Goal: Task Accomplishment & Management: Complete application form

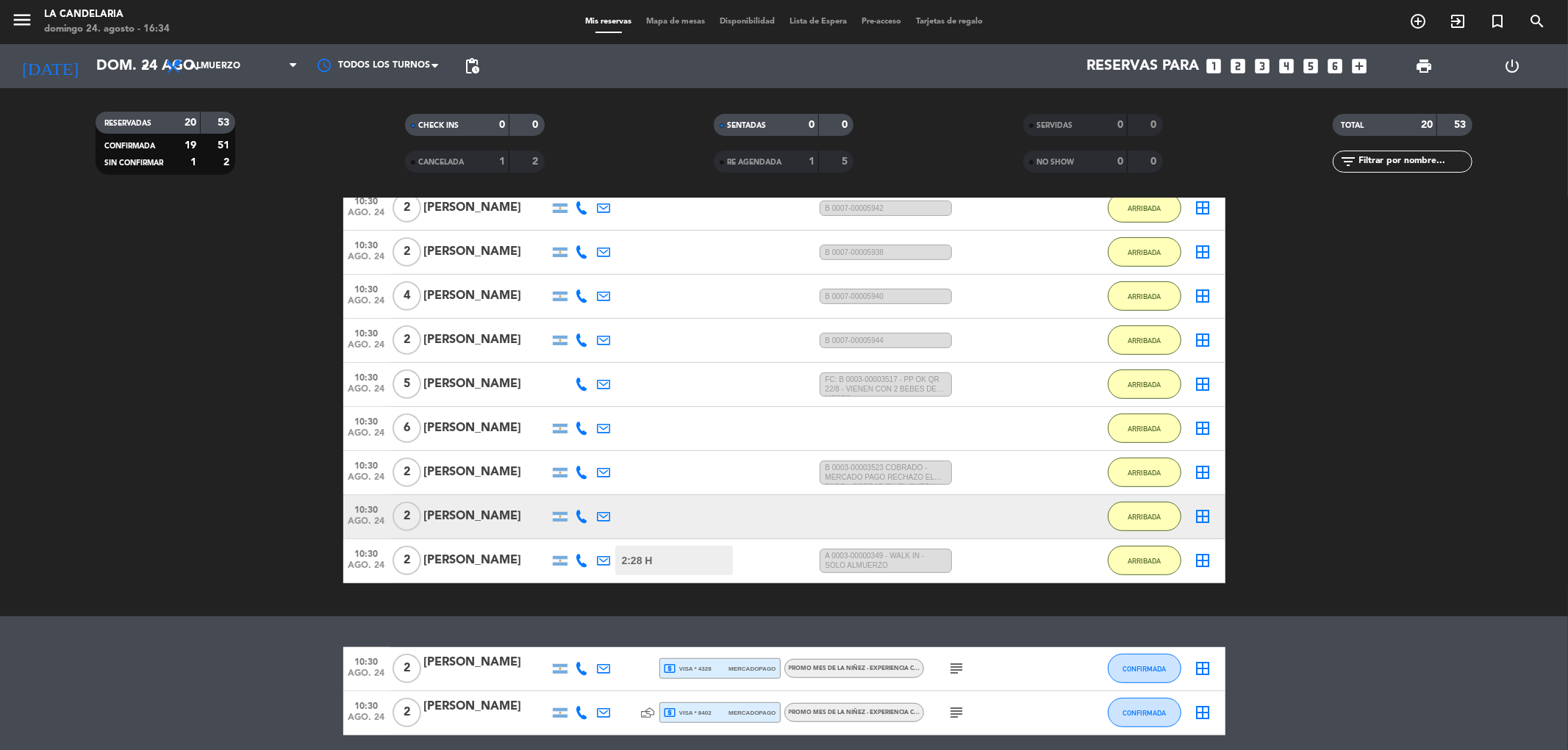
scroll to position [602, 0]
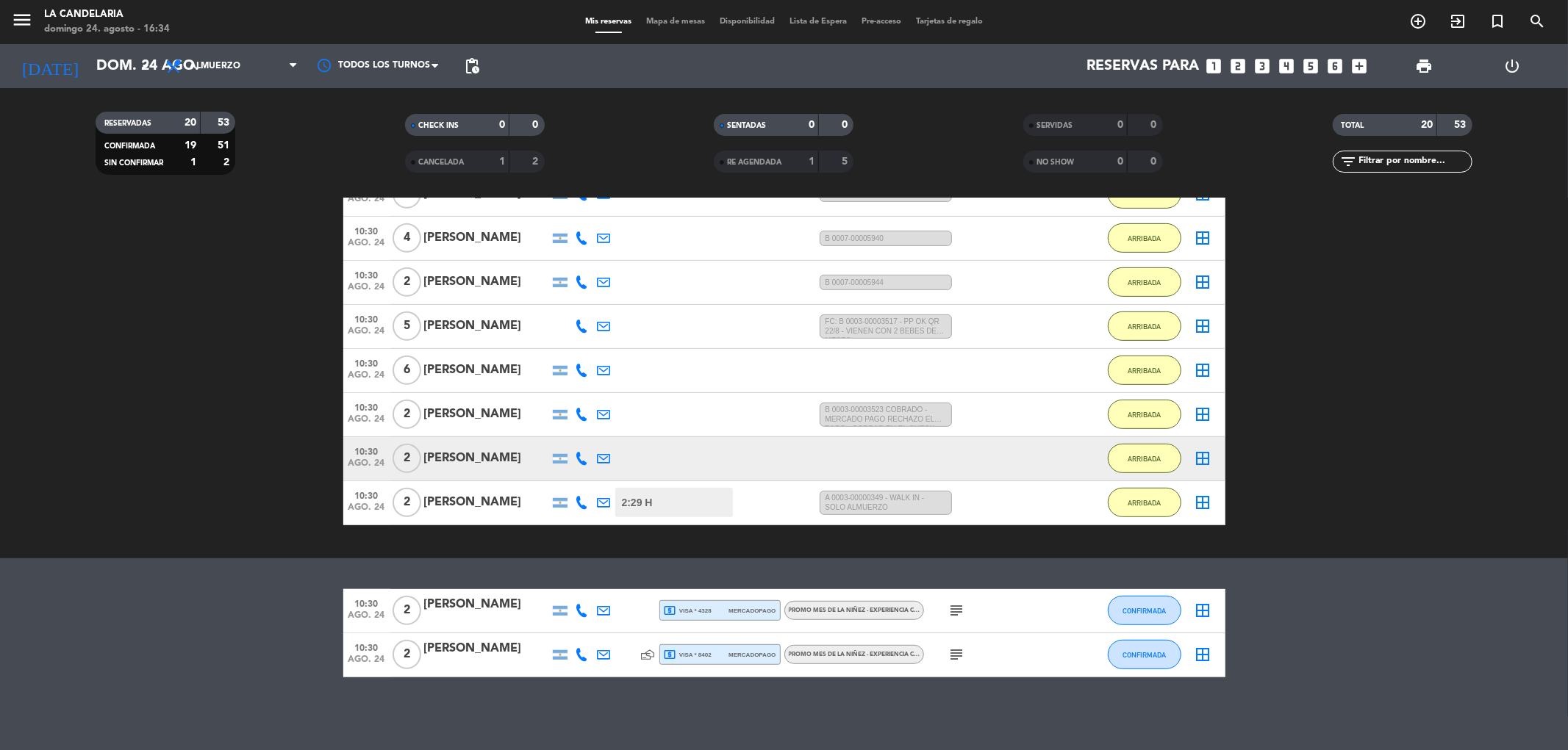
click at [1032, 124] on span at bounding box center [1031, 126] width 4 height 4
click at [1033, 163] on span at bounding box center [1031, 162] width 4 height 4
click at [724, 161] on span at bounding box center [722, 162] width 4 height 4
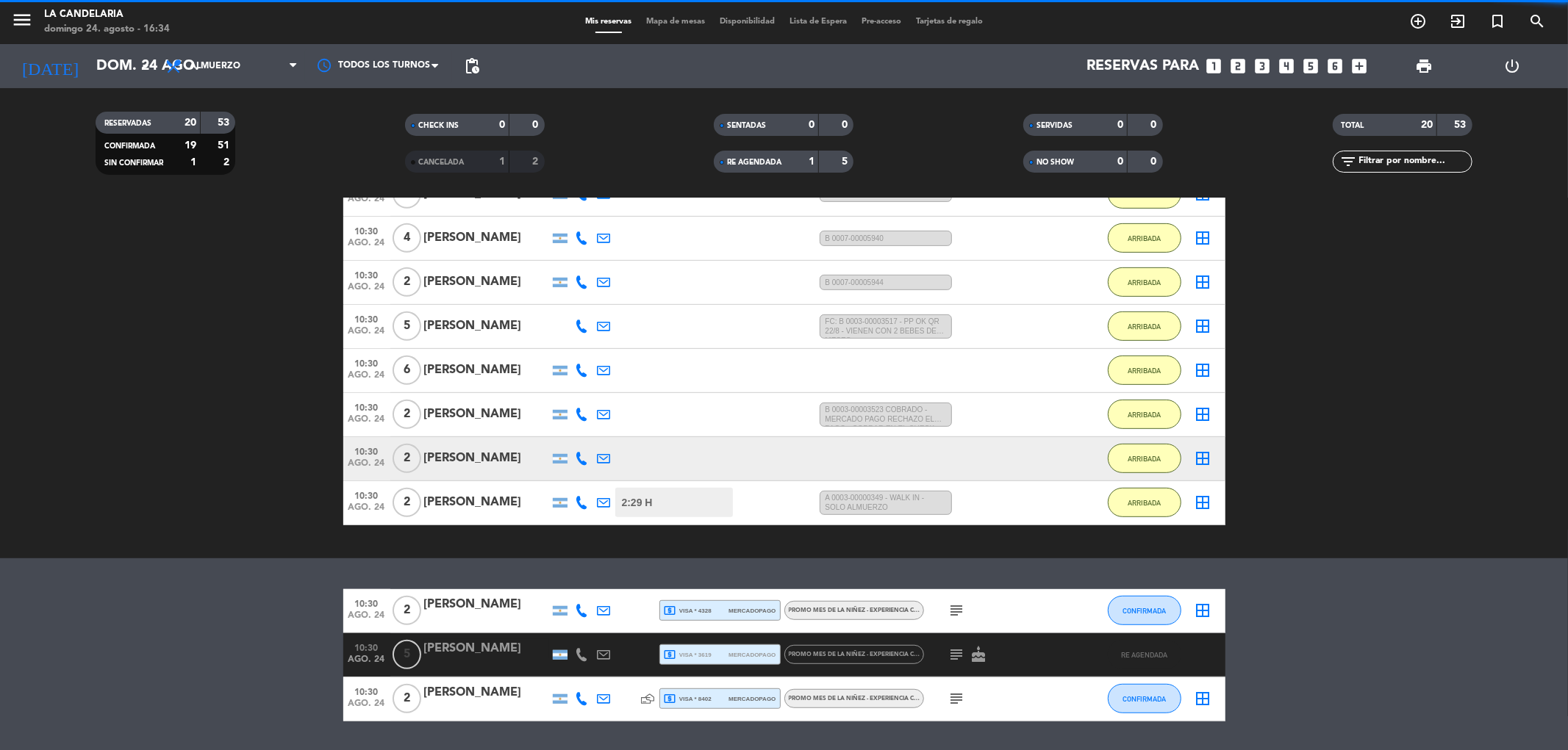
click at [413, 163] on span at bounding box center [413, 162] width 4 height 4
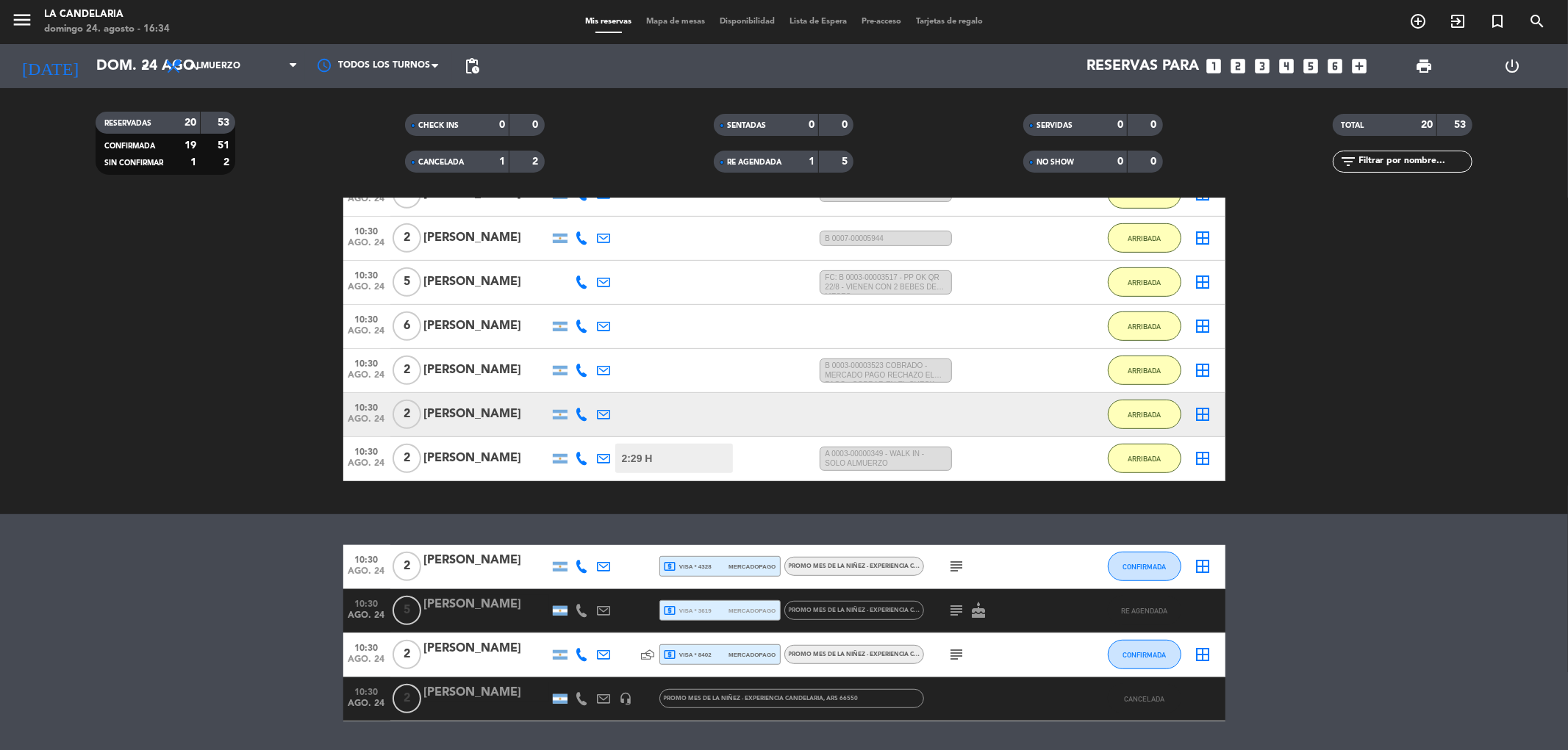
scroll to position [691, 0]
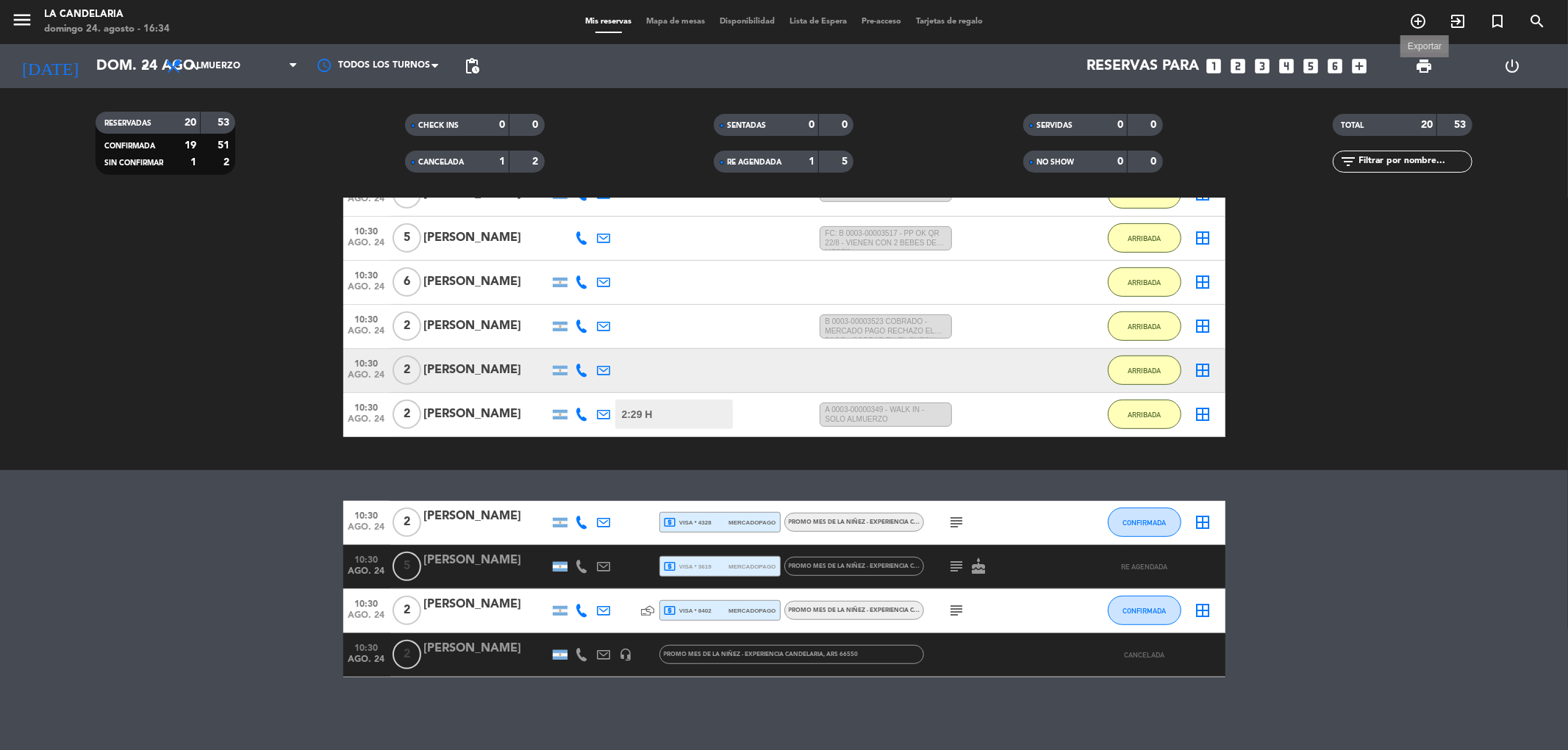
click at [1430, 62] on span "print" at bounding box center [1424, 66] width 18 height 18
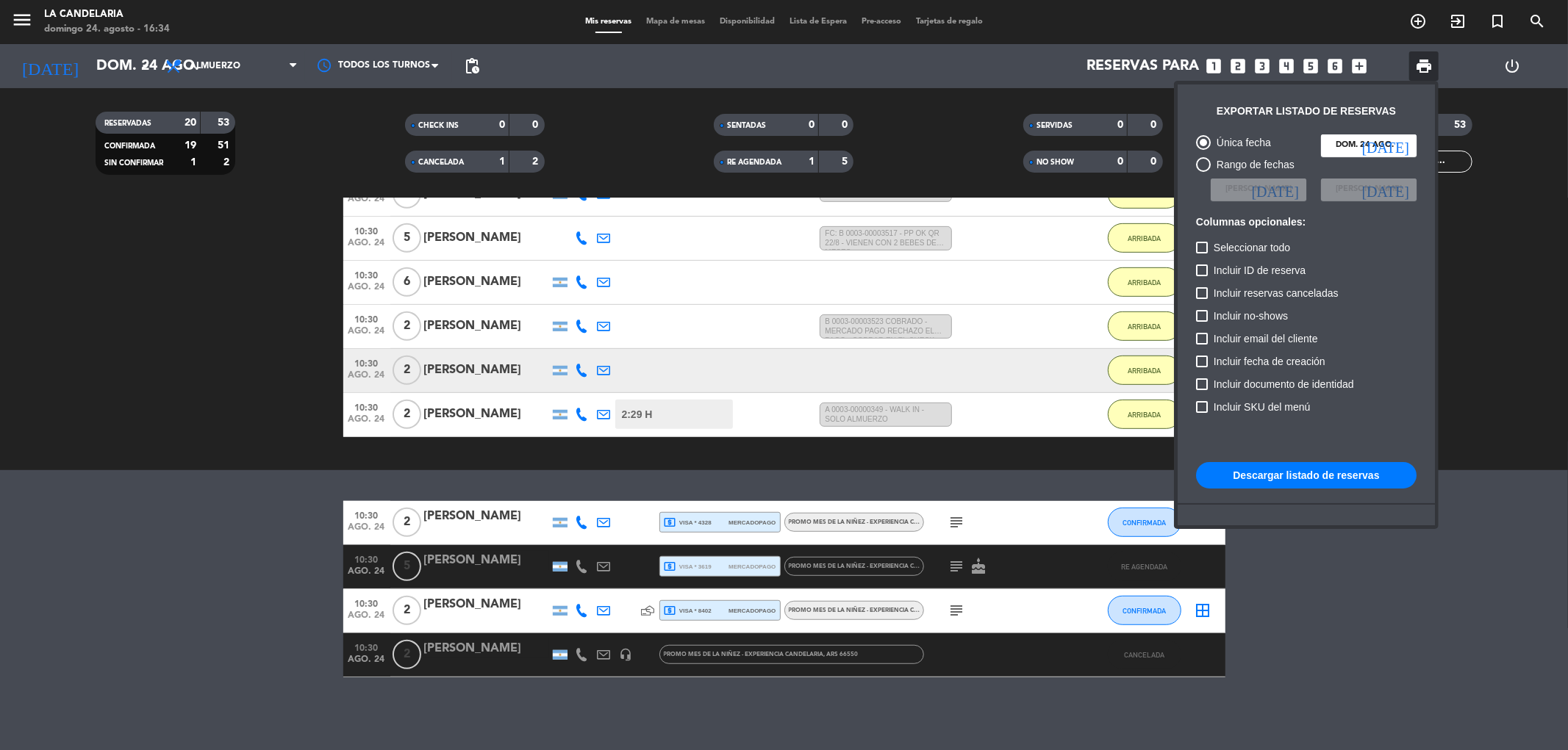
click at [1302, 471] on button "Descargar listado de reservas" at bounding box center [1306, 476] width 221 height 27
click at [1196, 316] on div at bounding box center [1202, 316] width 12 height 12
click at [1201, 322] on input "Incluir no-shows" at bounding box center [1201, 322] width 1 height 1
checkbox input "true"
click at [1285, 476] on button "Descargar listado de reservas" at bounding box center [1306, 476] width 221 height 27
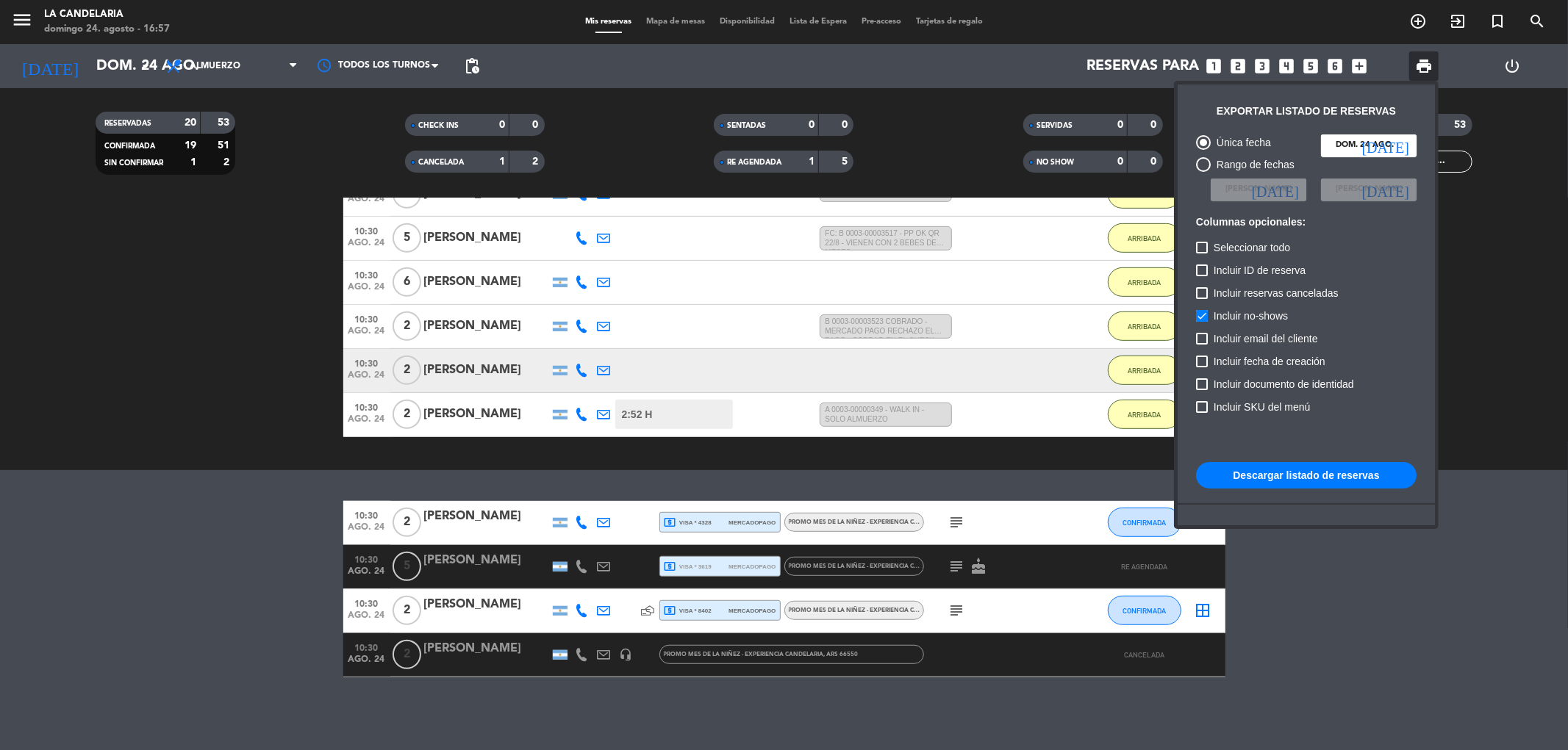
click at [1514, 281] on div at bounding box center [784, 375] width 1568 height 750
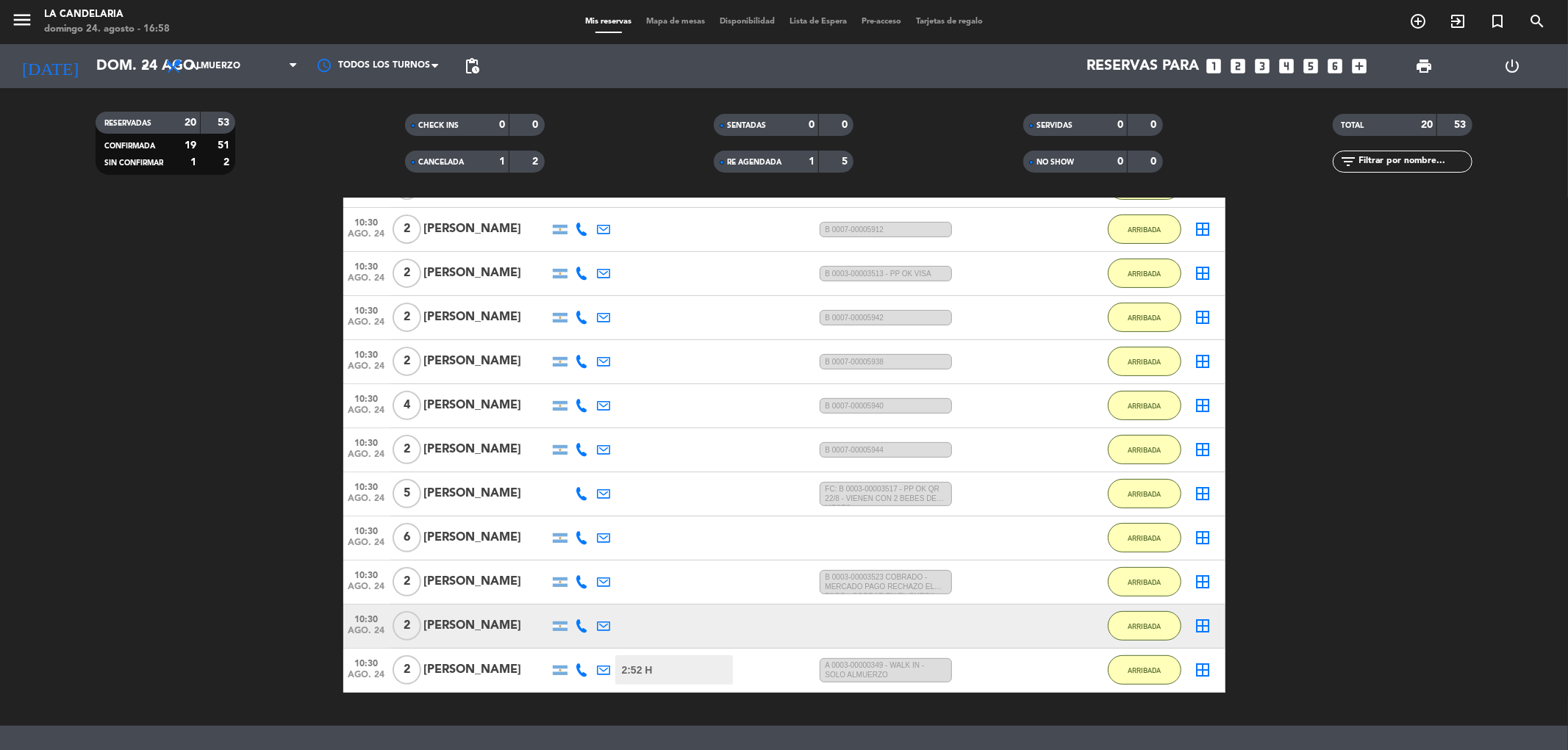
scroll to position [545, 0]
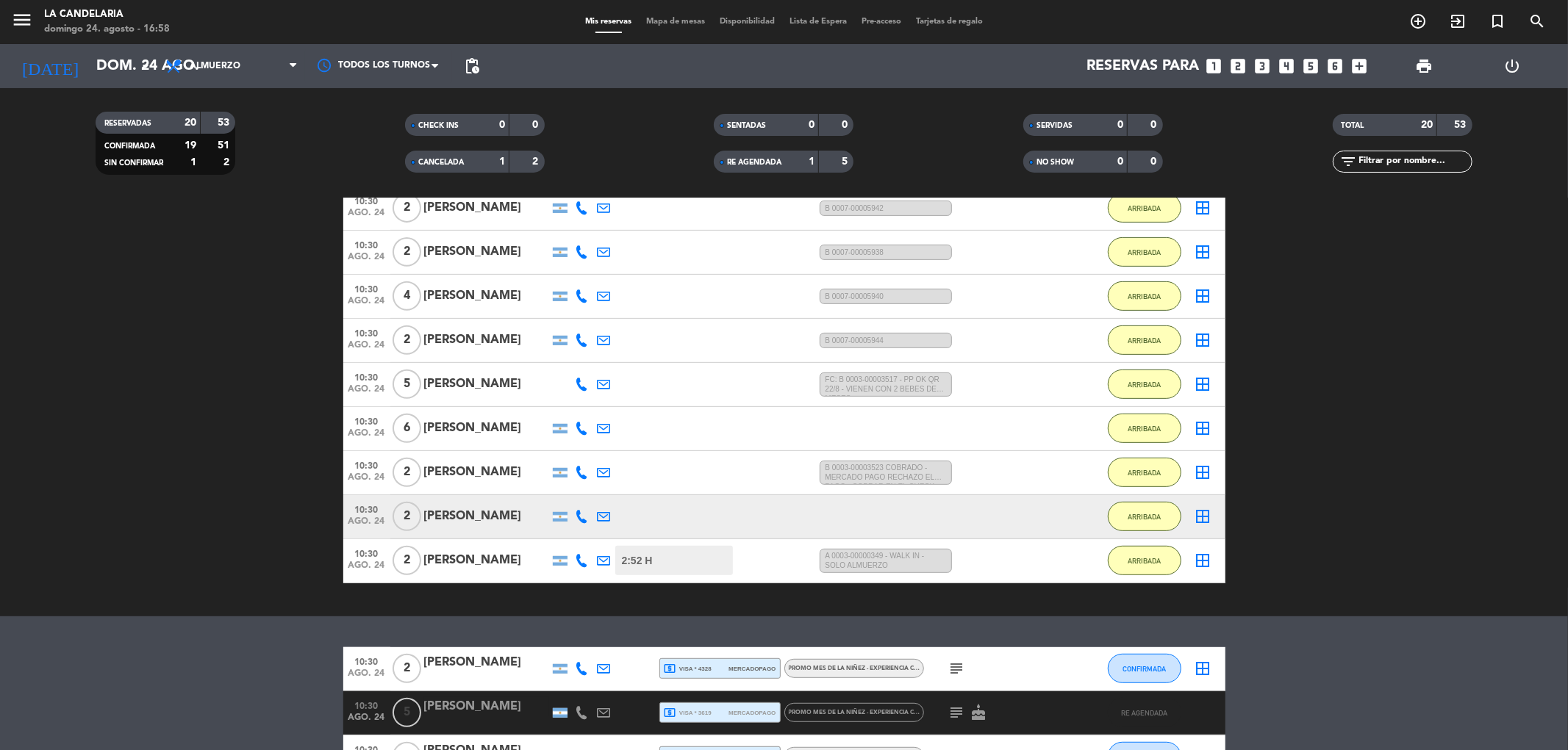
click at [504, 508] on div "[PERSON_NAME]" at bounding box center [487, 516] width 125 height 19
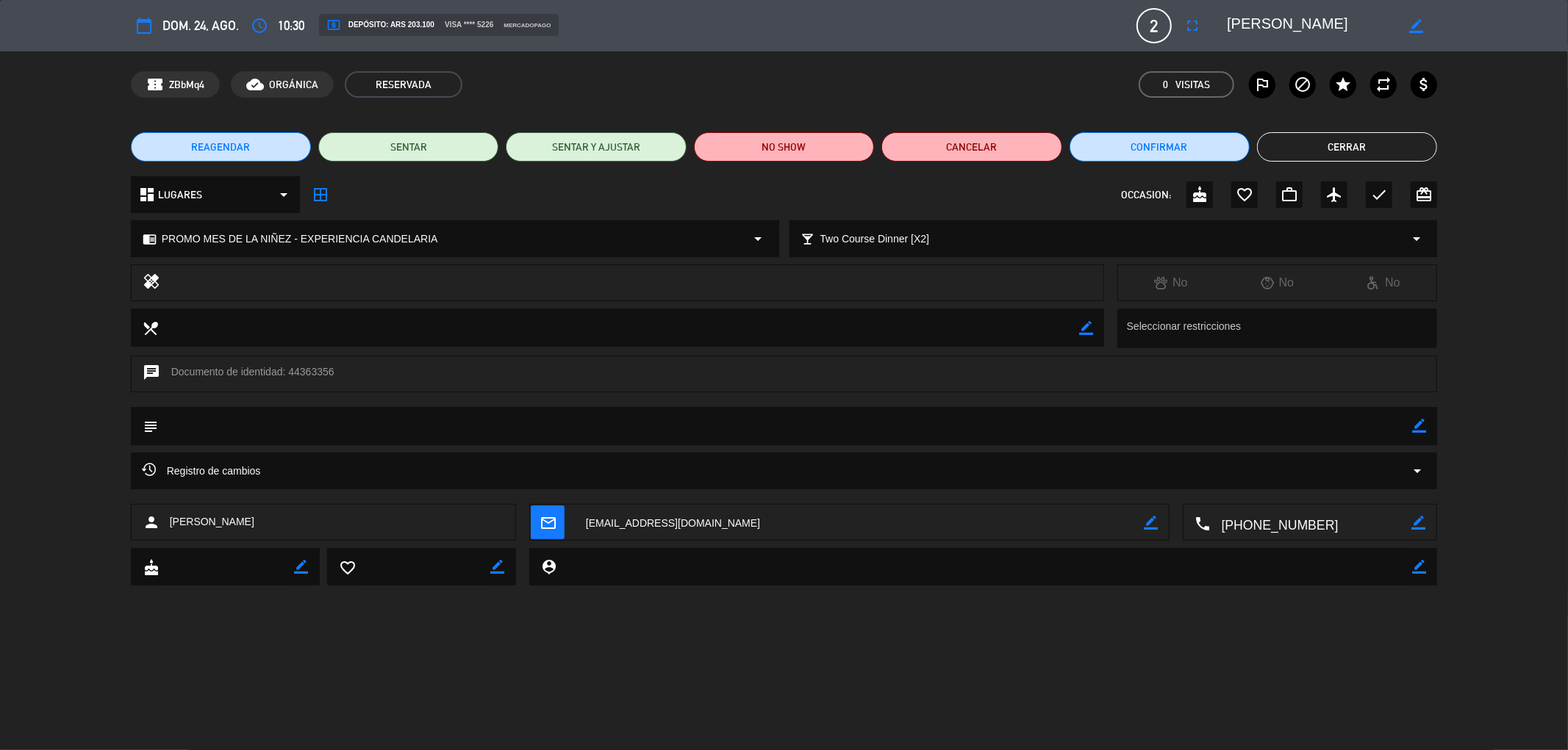
click at [1318, 152] on button "Cerrar" at bounding box center [1347, 148] width 180 height 30
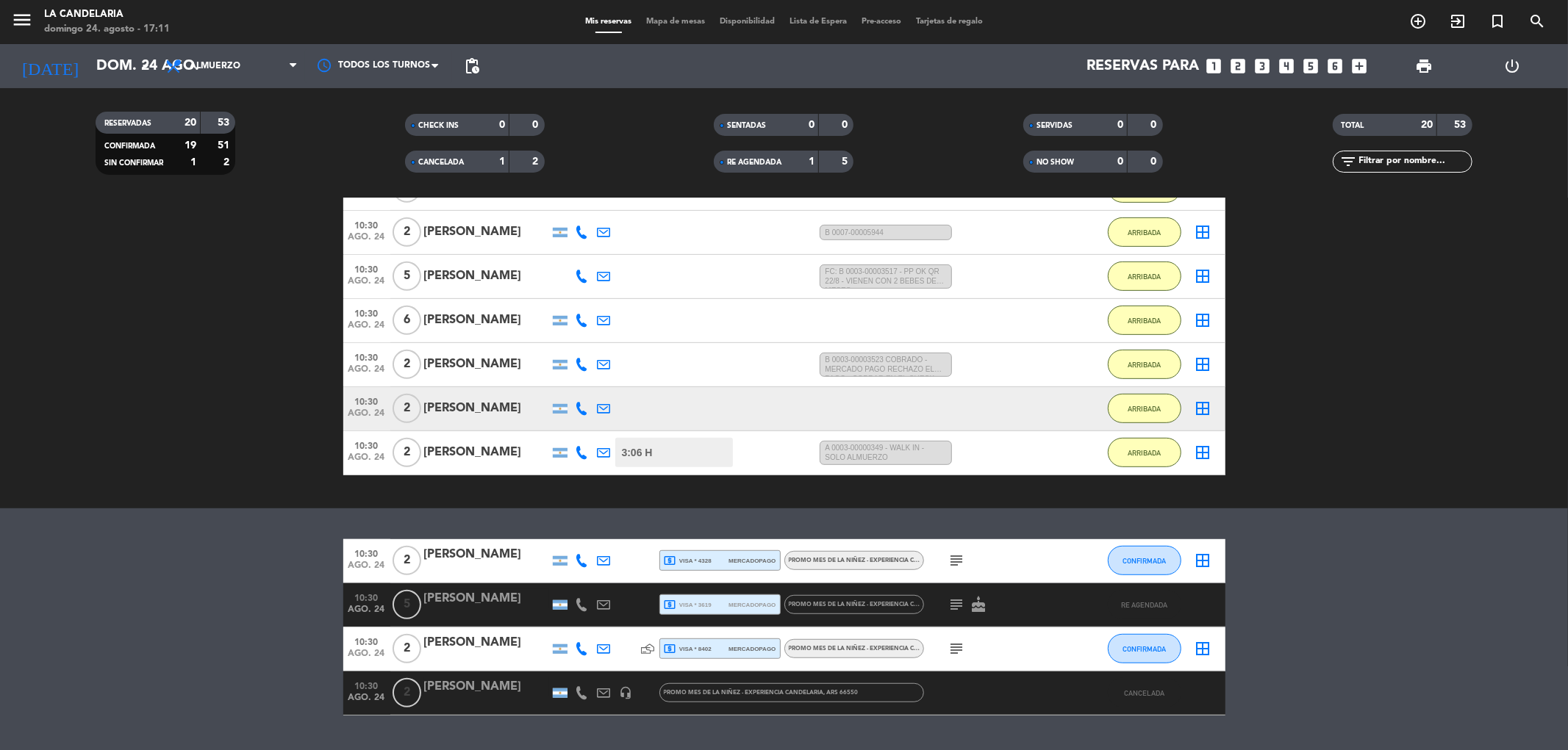
scroll to position [691, 0]
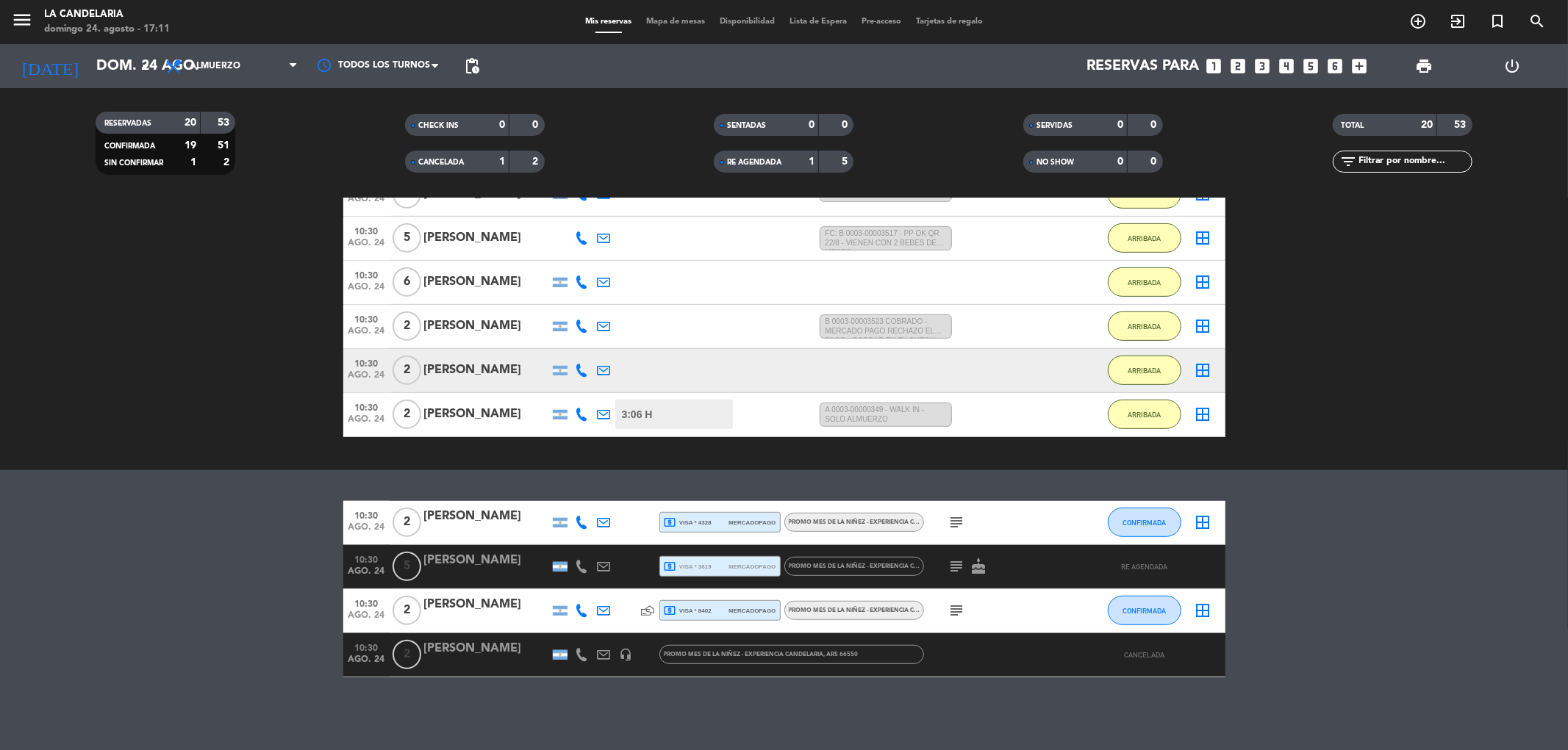
click at [499, 370] on div "[PERSON_NAME]" at bounding box center [487, 370] width 125 height 19
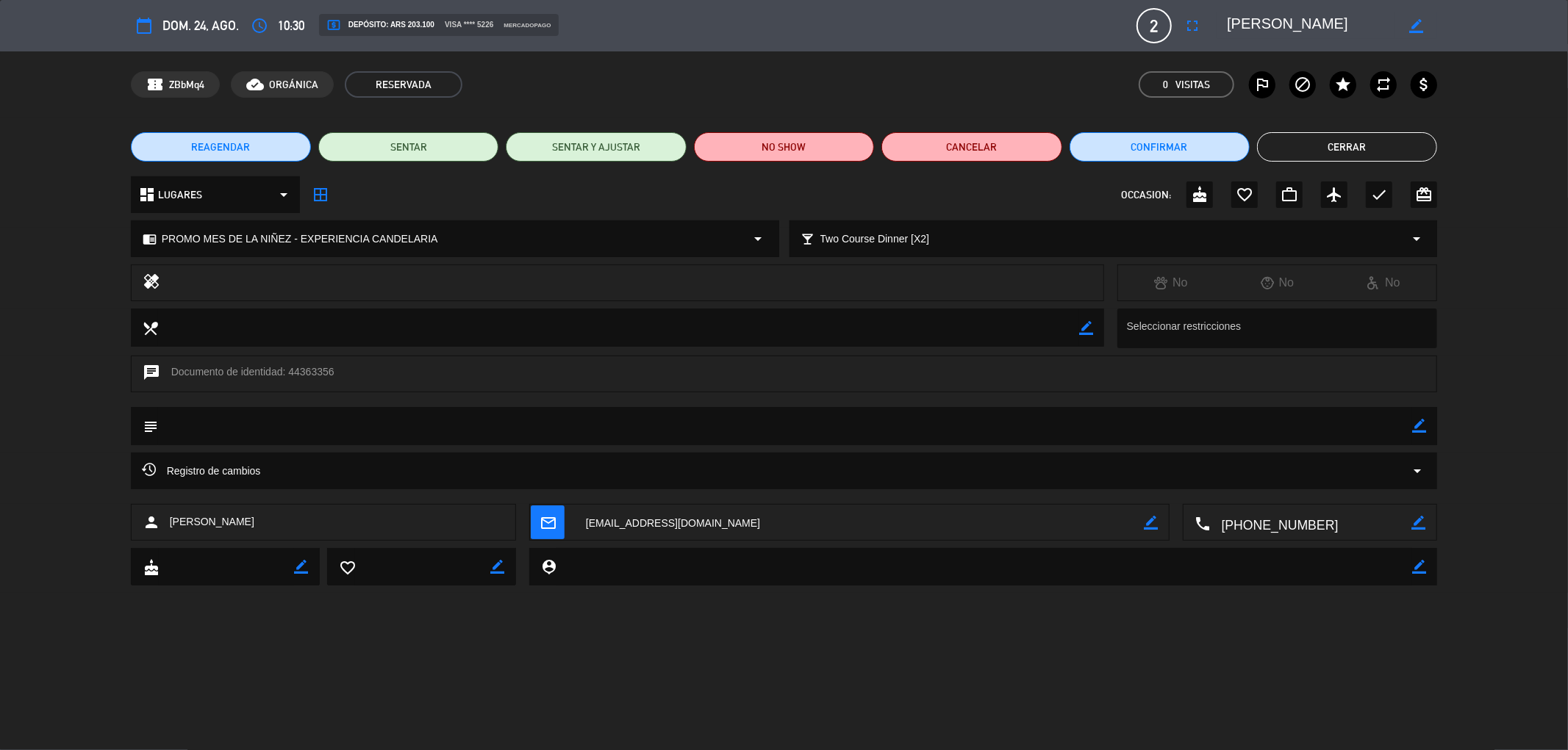
click at [1376, 136] on button "Cerrar" at bounding box center [1347, 148] width 180 height 30
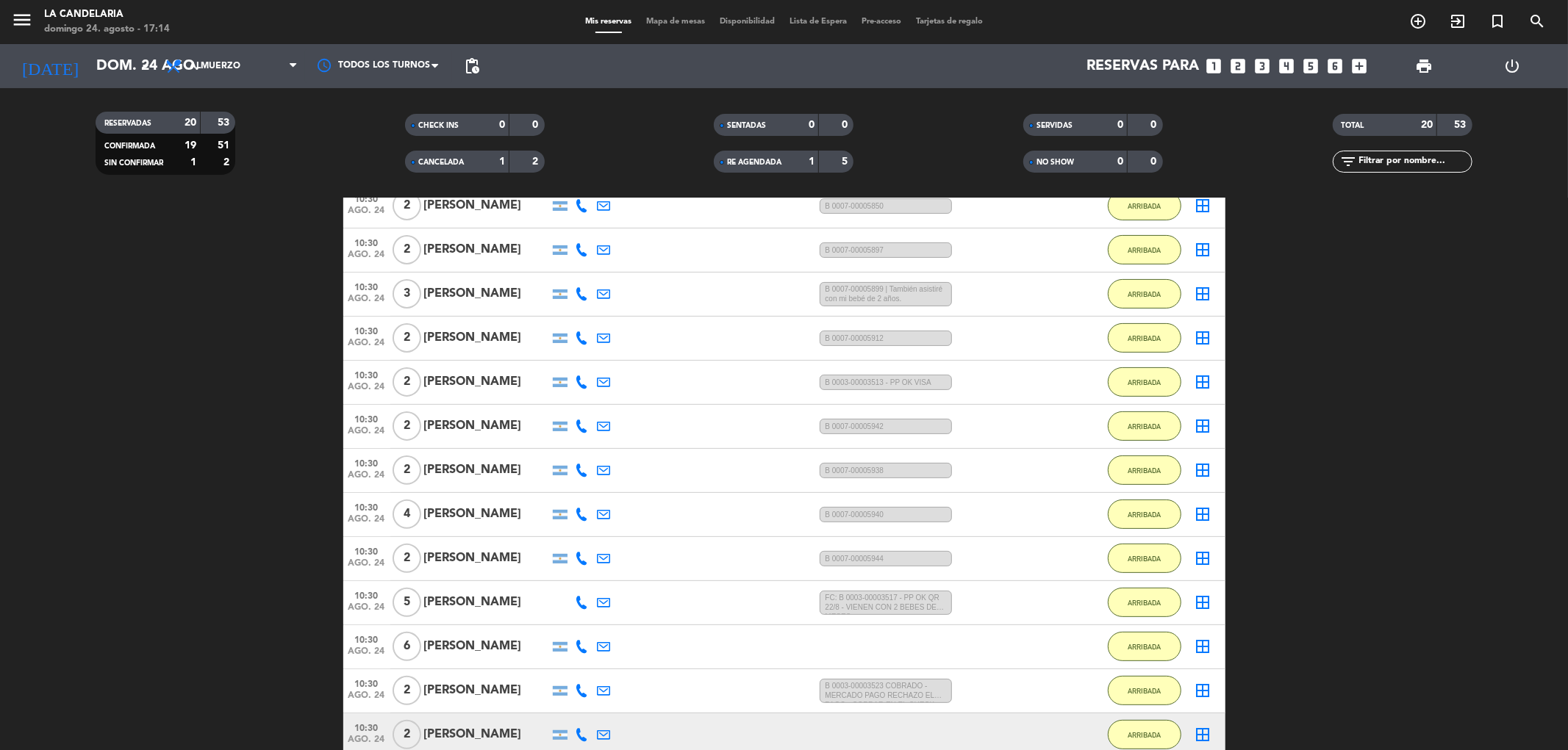
scroll to position [0, 0]
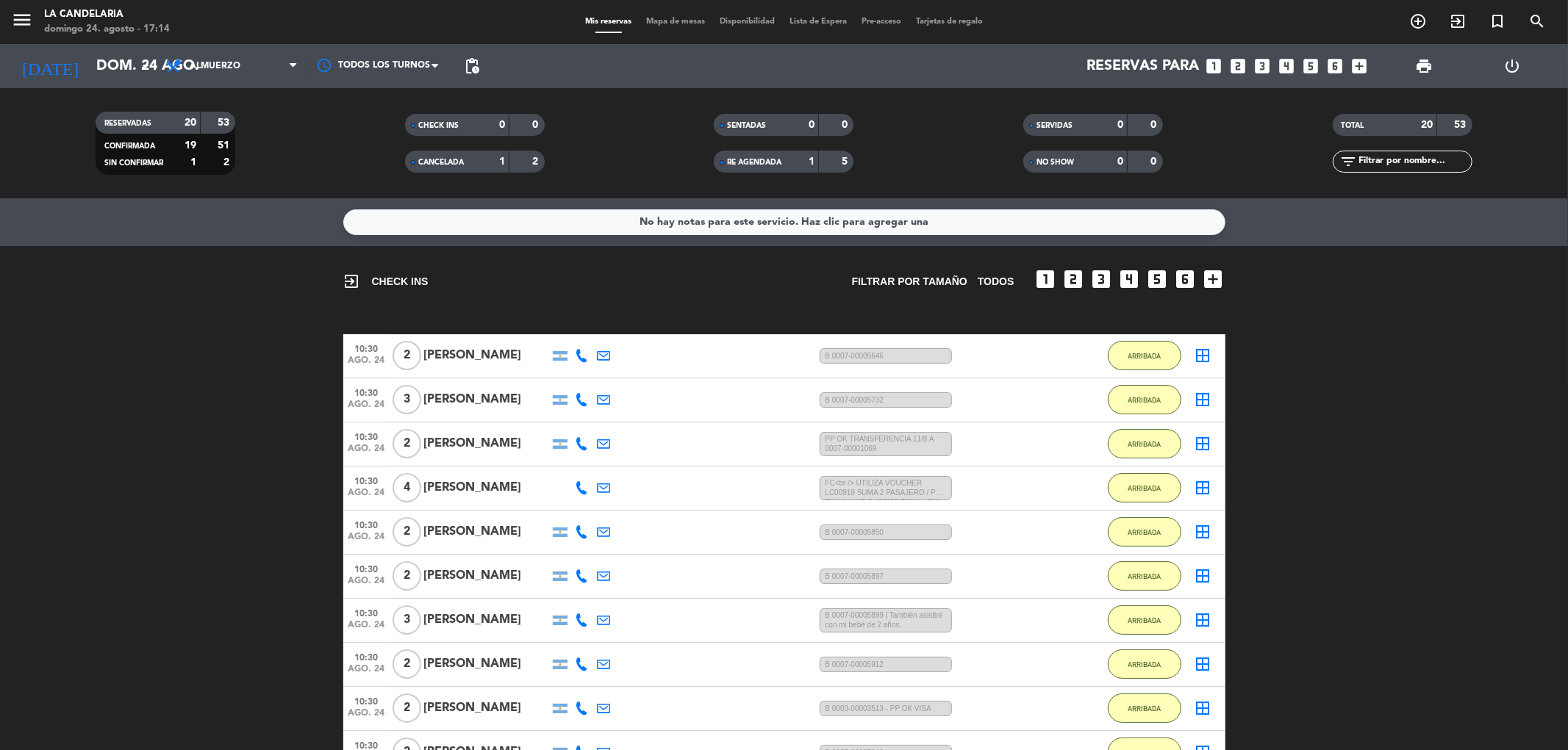
click at [481, 355] on div "[PERSON_NAME]" at bounding box center [487, 355] width 125 height 19
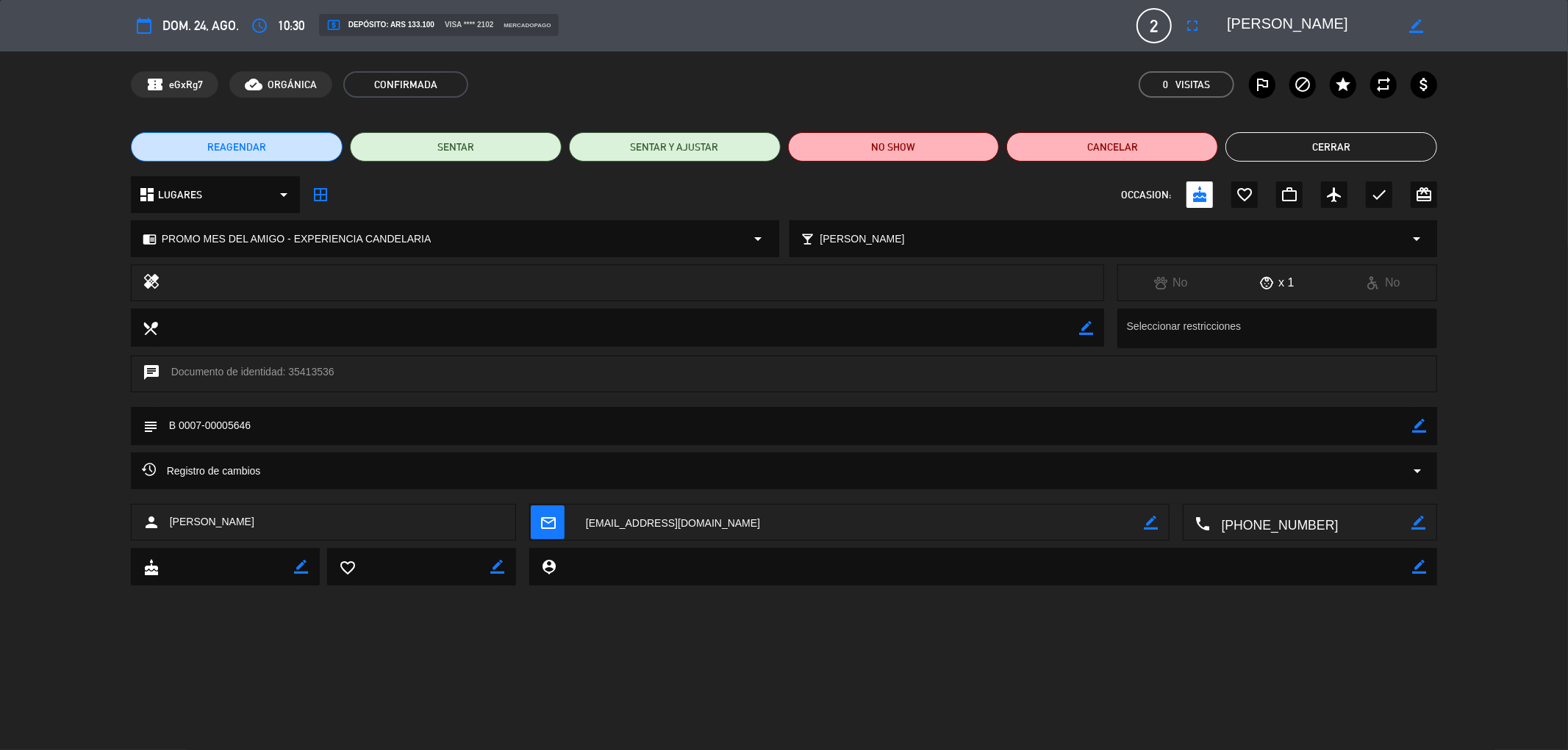
click at [1343, 158] on button "Cerrar" at bounding box center [1331, 148] width 212 height 30
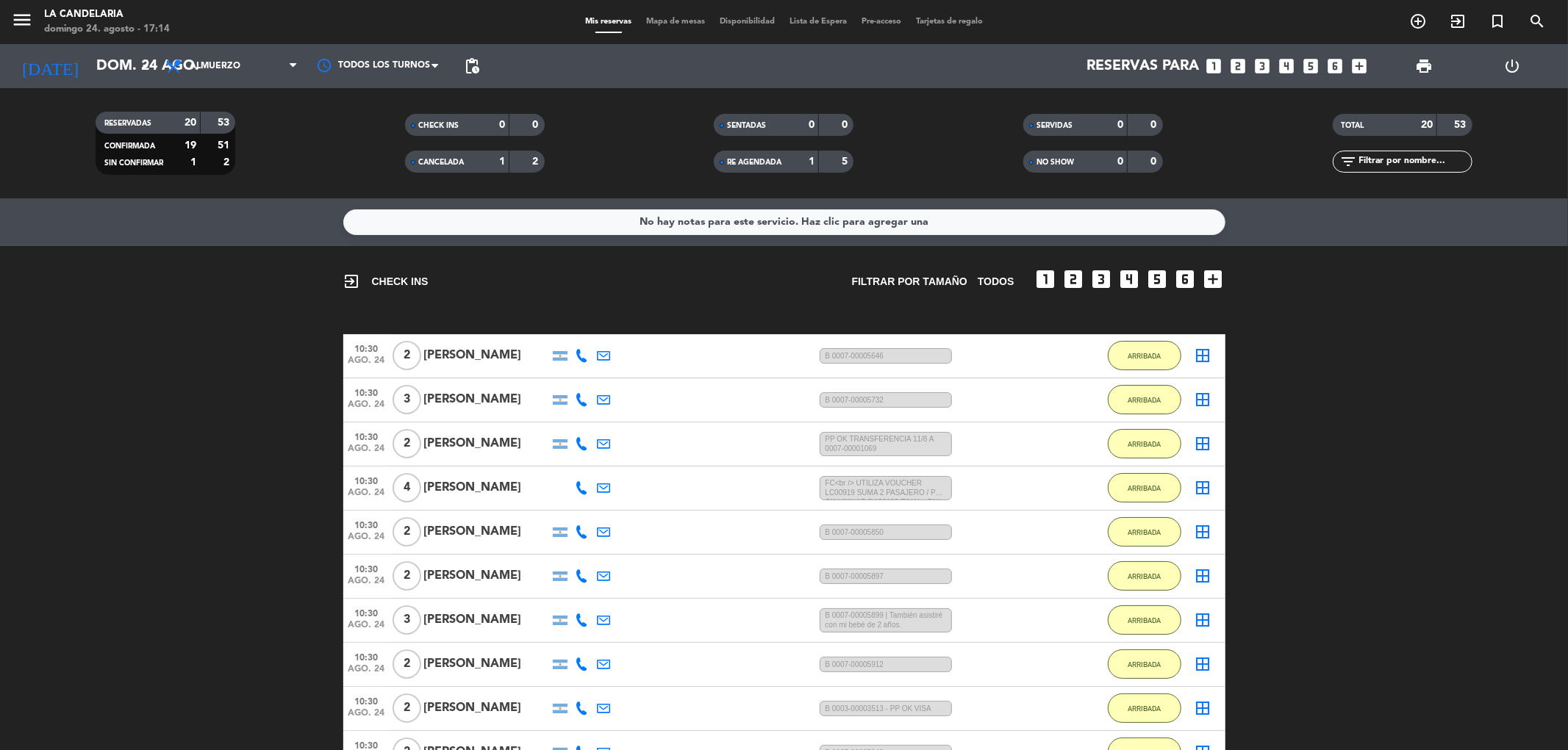
click at [482, 397] on div "[PERSON_NAME]" at bounding box center [487, 399] width 125 height 19
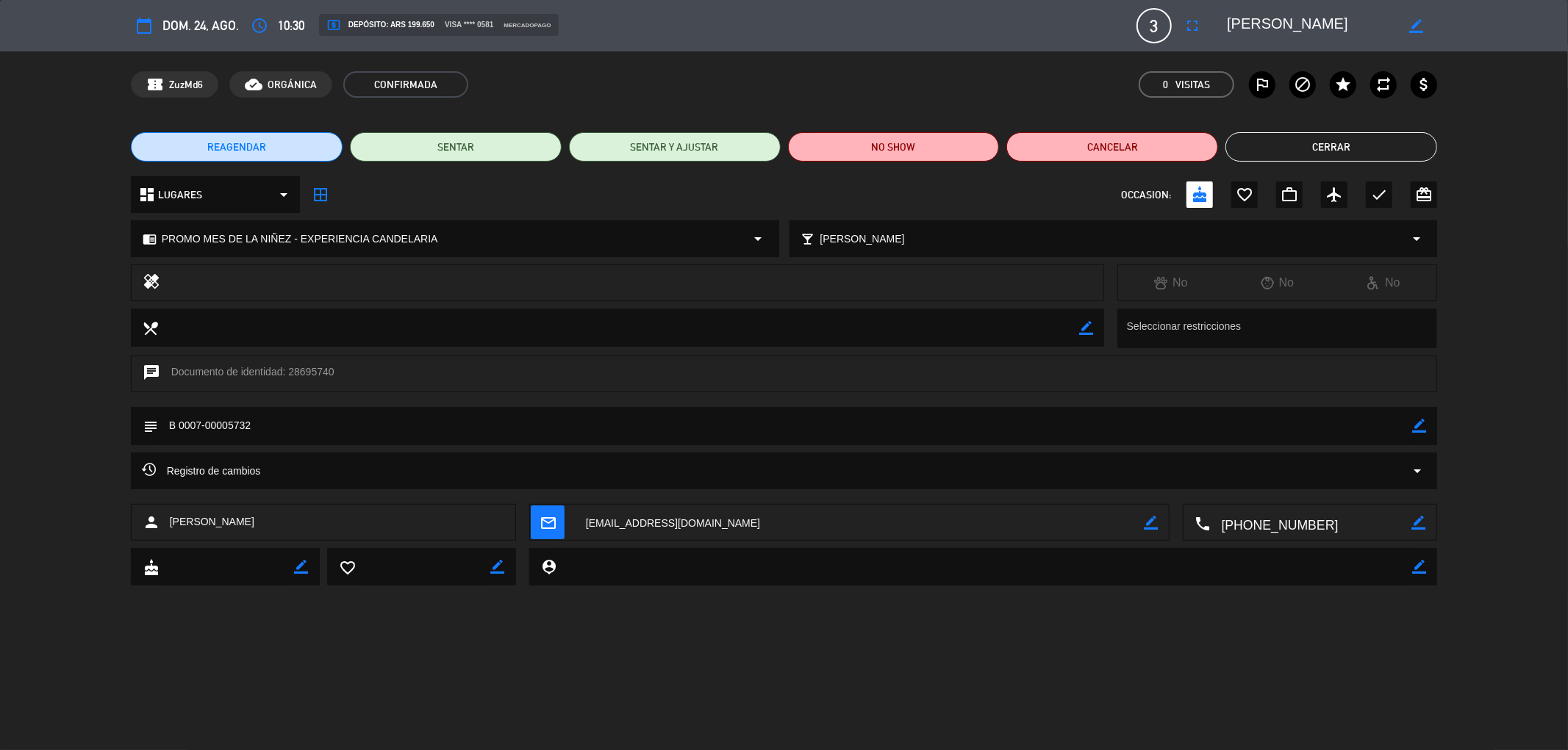
click at [1339, 140] on button "Cerrar" at bounding box center [1331, 148] width 212 height 30
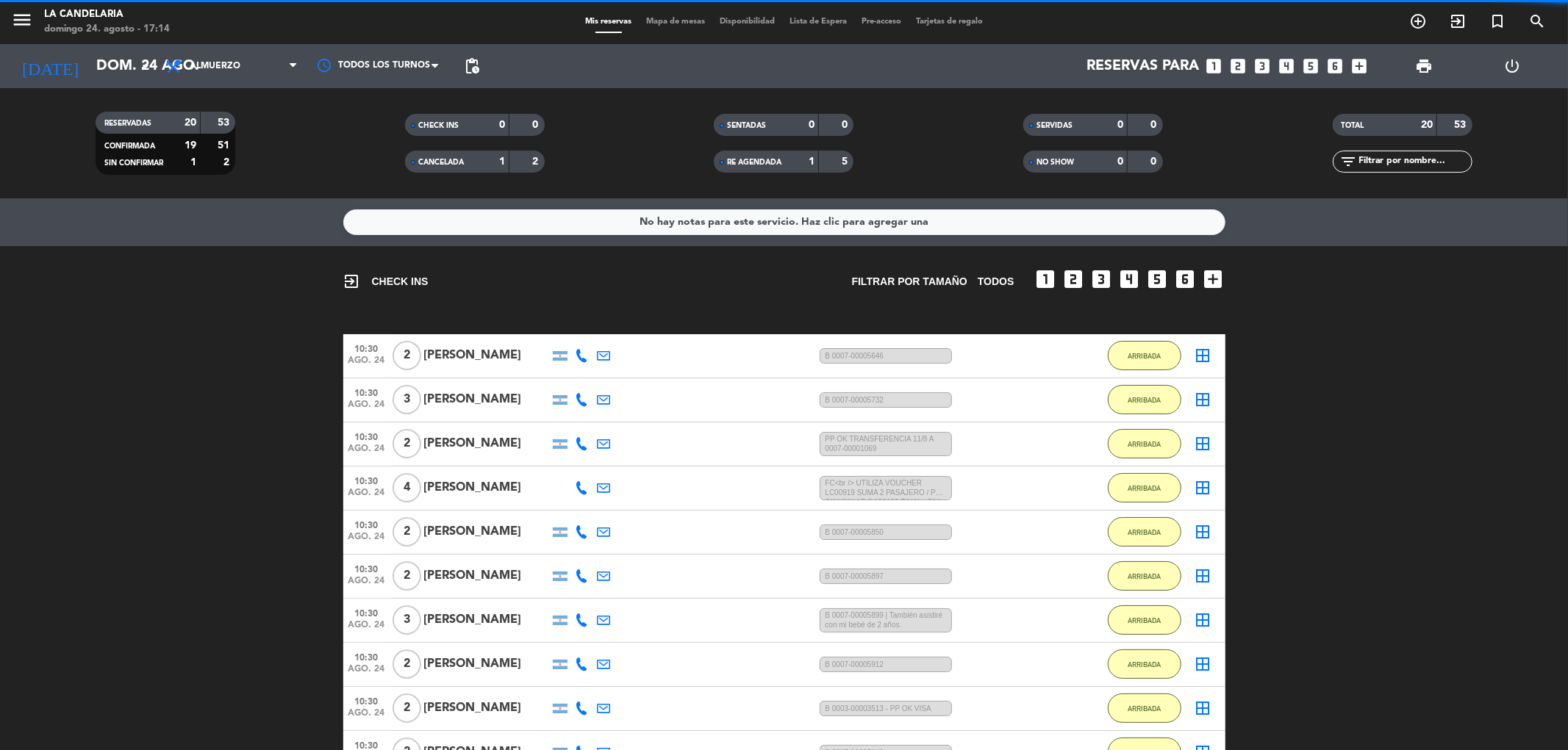
click at [472, 444] on div "[PERSON_NAME]" at bounding box center [487, 443] width 125 height 19
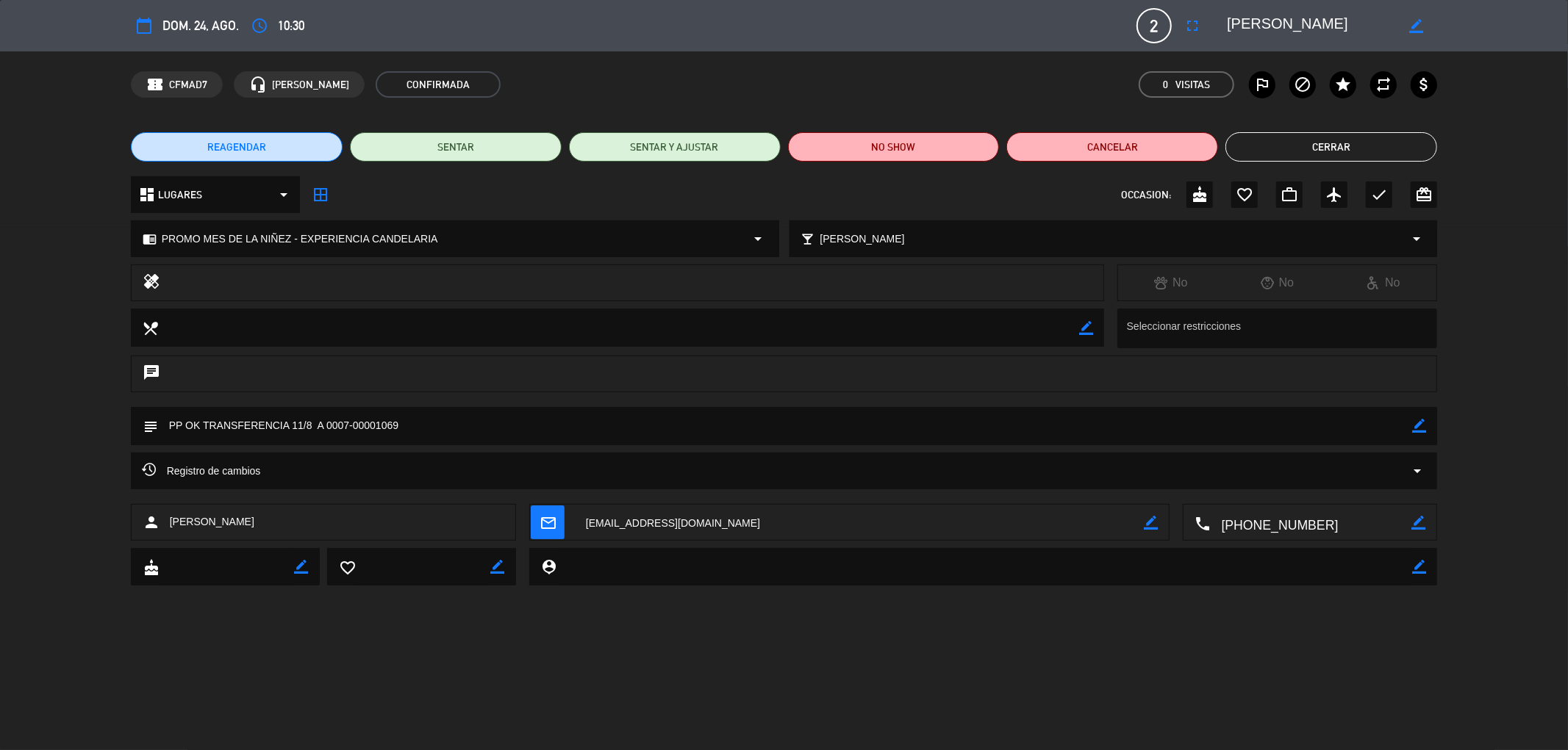
click at [1288, 141] on button "Cerrar" at bounding box center [1331, 148] width 212 height 30
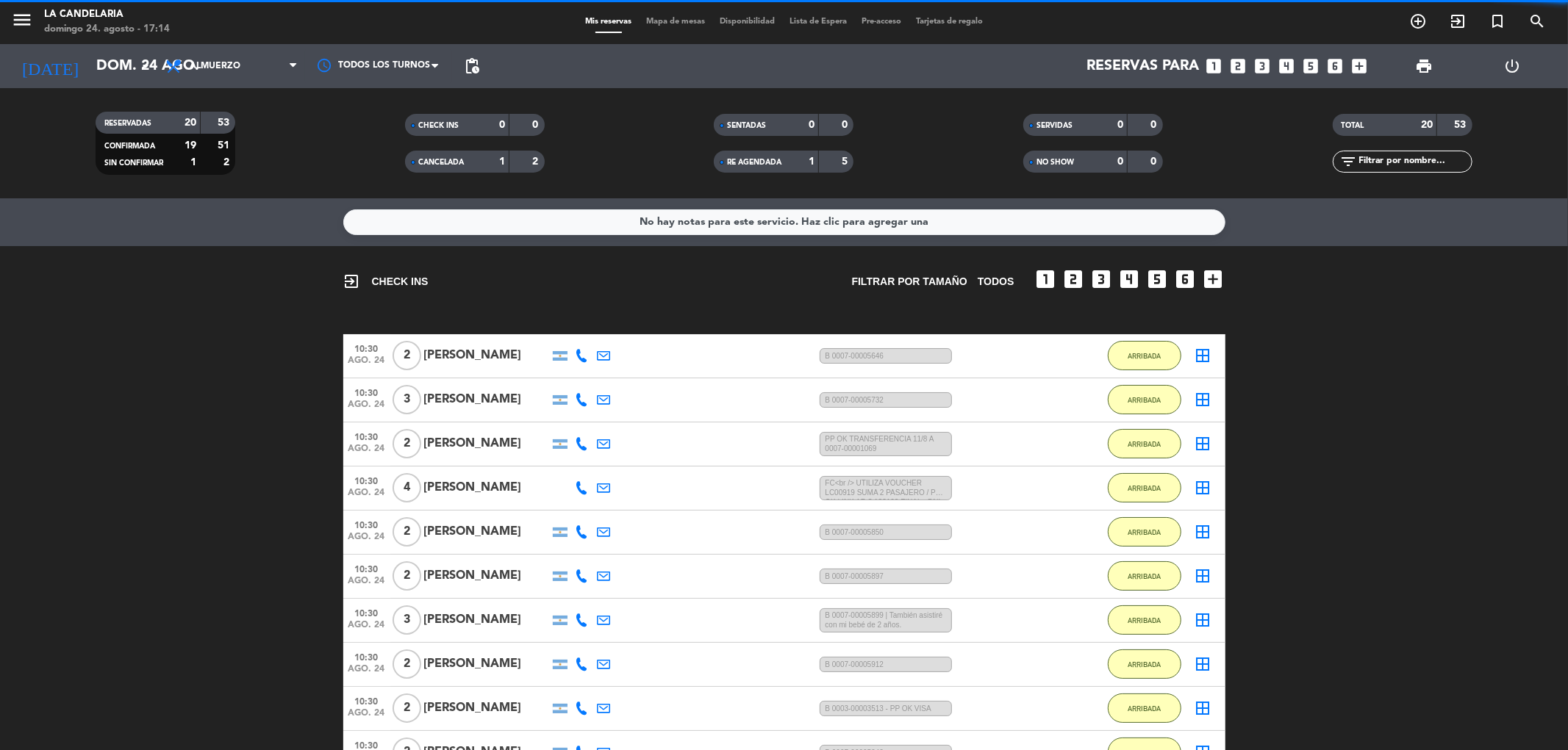
click at [491, 496] on div "[PERSON_NAME]" at bounding box center [487, 487] width 125 height 19
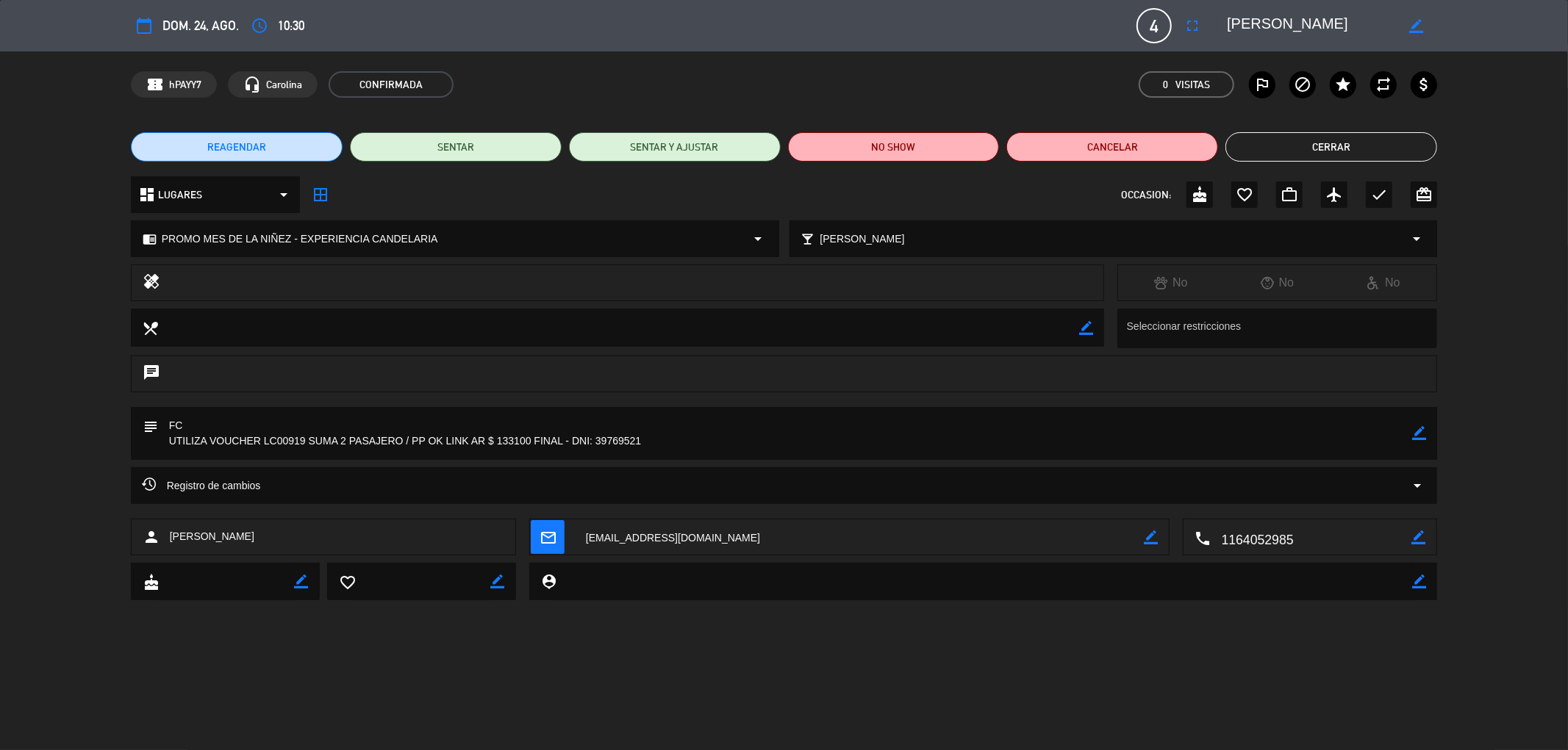
click at [1317, 133] on button "Cerrar" at bounding box center [1331, 148] width 212 height 30
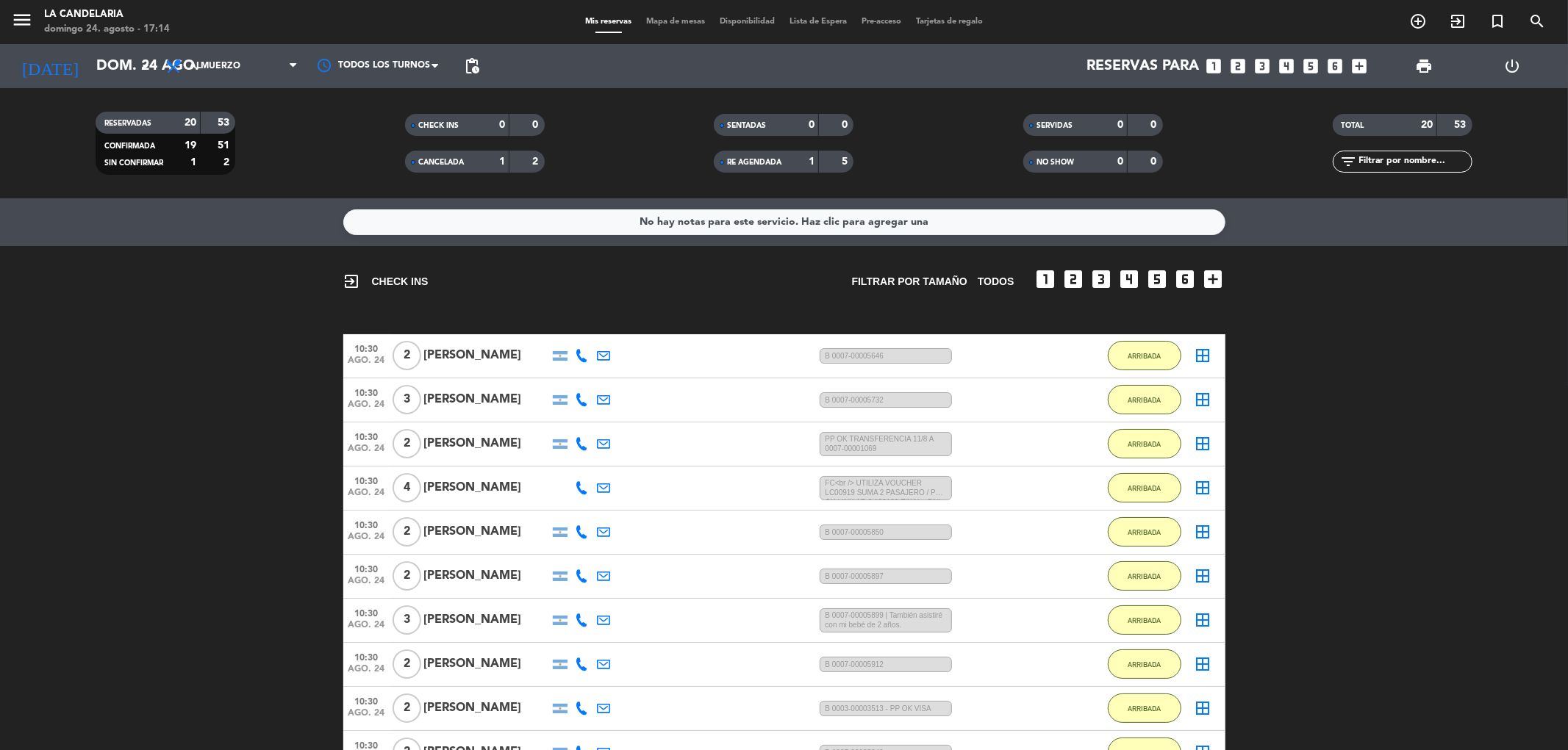
click at [497, 531] on div "[PERSON_NAME]" at bounding box center [487, 531] width 125 height 19
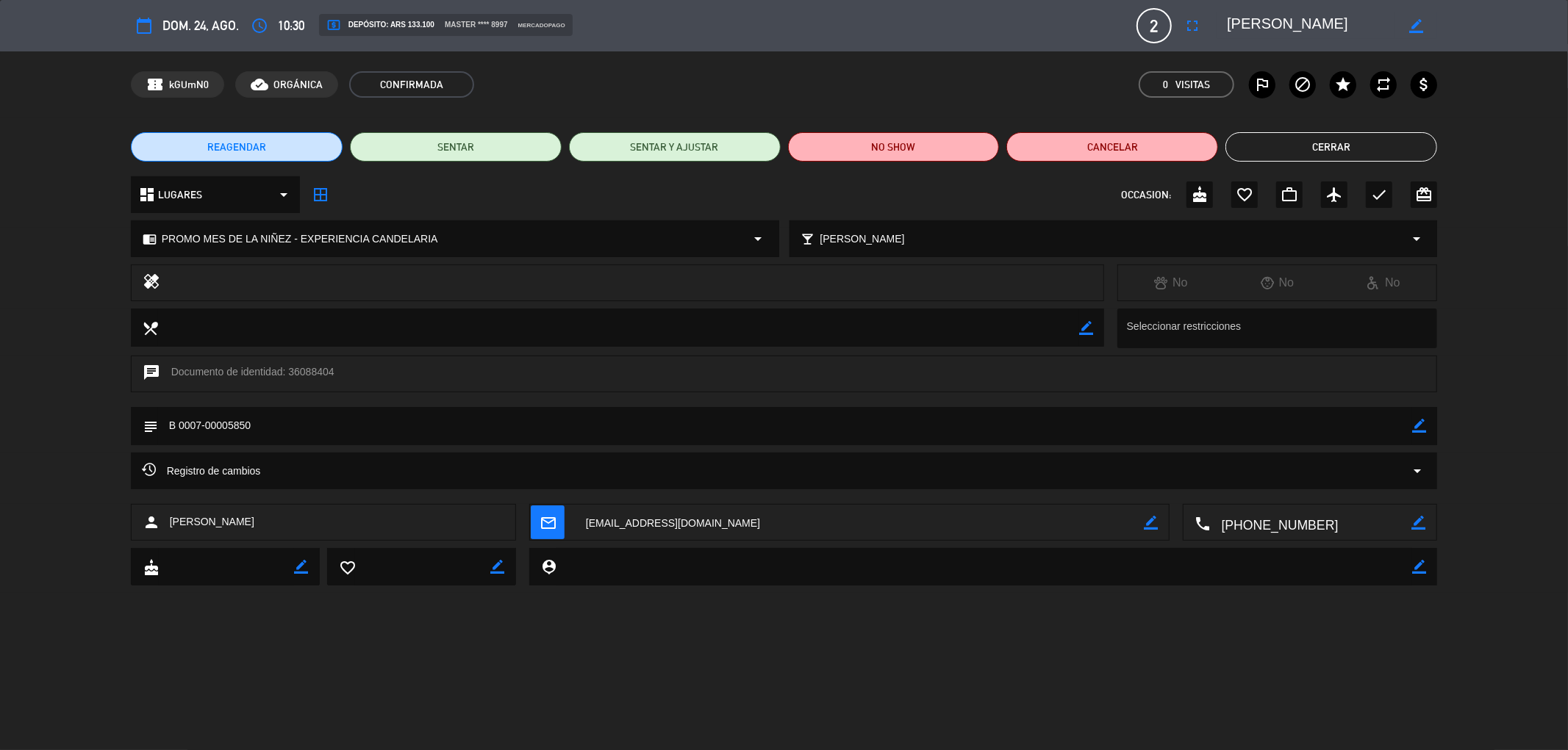
click at [1334, 143] on button "Cerrar" at bounding box center [1331, 148] width 212 height 30
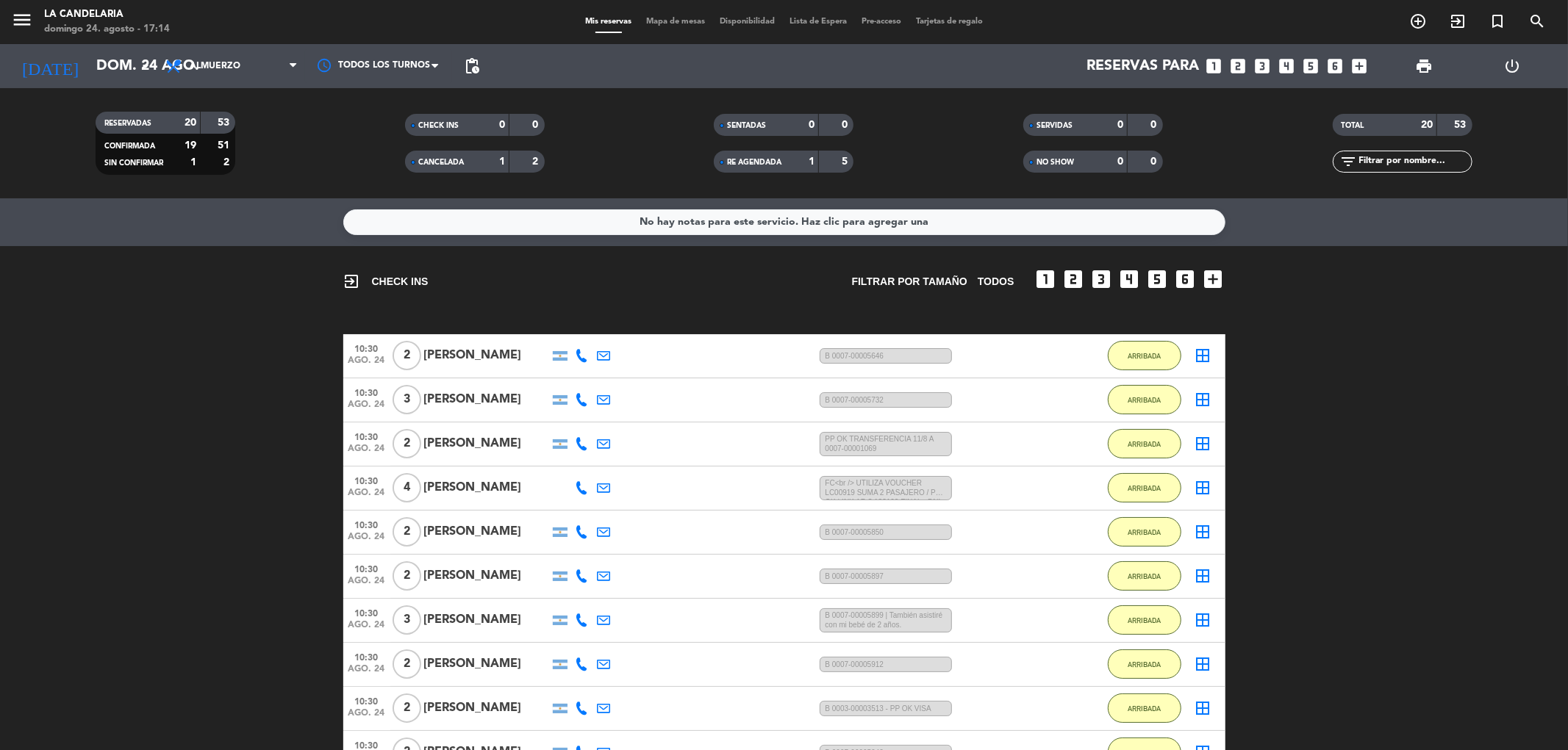
click at [494, 537] on div "[PERSON_NAME]" at bounding box center [487, 531] width 125 height 19
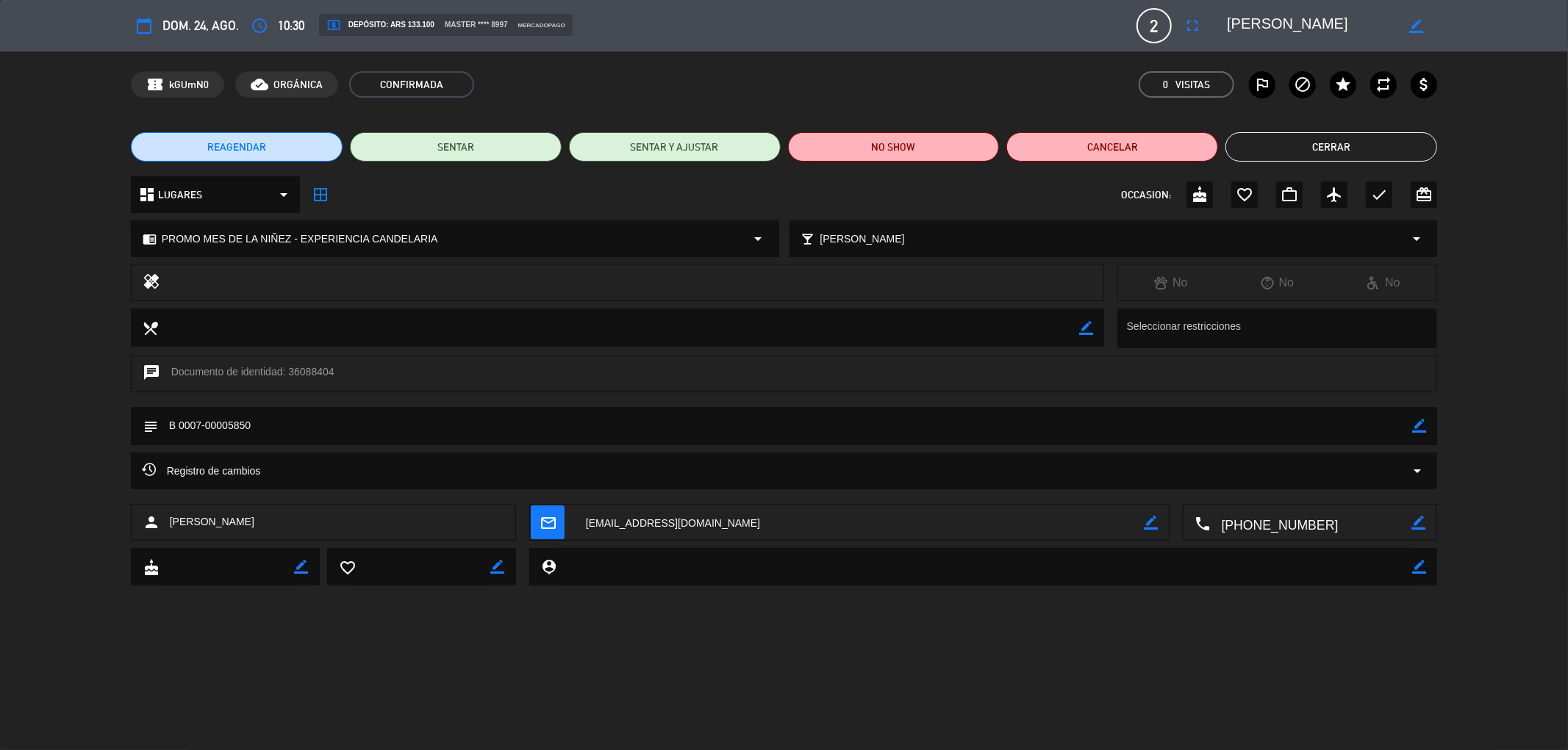
click at [1318, 155] on button "Cerrar" at bounding box center [1331, 148] width 212 height 30
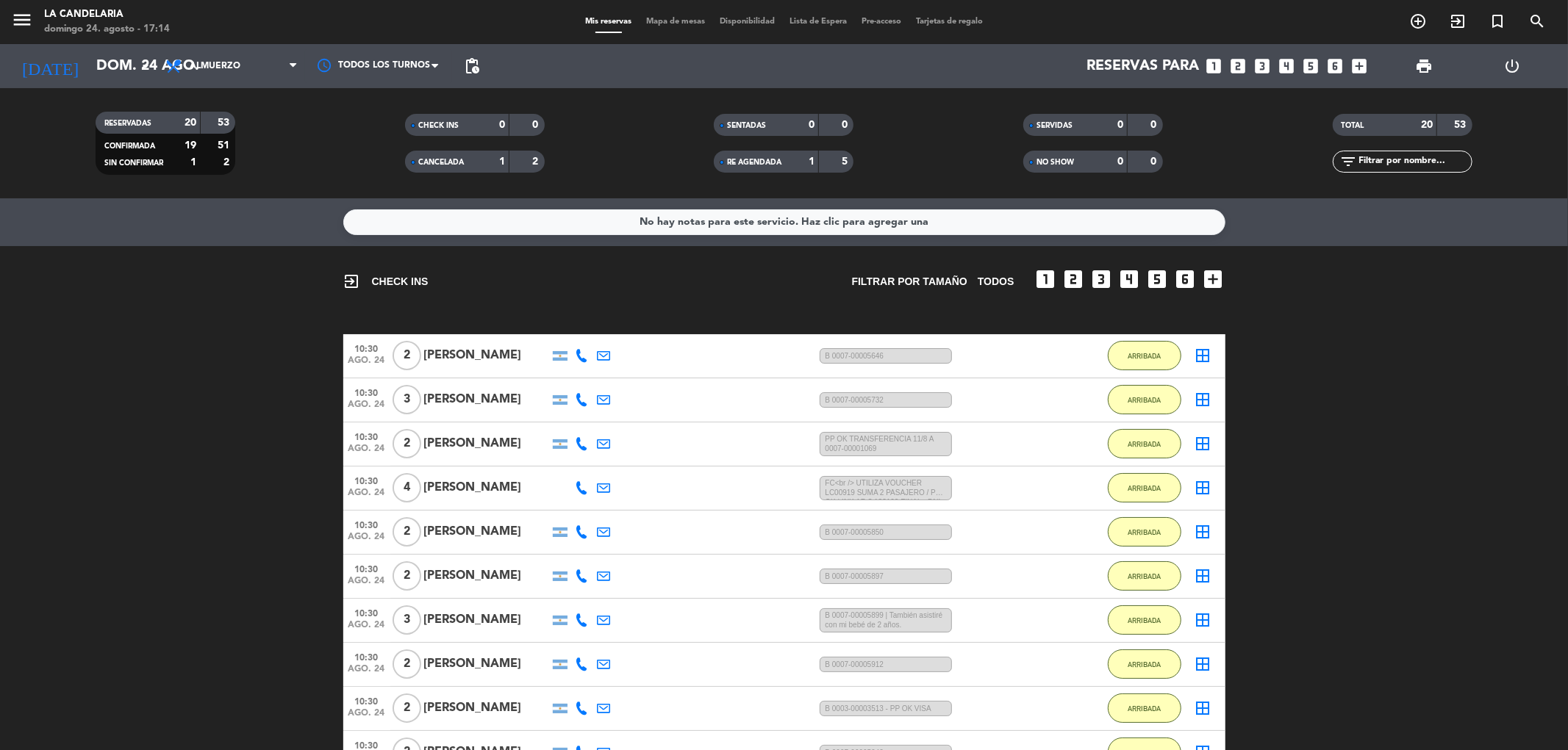
click at [491, 584] on div "[PERSON_NAME]" at bounding box center [487, 576] width 125 height 19
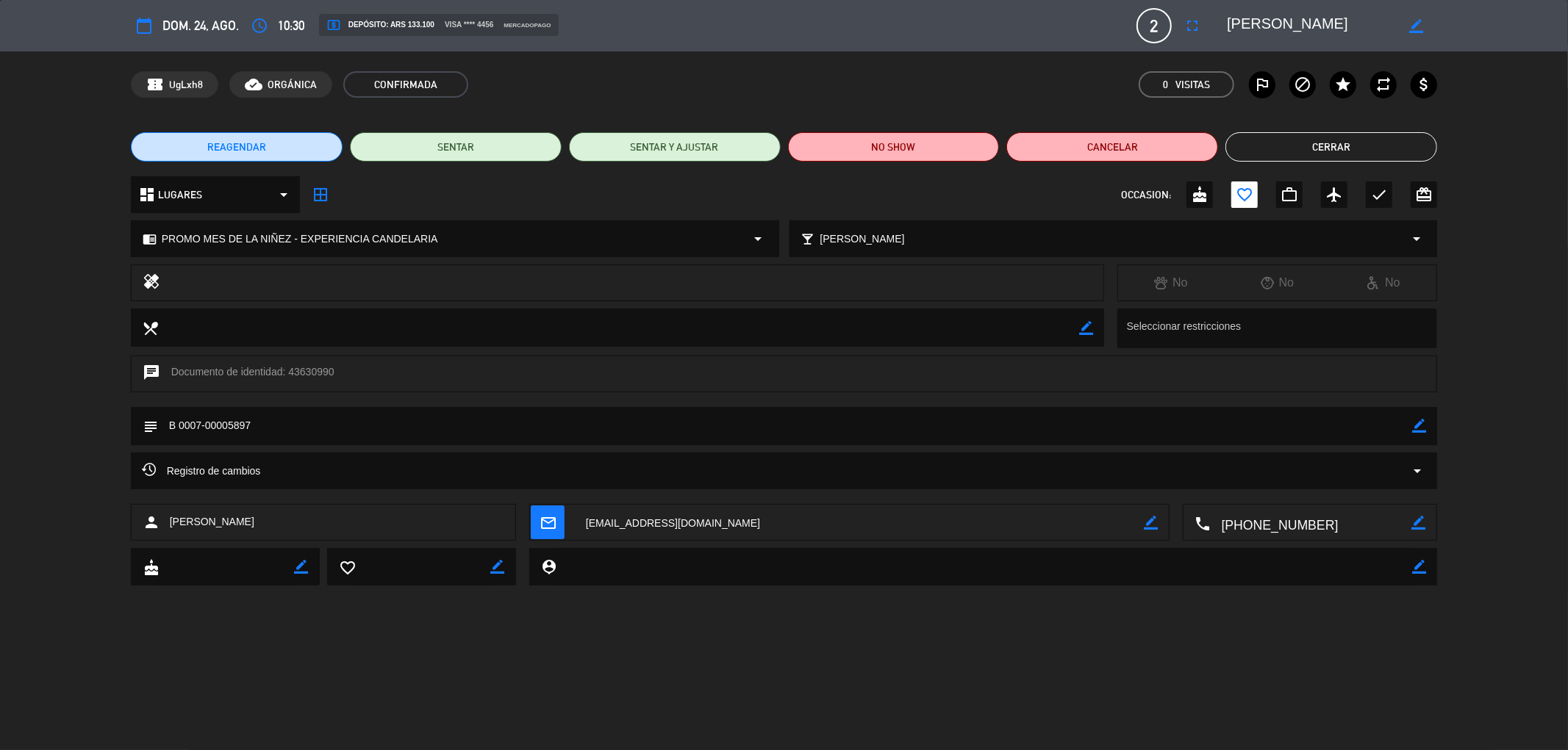
click at [1303, 146] on button "Cerrar" at bounding box center [1331, 148] width 212 height 30
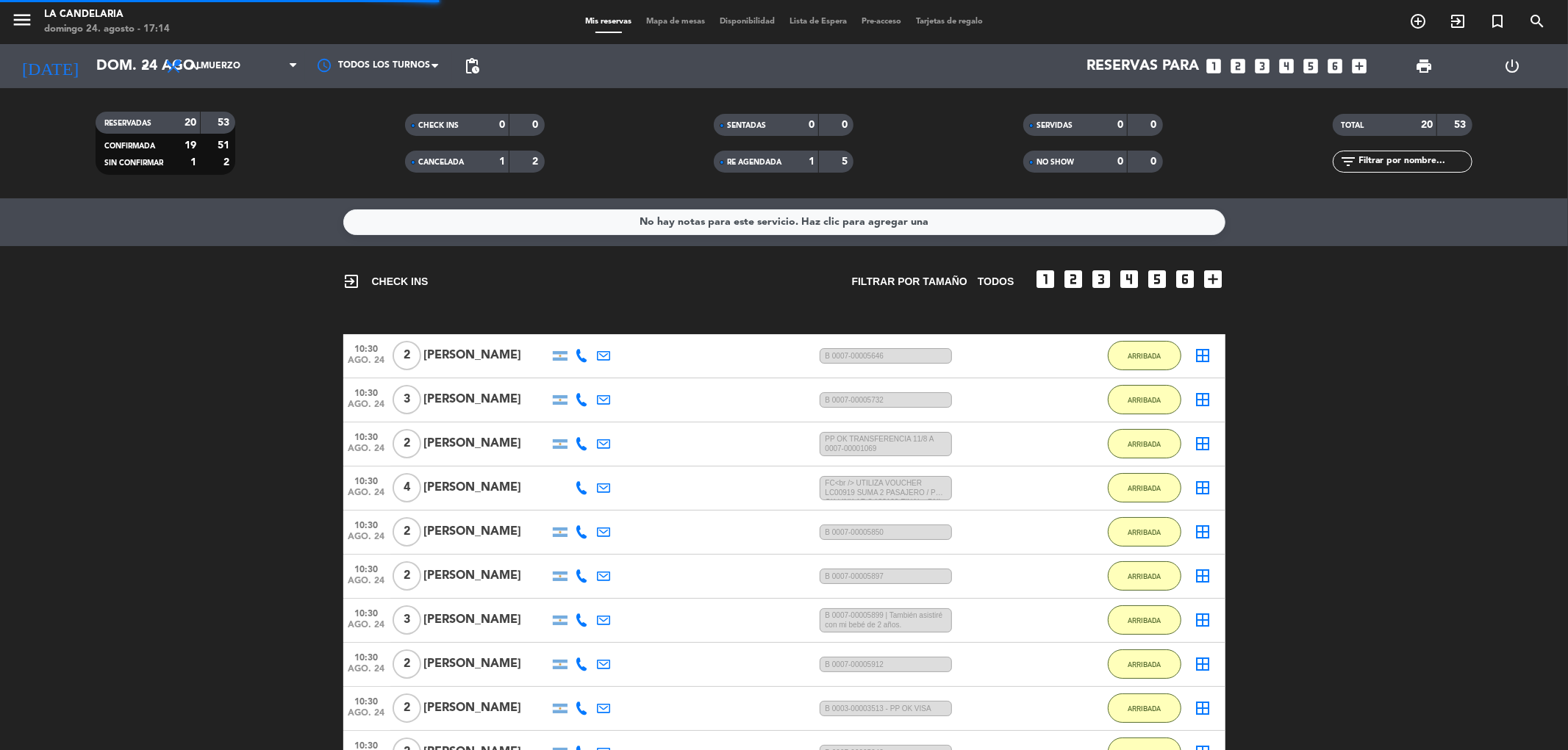
scroll to position [108, 0]
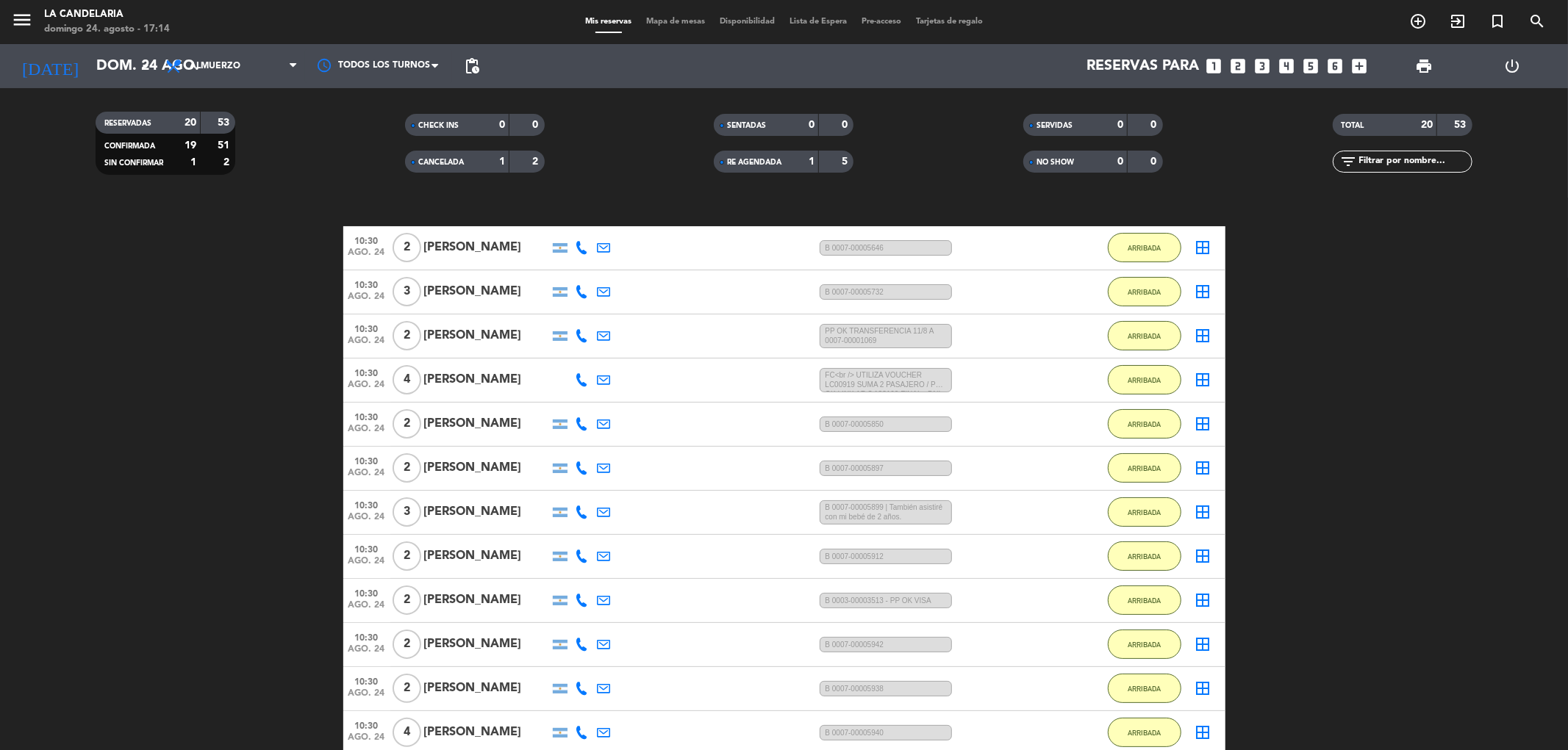
click at [505, 510] on div "[PERSON_NAME]" at bounding box center [487, 511] width 125 height 19
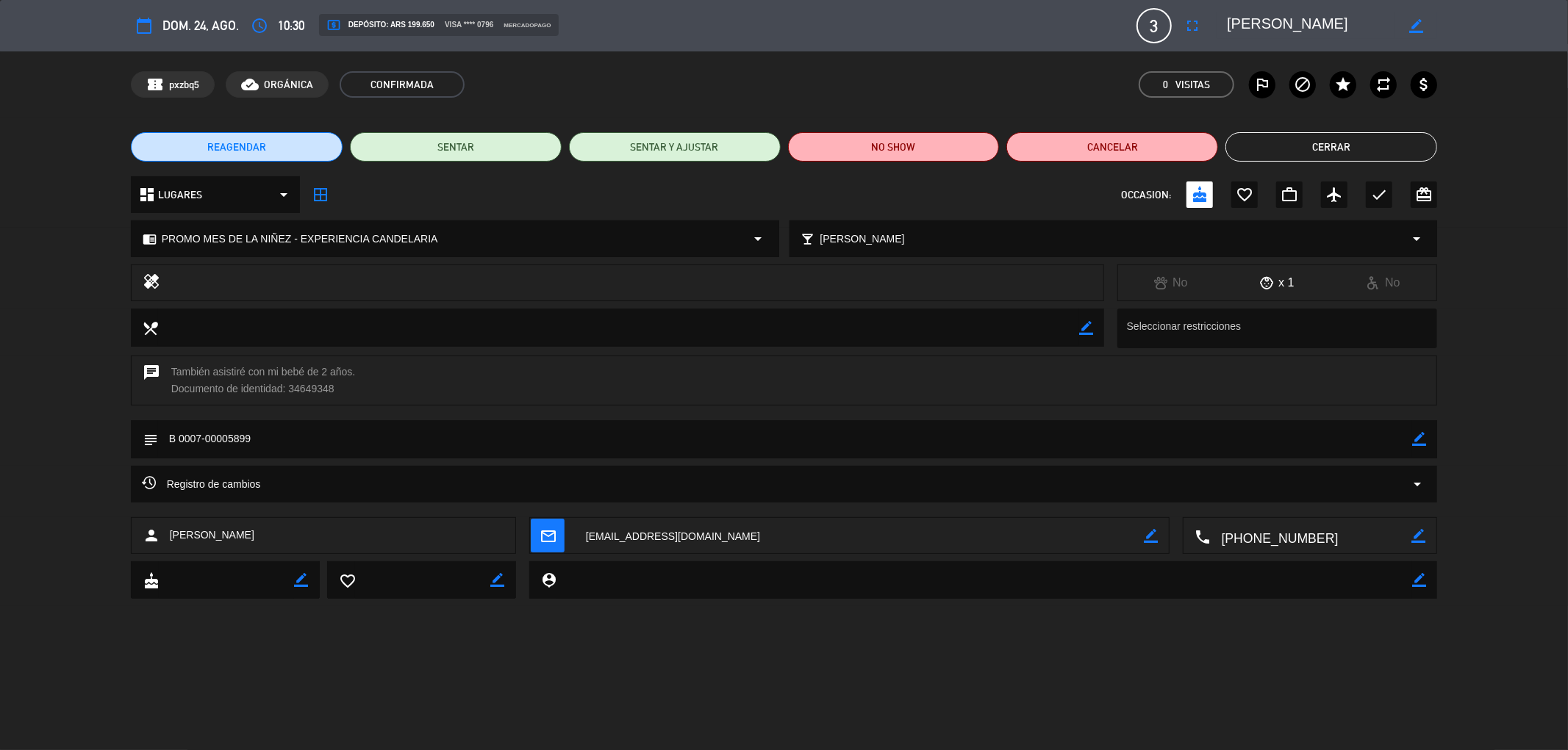
click at [1297, 147] on button "Cerrar" at bounding box center [1331, 148] width 212 height 30
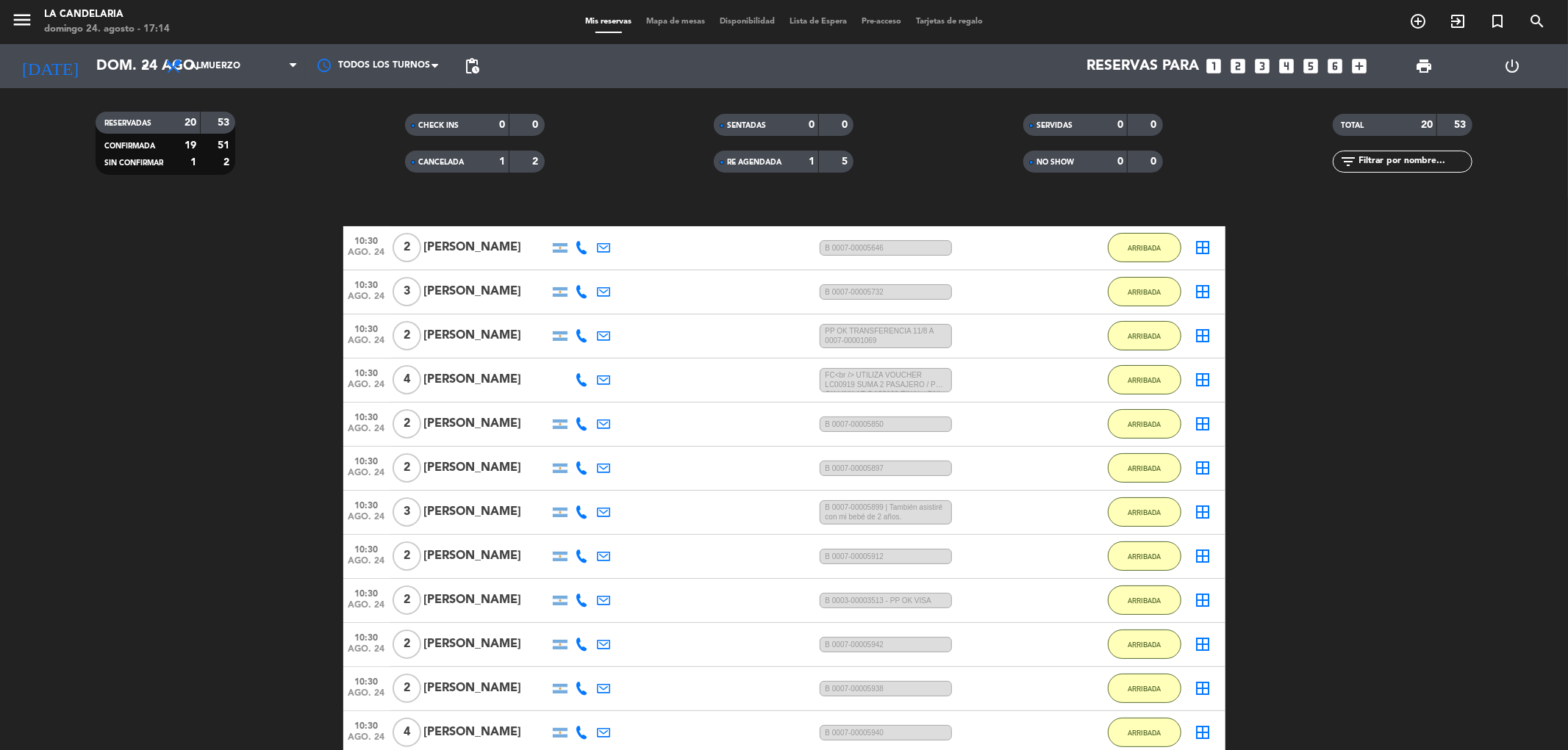
click at [495, 553] on div "[PERSON_NAME]" at bounding box center [487, 556] width 125 height 19
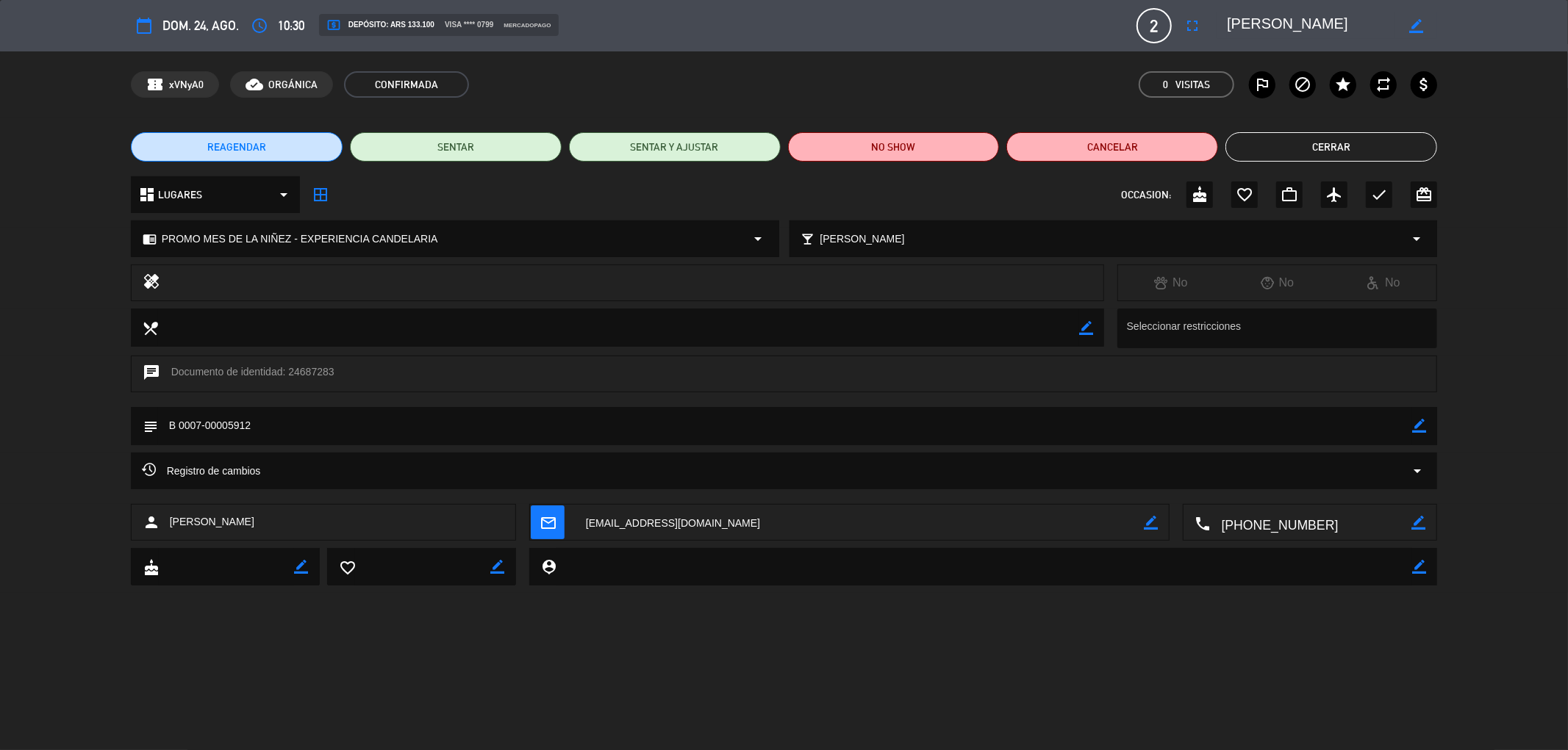
click at [1316, 146] on button "Cerrar" at bounding box center [1331, 148] width 212 height 30
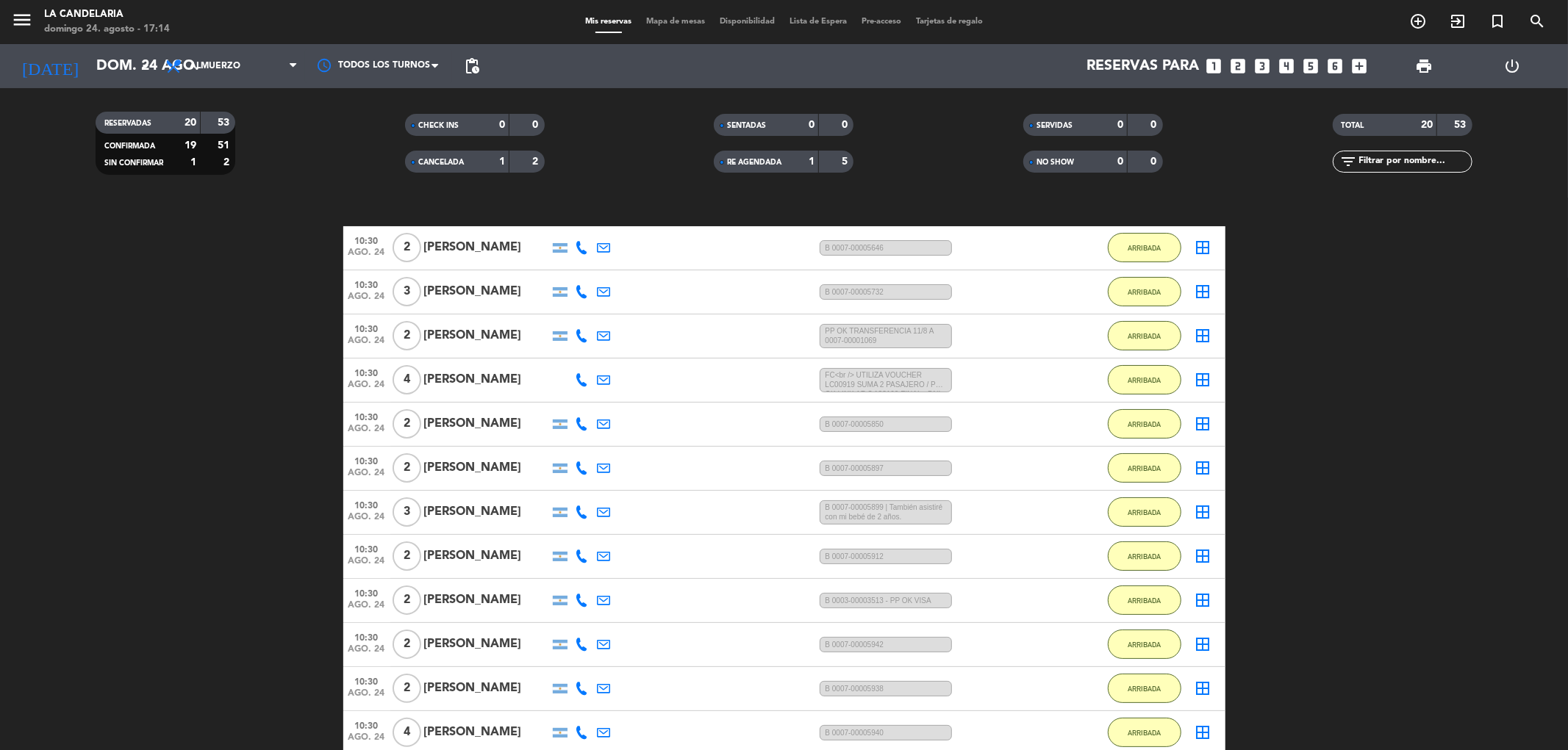
click at [503, 597] on div "[PERSON_NAME]" at bounding box center [487, 599] width 125 height 19
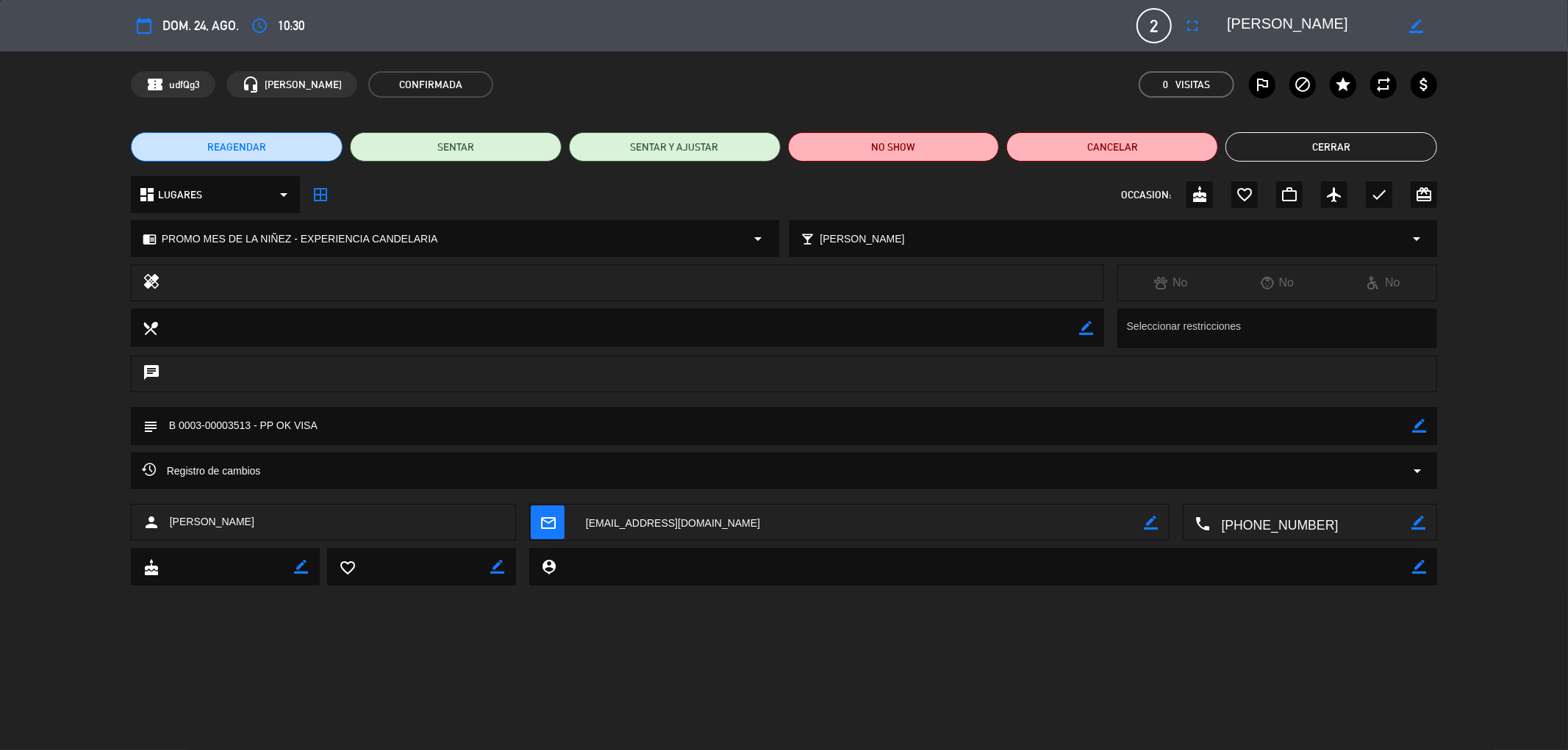
click at [1273, 141] on button "Cerrar" at bounding box center [1331, 148] width 212 height 30
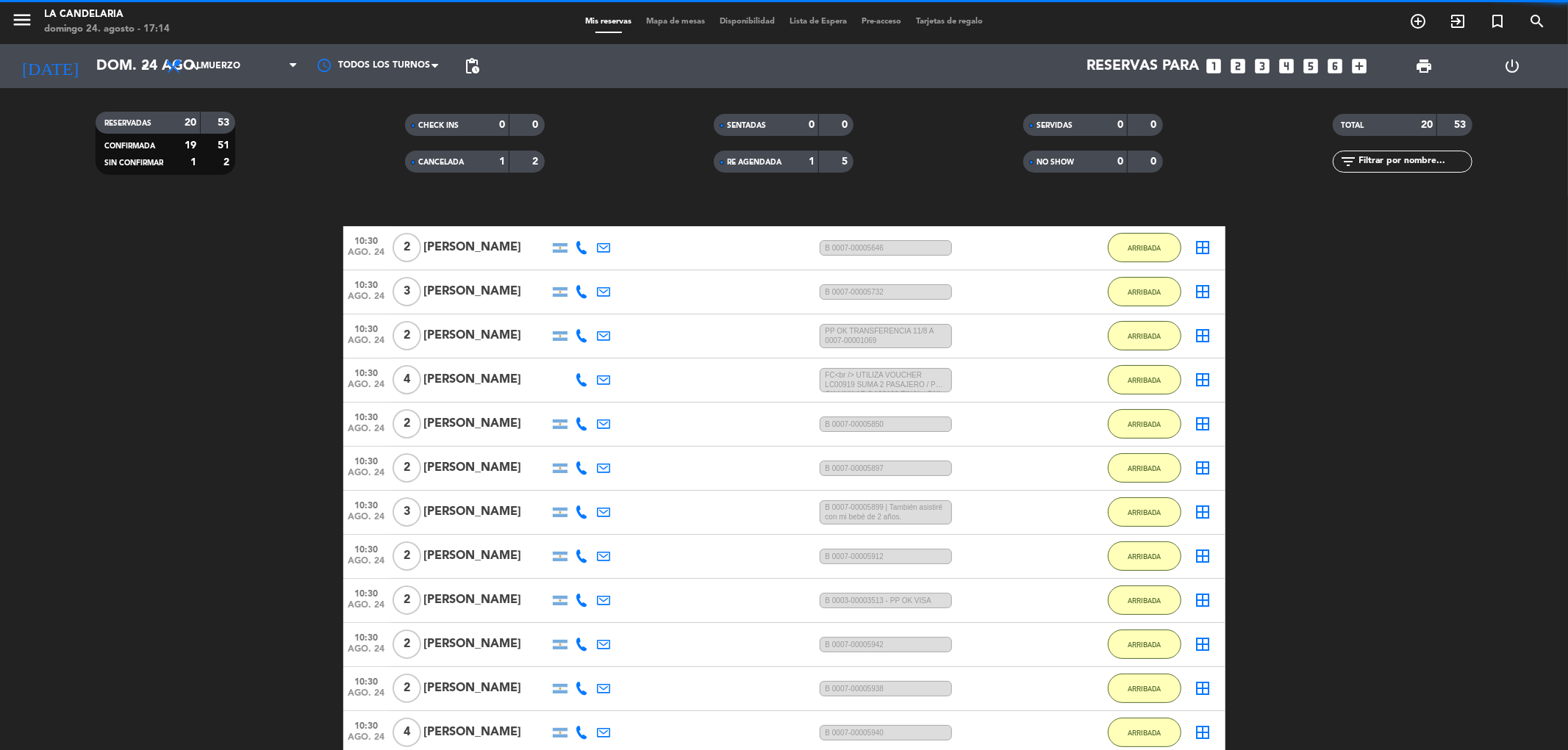
click at [478, 596] on div "[PERSON_NAME]" at bounding box center [487, 599] width 125 height 19
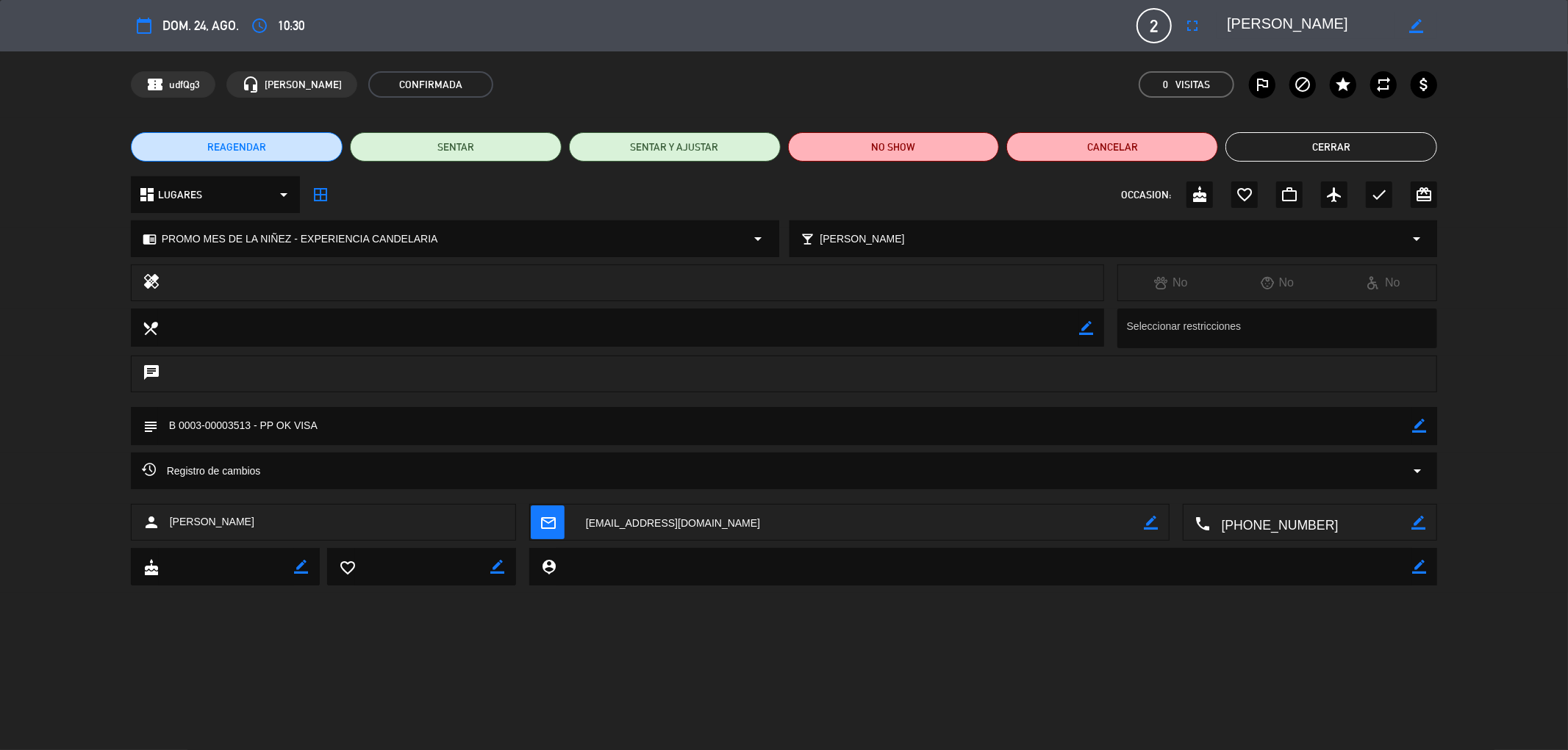
click at [1275, 159] on button "Cerrar" at bounding box center [1331, 148] width 212 height 30
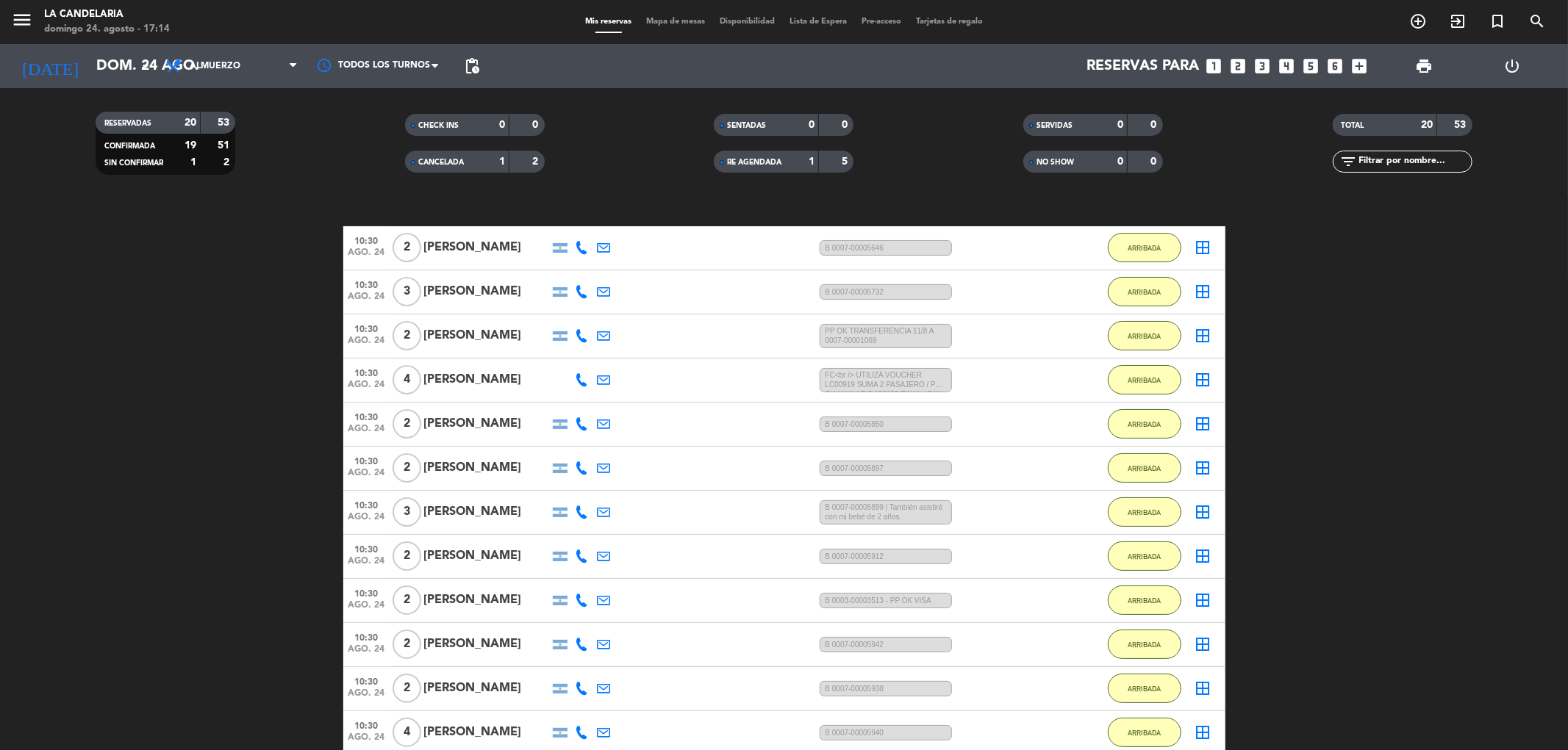
click at [457, 639] on div "[PERSON_NAME]" at bounding box center [487, 644] width 125 height 19
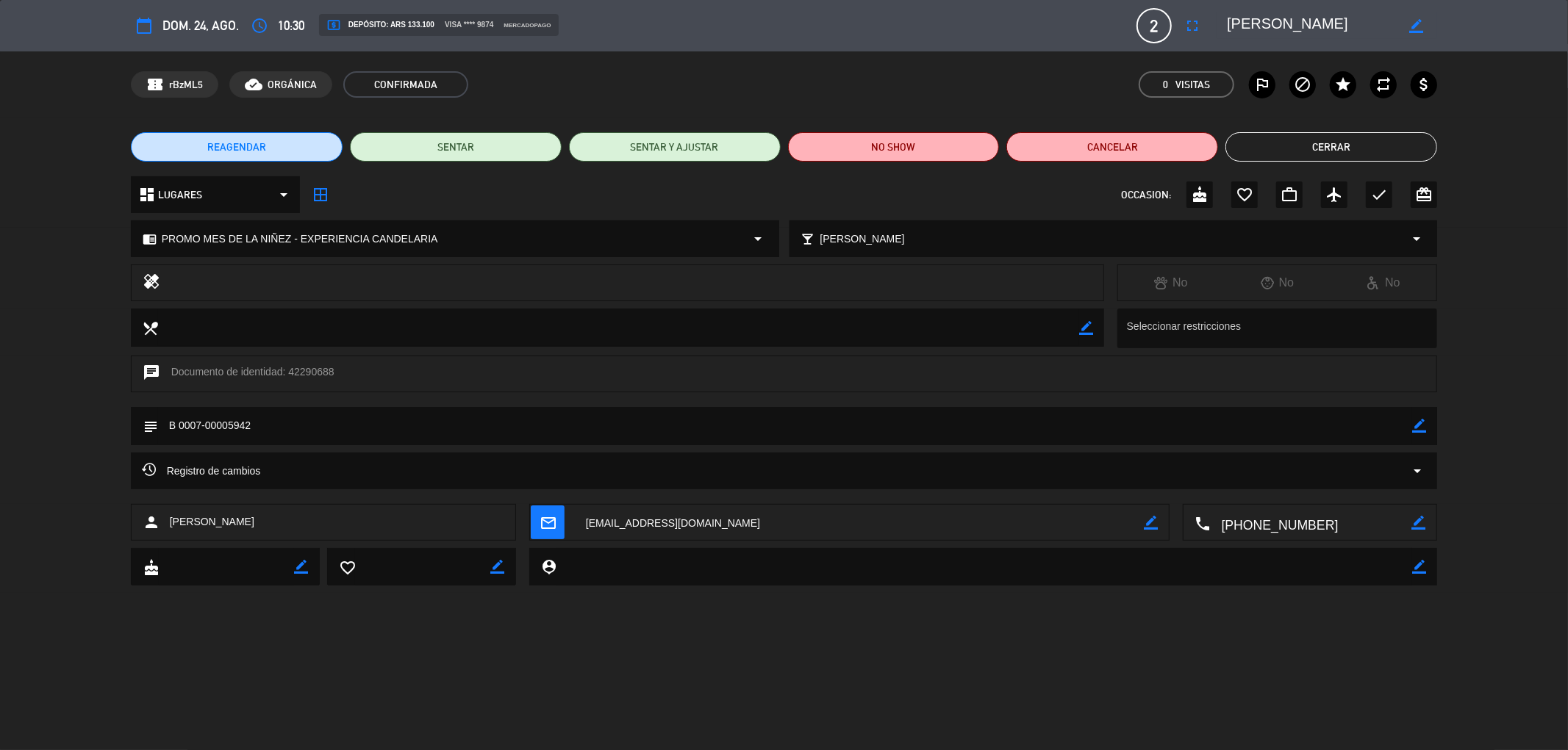
click at [1362, 148] on button "Cerrar" at bounding box center [1331, 148] width 212 height 30
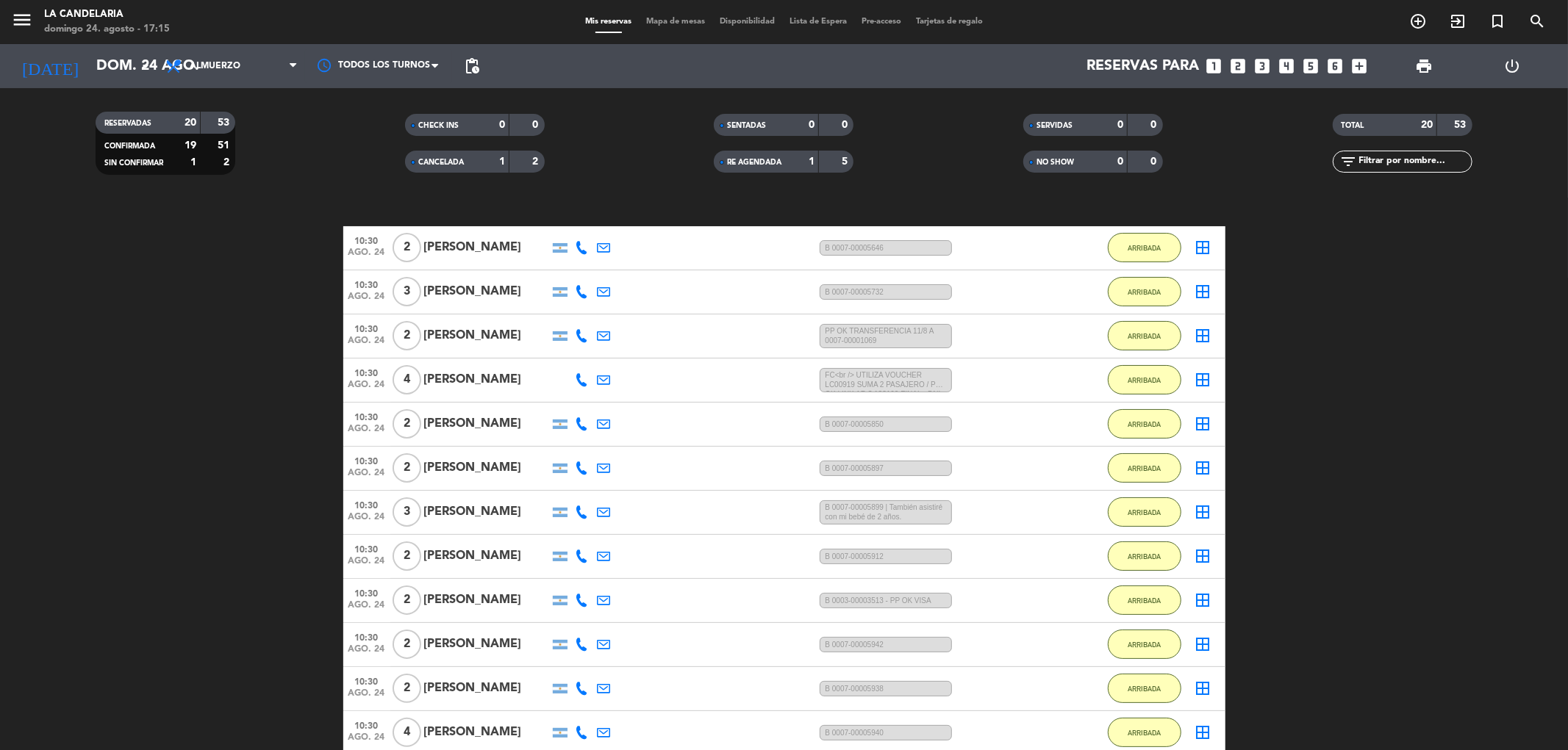
click at [479, 675] on div "10:30 [DATE] 2 [PERSON_NAME] proz 3:24 H / 52 MIN sms B [PHONE_NUMBER] ARRIBADA…" at bounding box center [784, 689] width 882 height 45
click at [501, 685] on div "[PERSON_NAME]" at bounding box center [487, 688] width 125 height 19
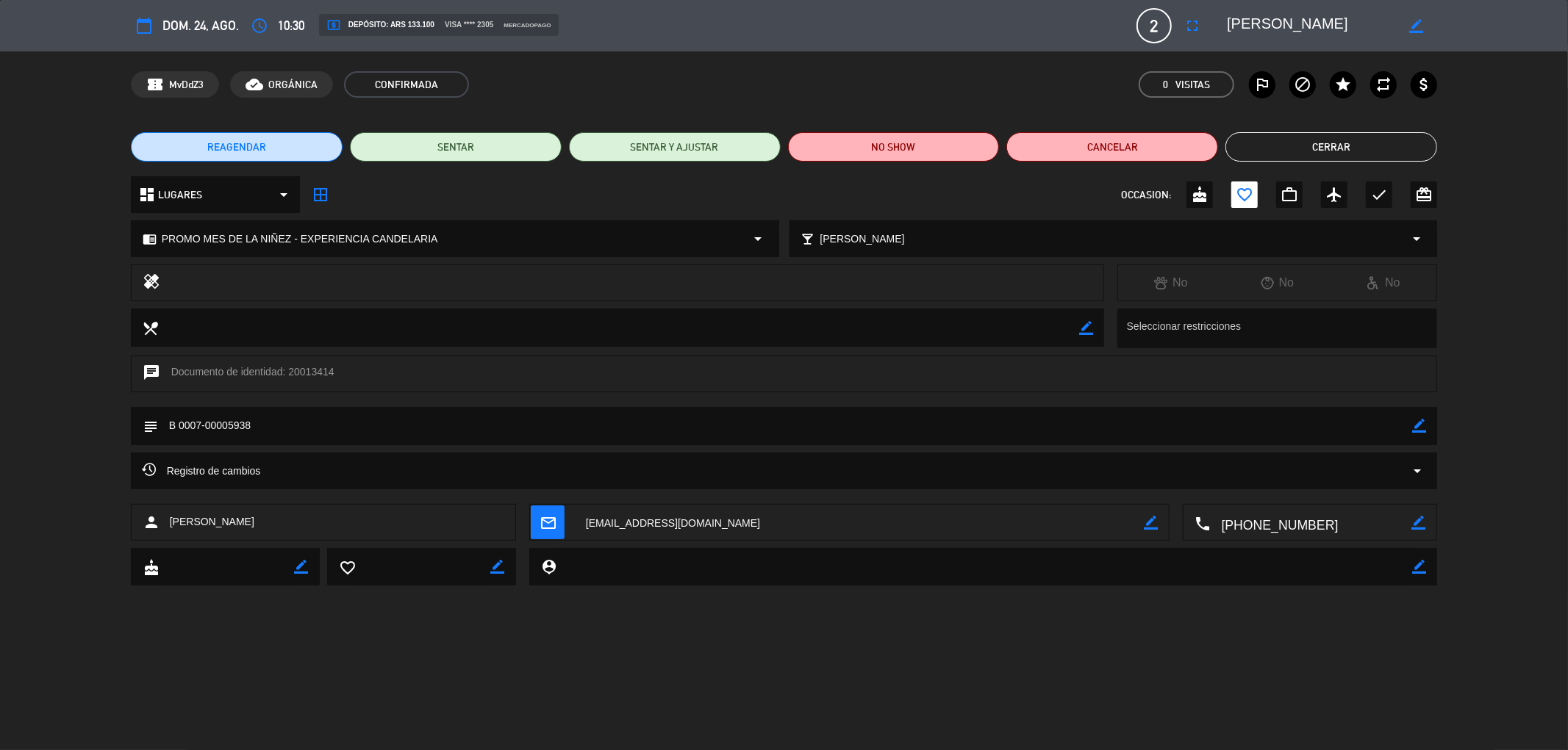
click at [1289, 146] on button "Cerrar" at bounding box center [1331, 148] width 212 height 30
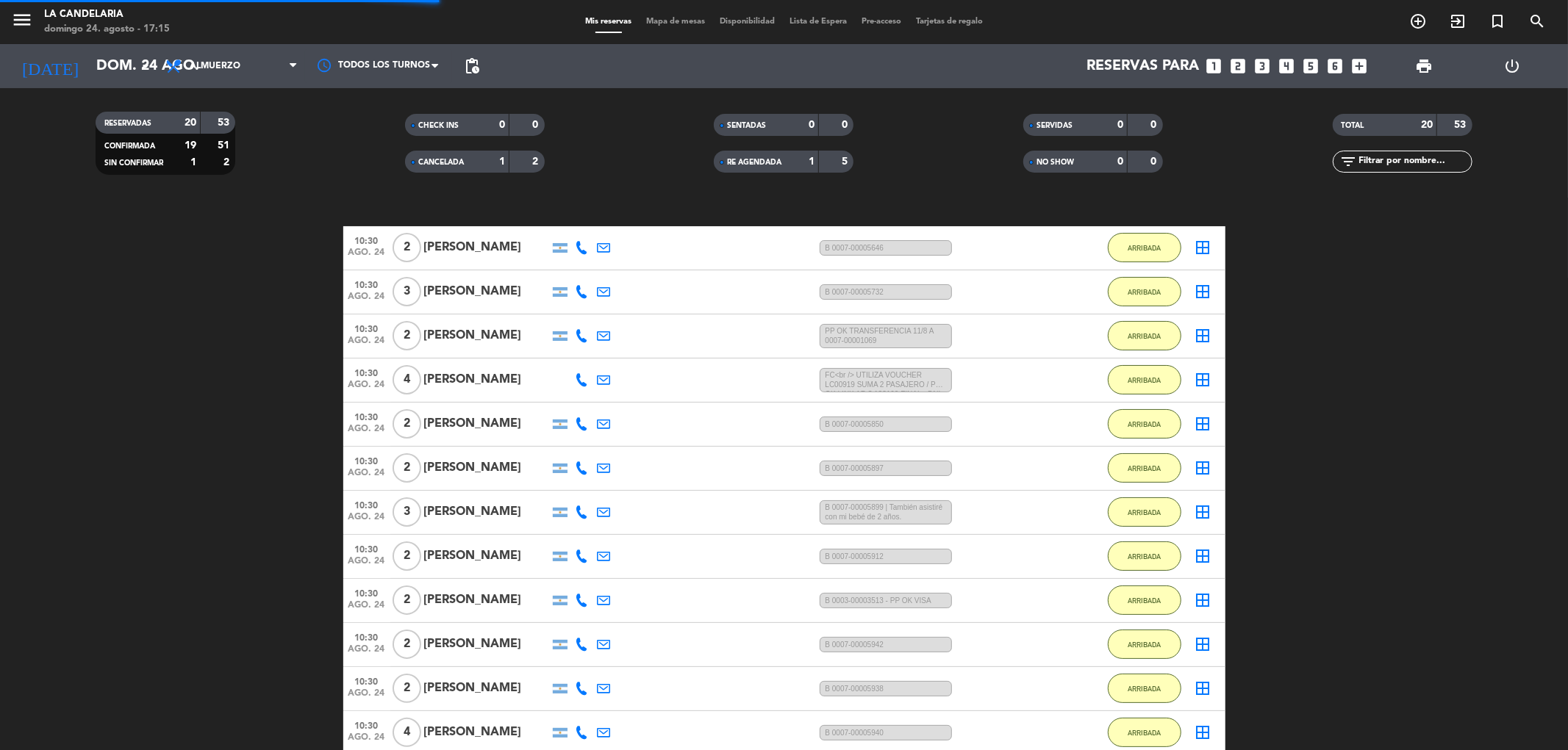
scroll to position [218, 0]
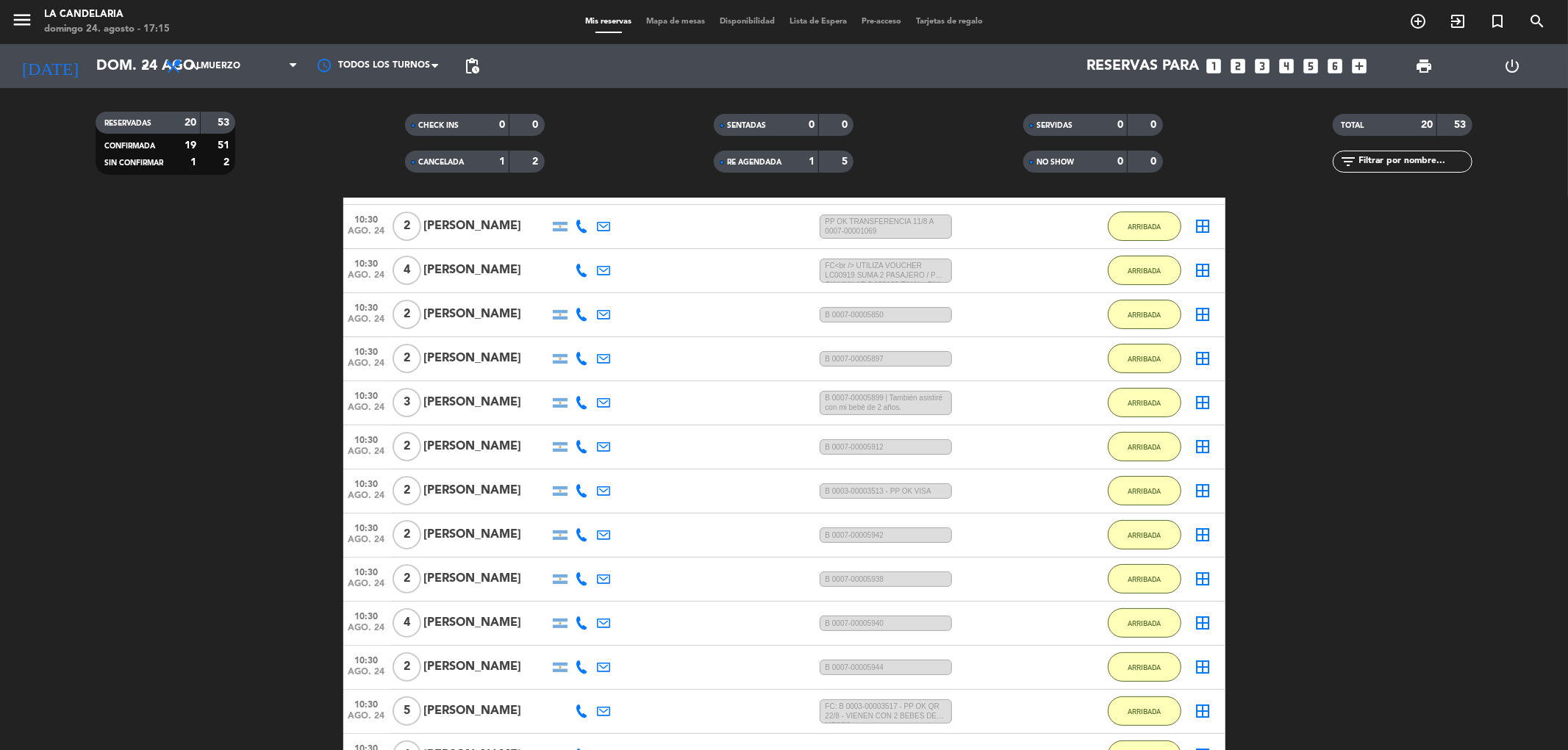
click at [491, 534] on div "[PERSON_NAME]" at bounding box center [487, 534] width 125 height 19
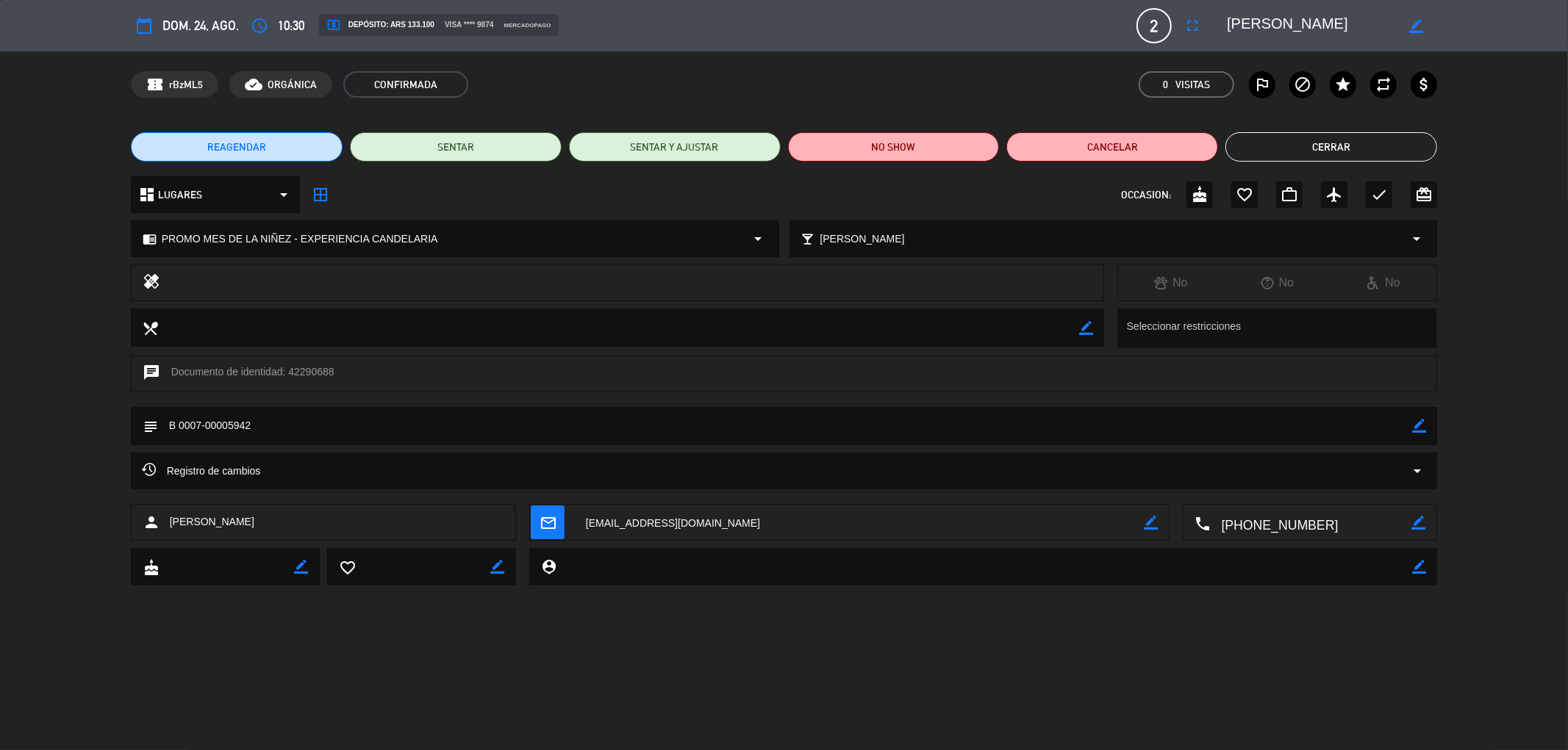
click at [1272, 145] on button "Cerrar" at bounding box center [1331, 148] width 212 height 30
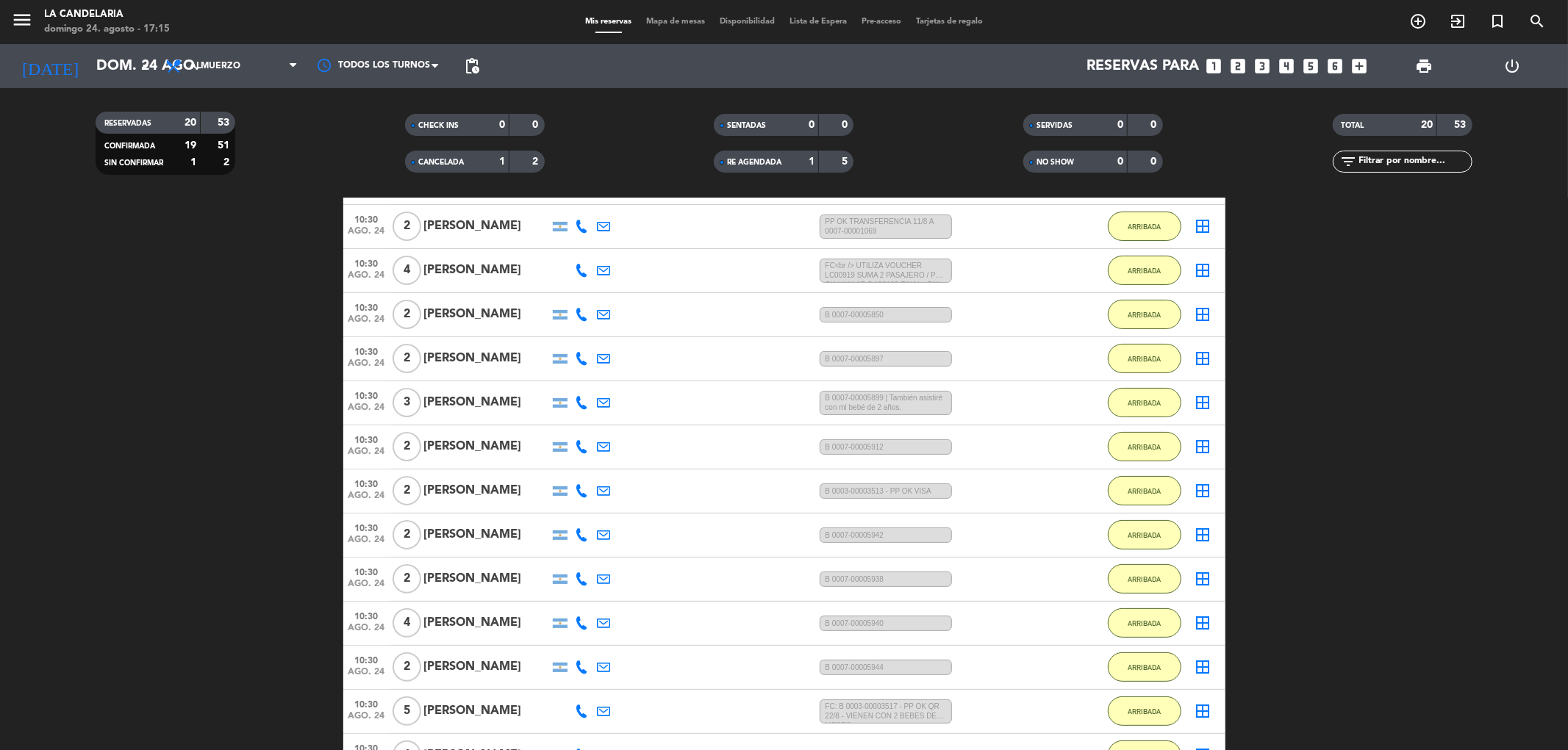
click at [478, 608] on div "10:30 [DATE] 4 [PERSON_NAME] 3:24 H / 23:01 H sms B [PHONE_NUMBER] ARRIBADA bor…" at bounding box center [784, 623] width 882 height 45
click at [491, 620] on div "[PERSON_NAME]" at bounding box center [487, 622] width 125 height 19
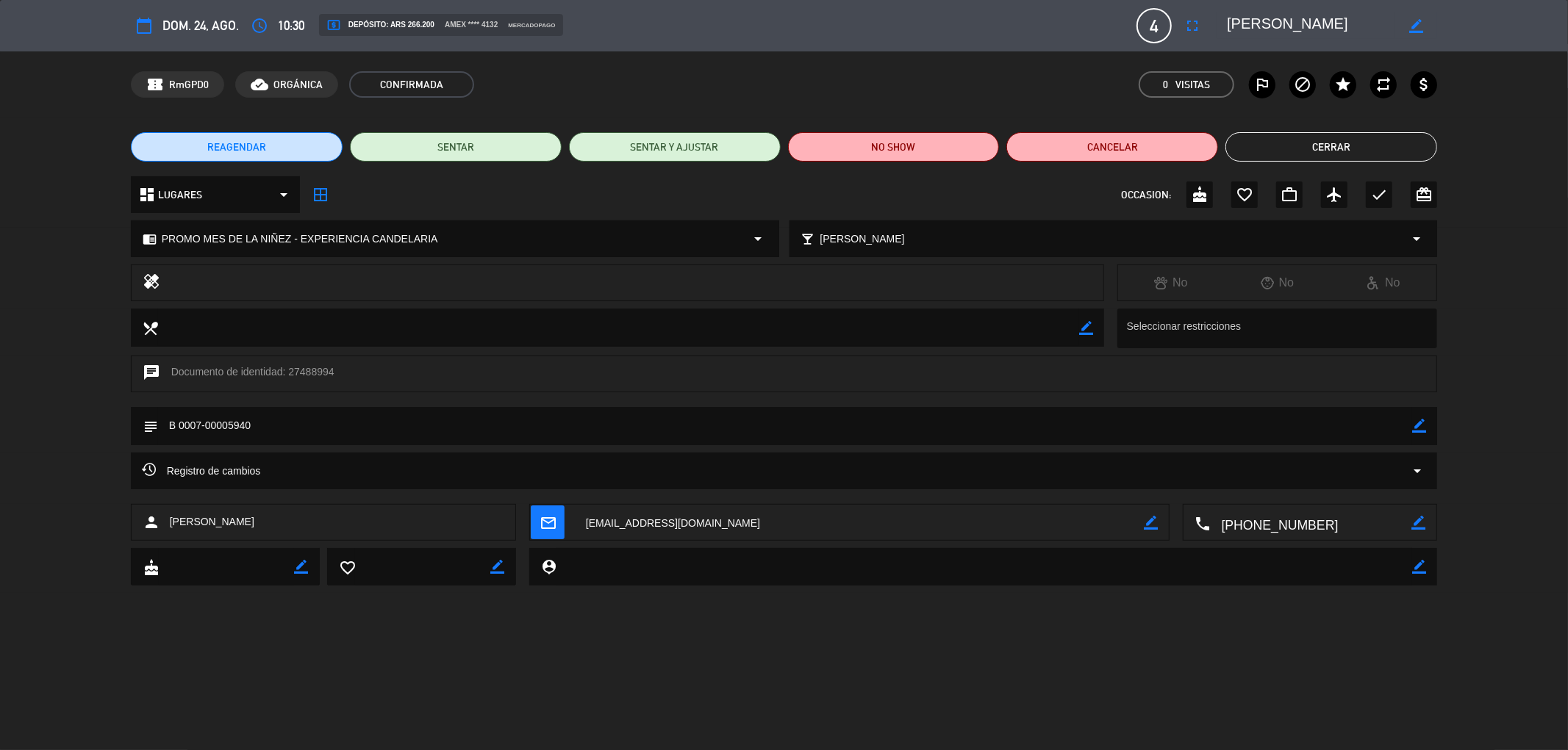
click at [1274, 153] on button "Cerrar" at bounding box center [1331, 148] width 212 height 30
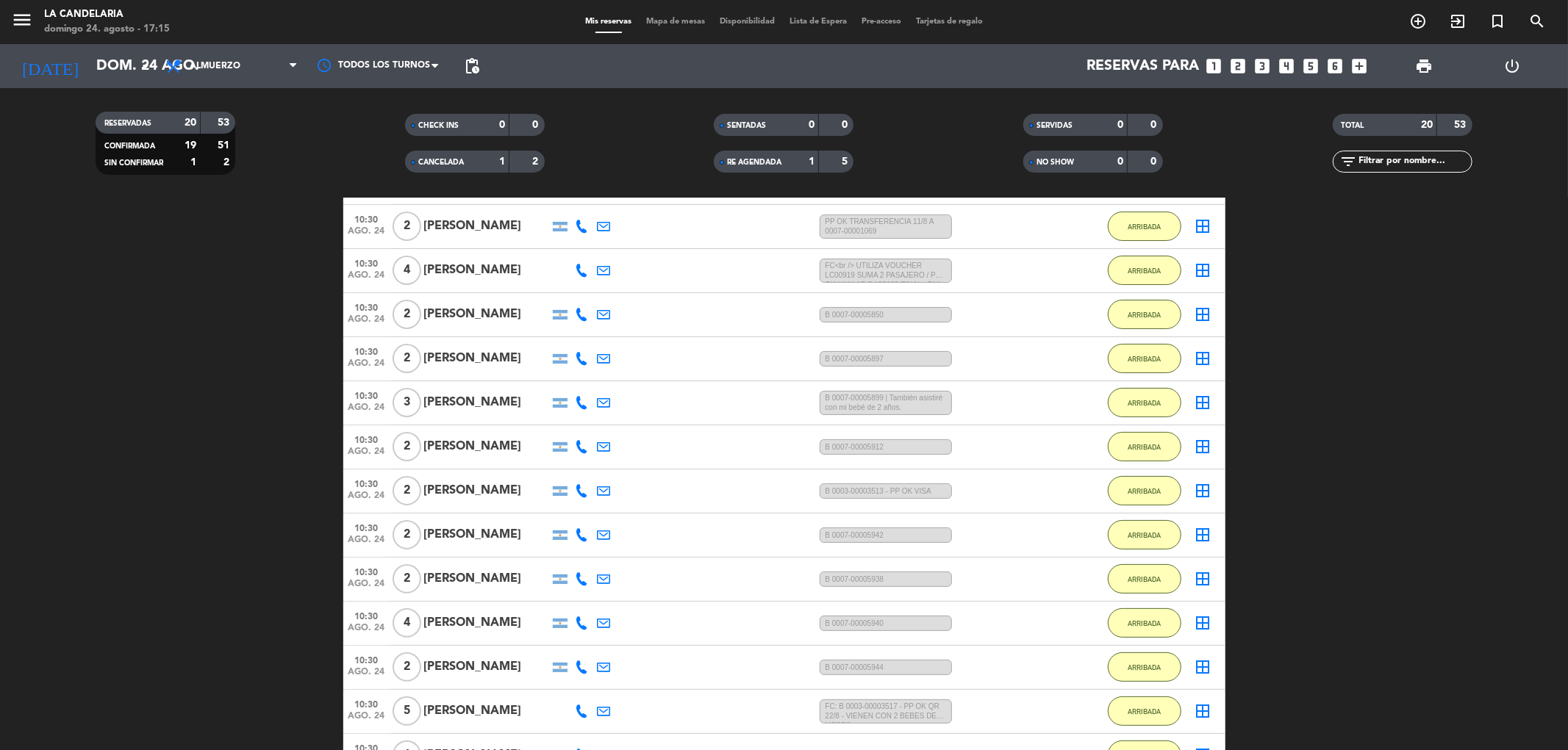
click at [503, 584] on div "[PERSON_NAME]" at bounding box center [487, 579] width 125 height 19
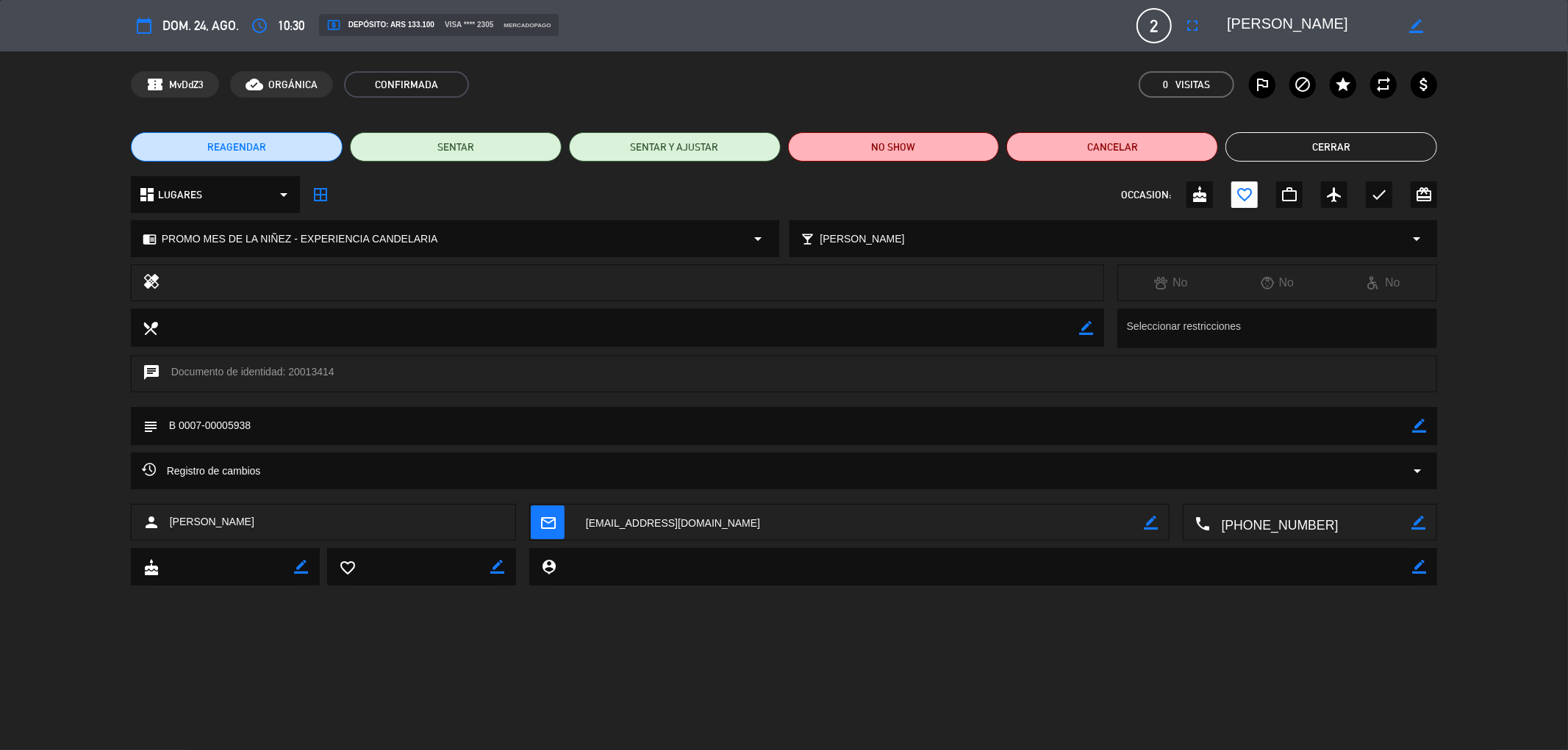
click at [1298, 143] on button "Cerrar" at bounding box center [1331, 148] width 212 height 30
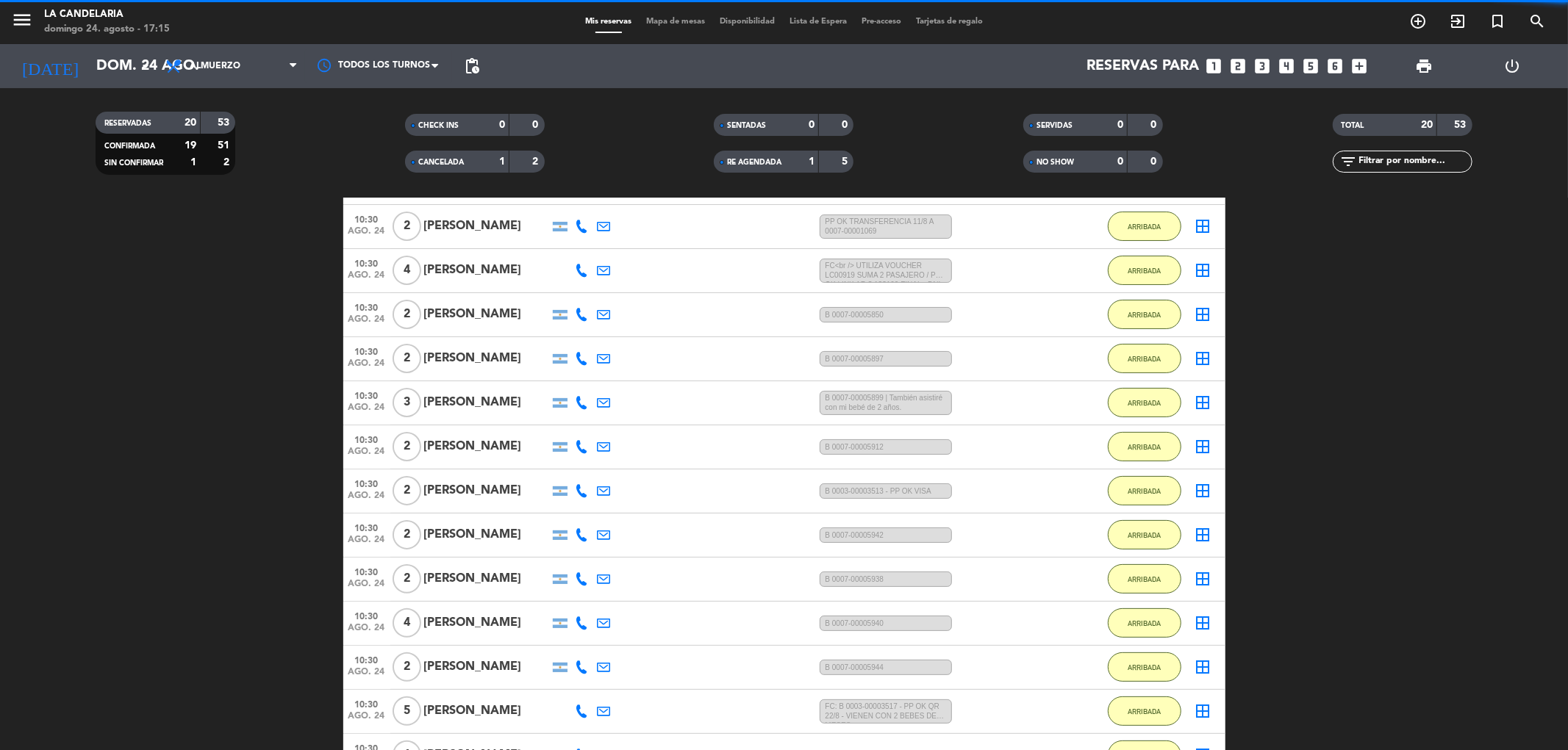
click at [489, 621] on div "[PERSON_NAME]" at bounding box center [487, 622] width 125 height 19
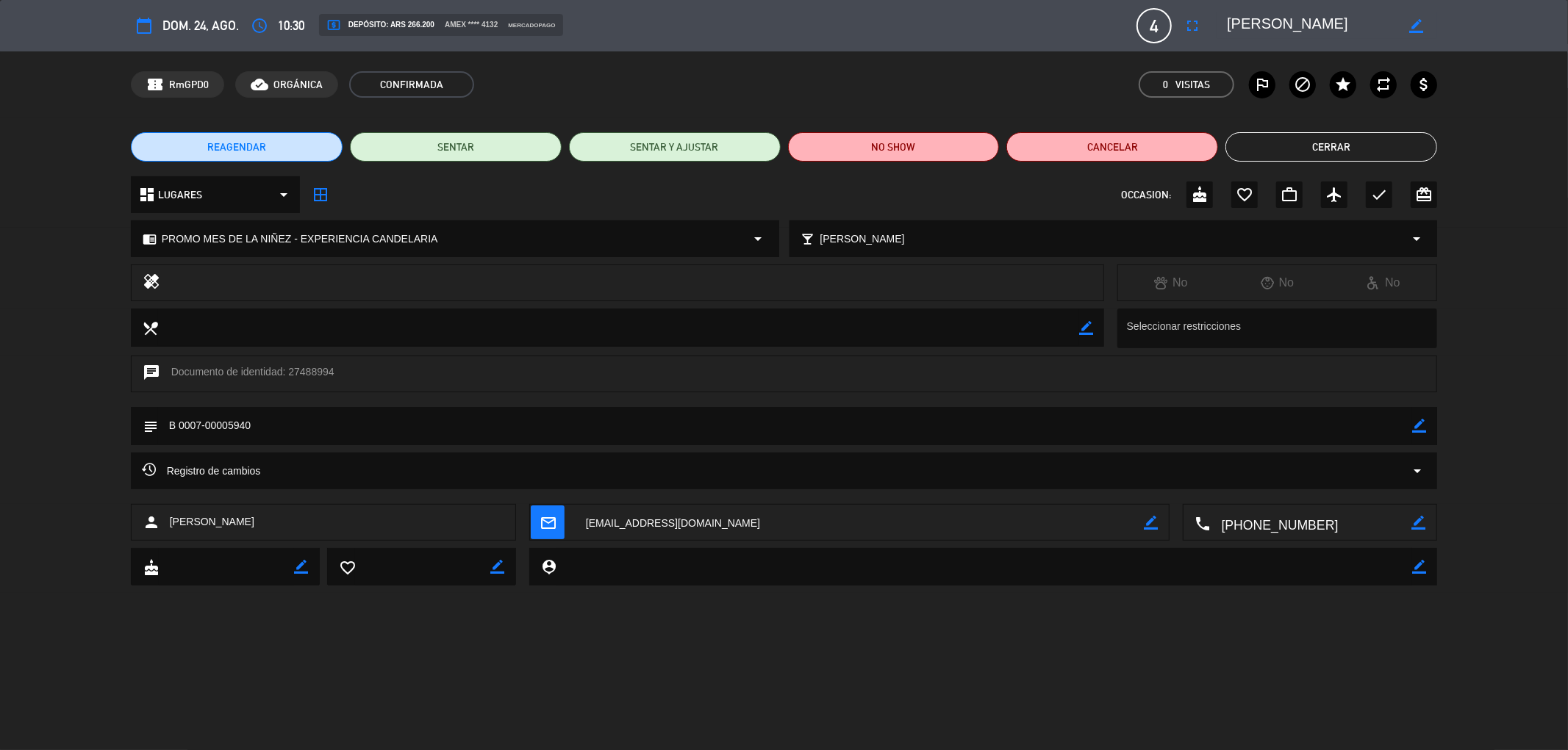
click at [1310, 149] on button "Cerrar" at bounding box center [1331, 148] width 212 height 30
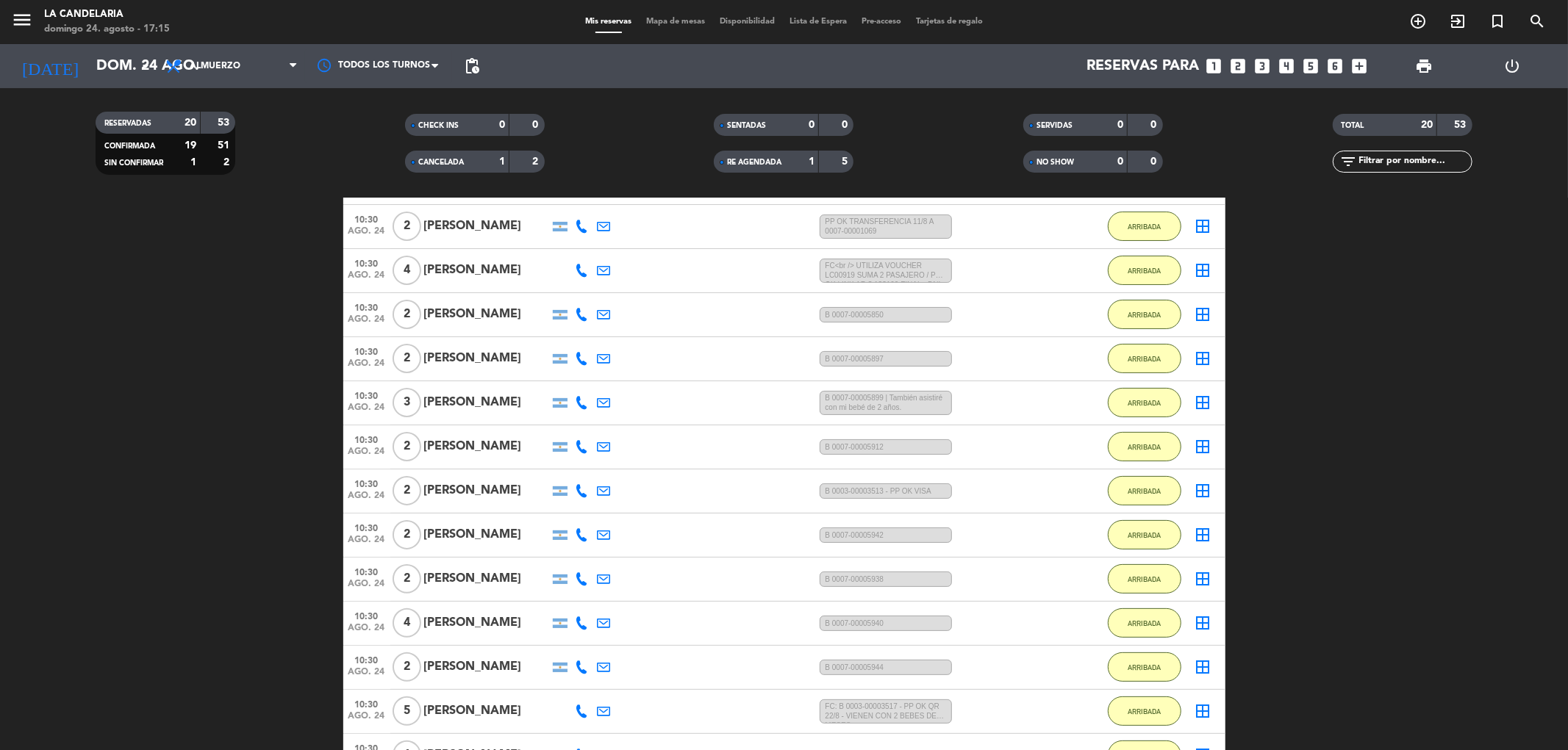
click at [480, 670] on div "[PERSON_NAME]" at bounding box center [487, 667] width 125 height 19
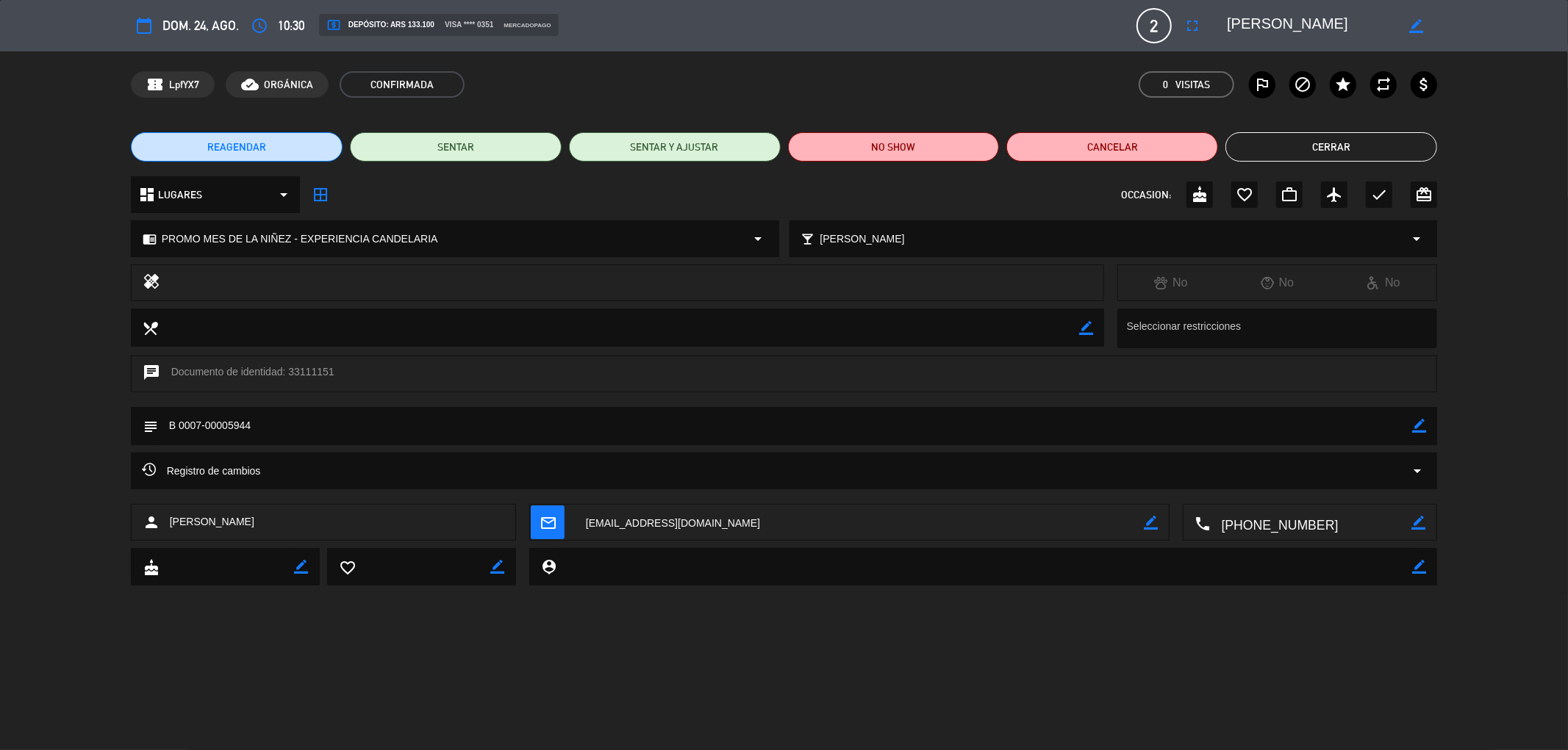
click at [1296, 137] on button "Cerrar" at bounding box center [1331, 148] width 212 height 30
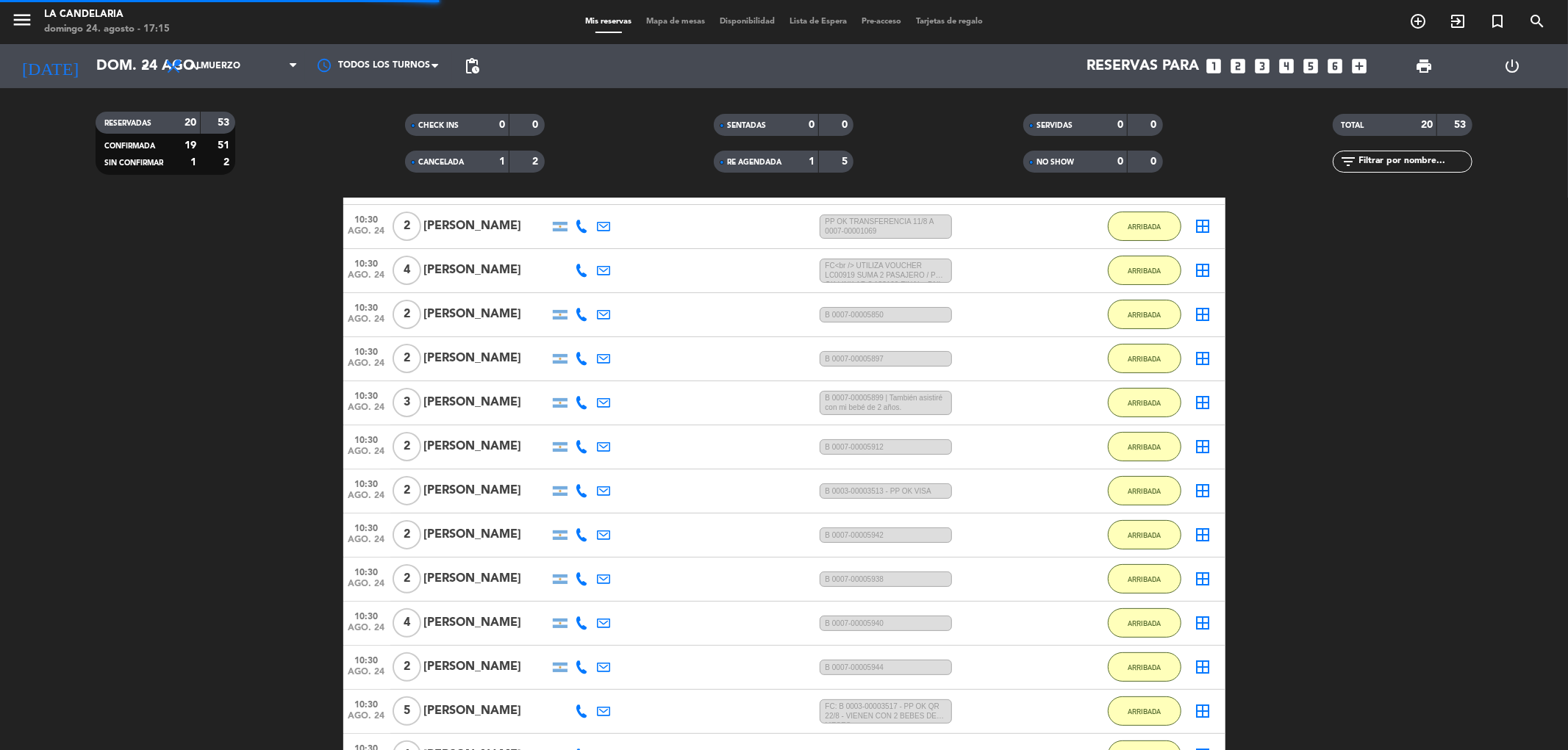
scroll to position [326, 0]
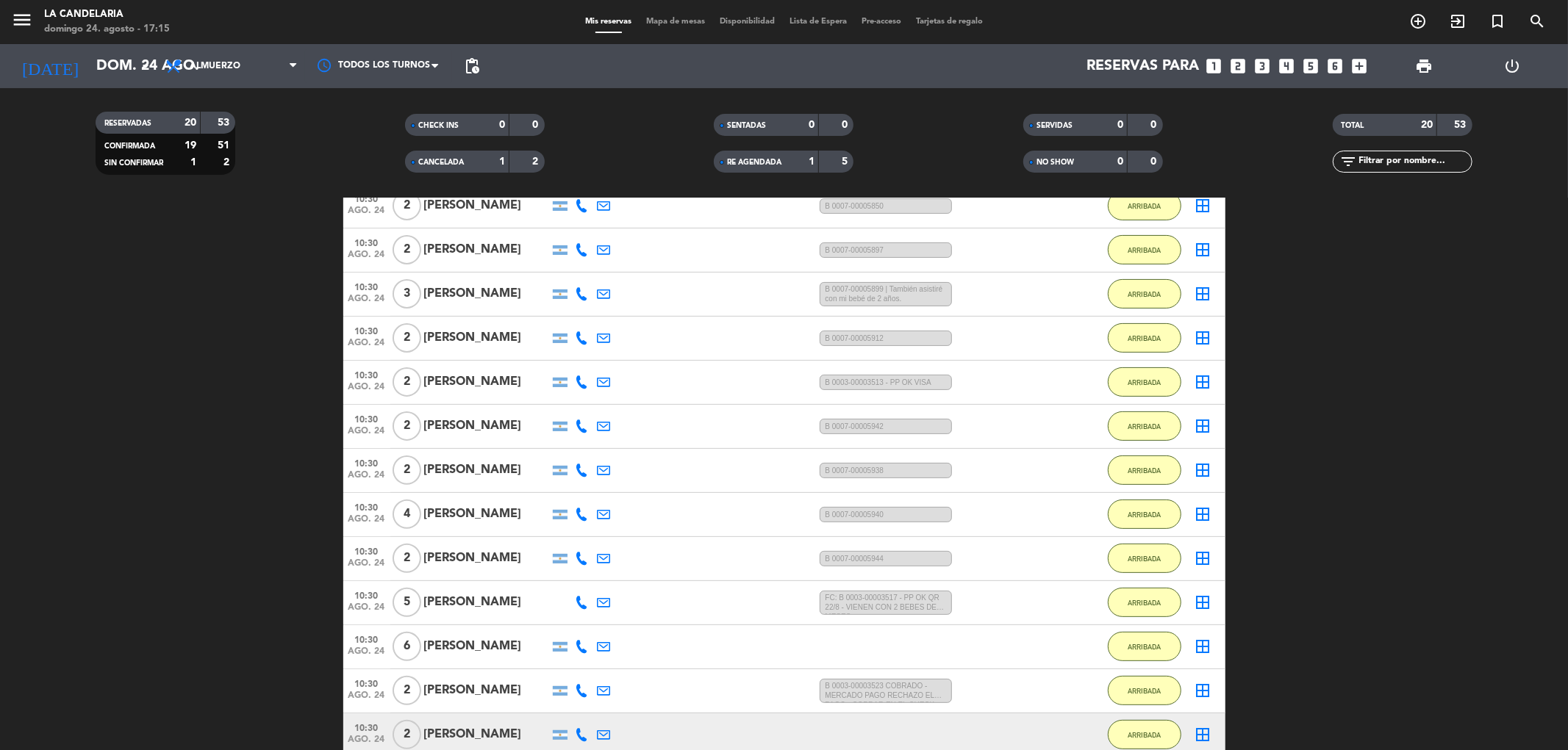
click at [481, 598] on div "[PERSON_NAME]" at bounding box center [487, 602] width 125 height 19
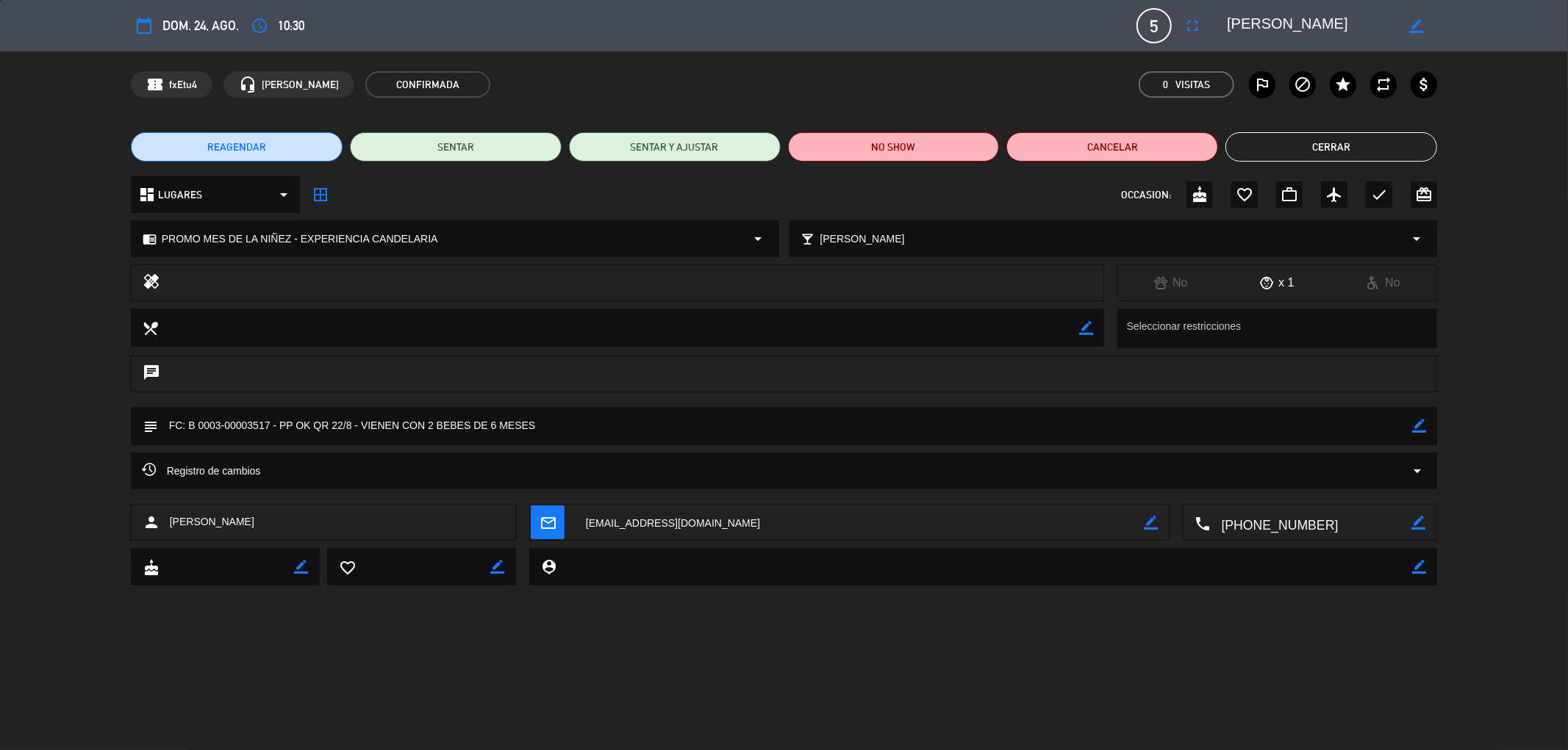
click at [1306, 149] on button "Cerrar" at bounding box center [1331, 148] width 212 height 30
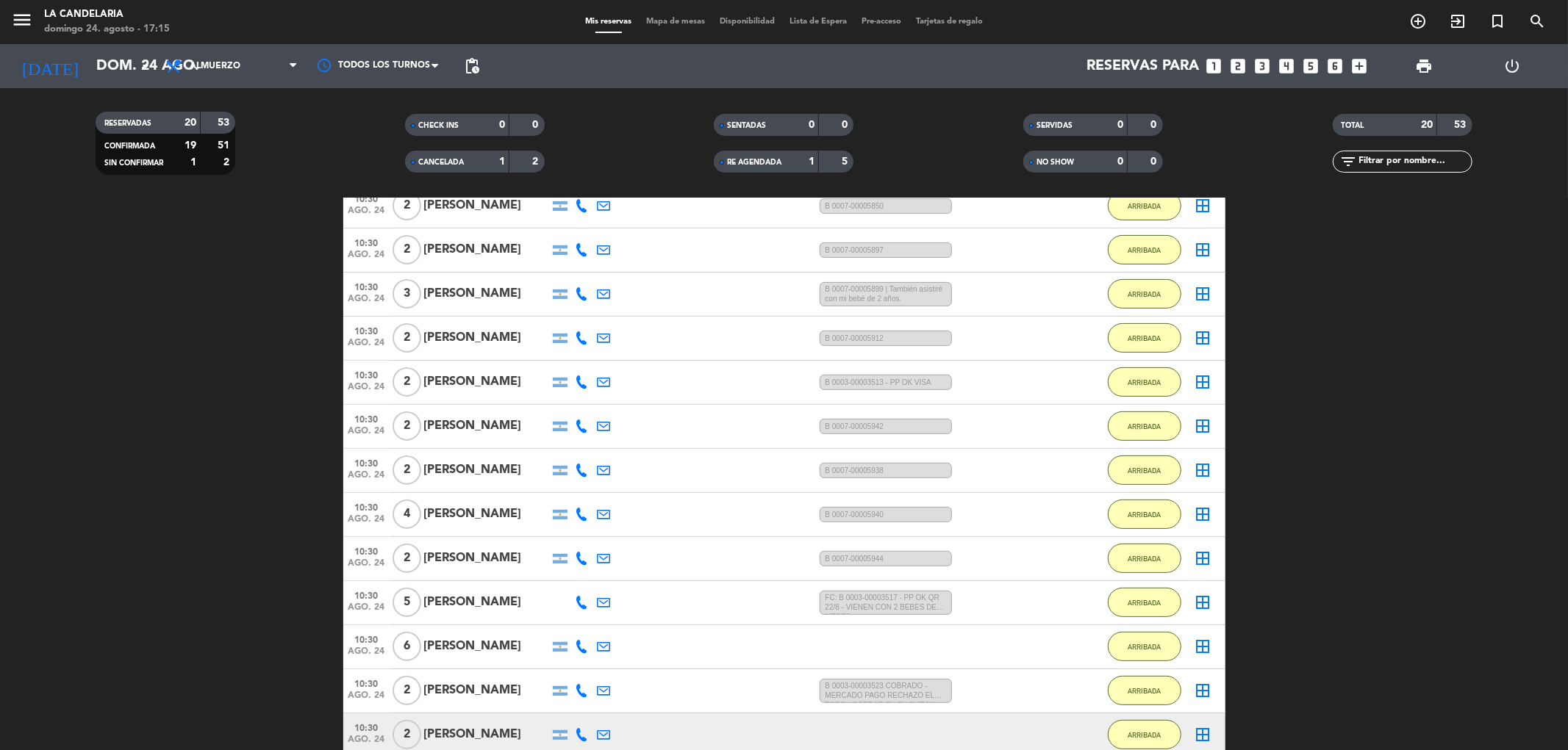
click at [495, 650] on div "[PERSON_NAME]" at bounding box center [487, 646] width 125 height 19
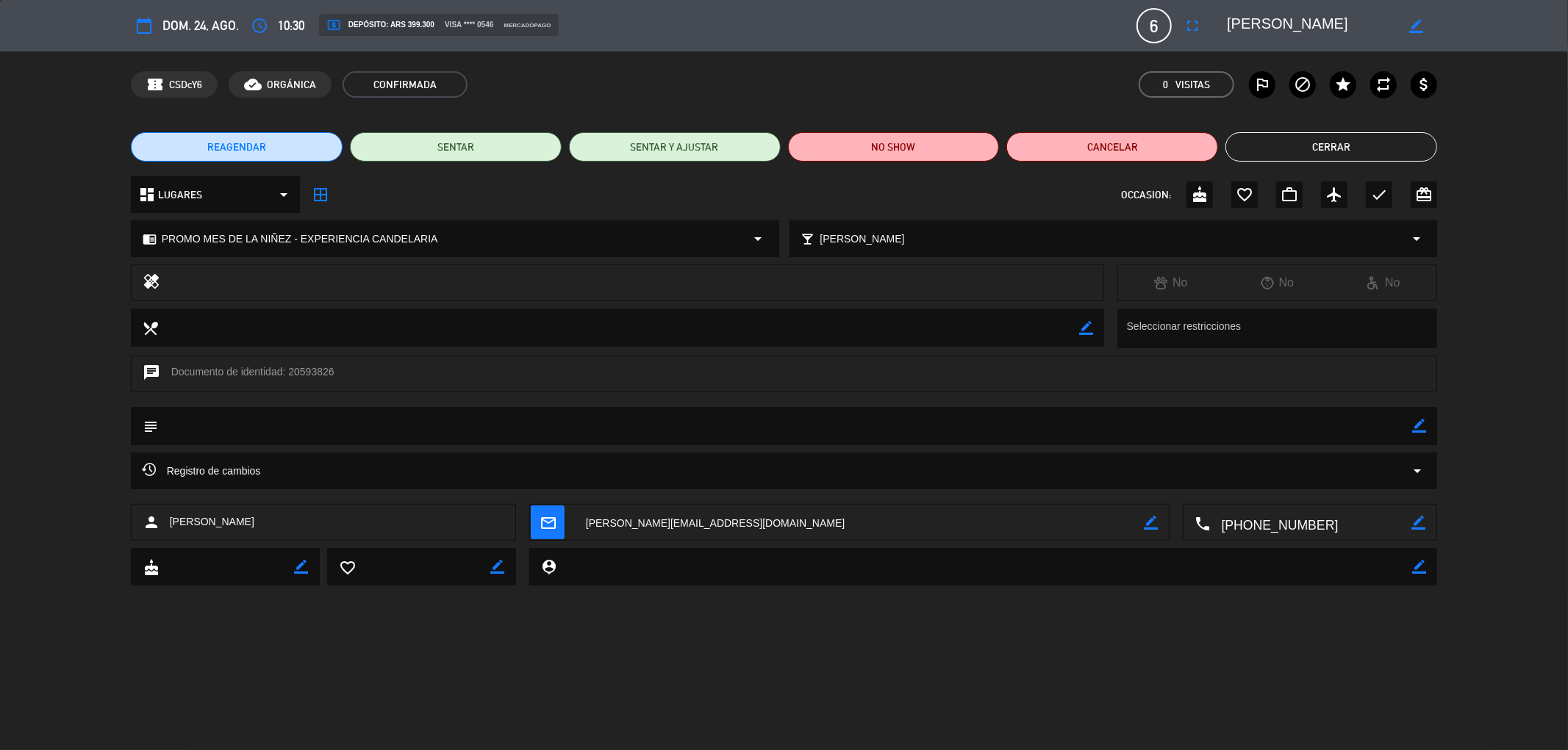
click at [1351, 143] on button "Cerrar" at bounding box center [1331, 148] width 212 height 30
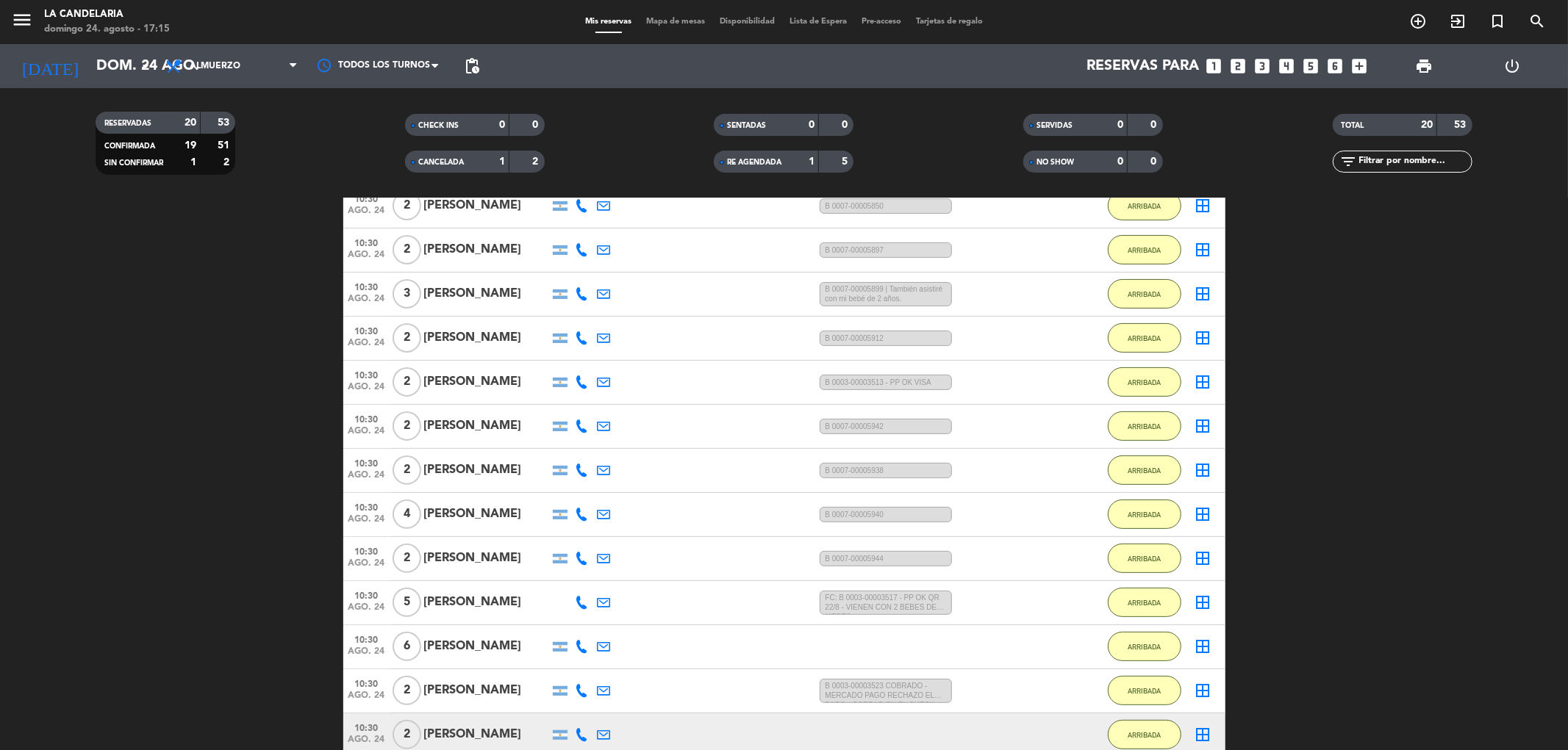
click at [494, 690] on div "[PERSON_NAME]" at bounding box center [487, 691] width 125 height 19
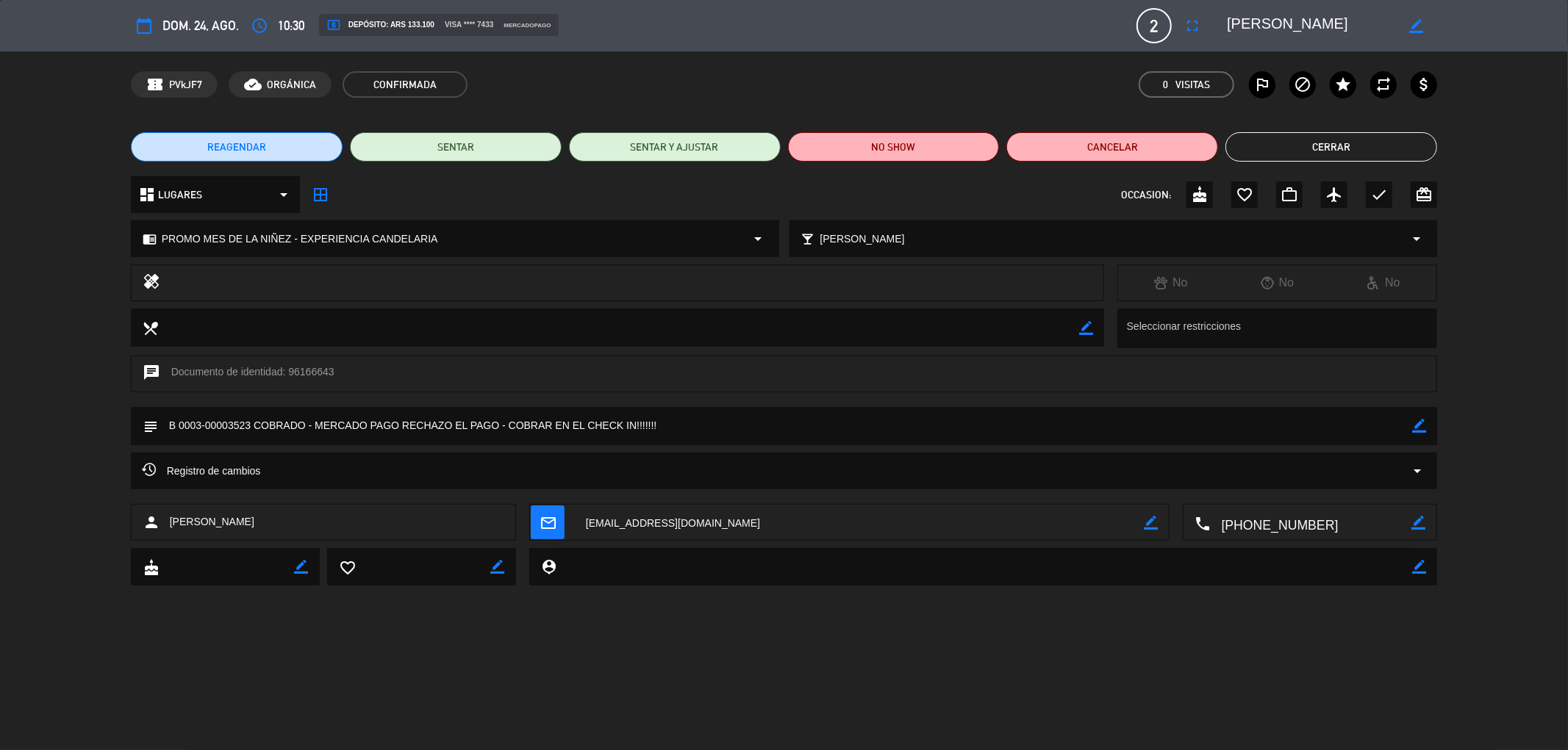
click at [1334, 136] on button "Cerrar" at bounding box center [1331, 148] width 212 height 30
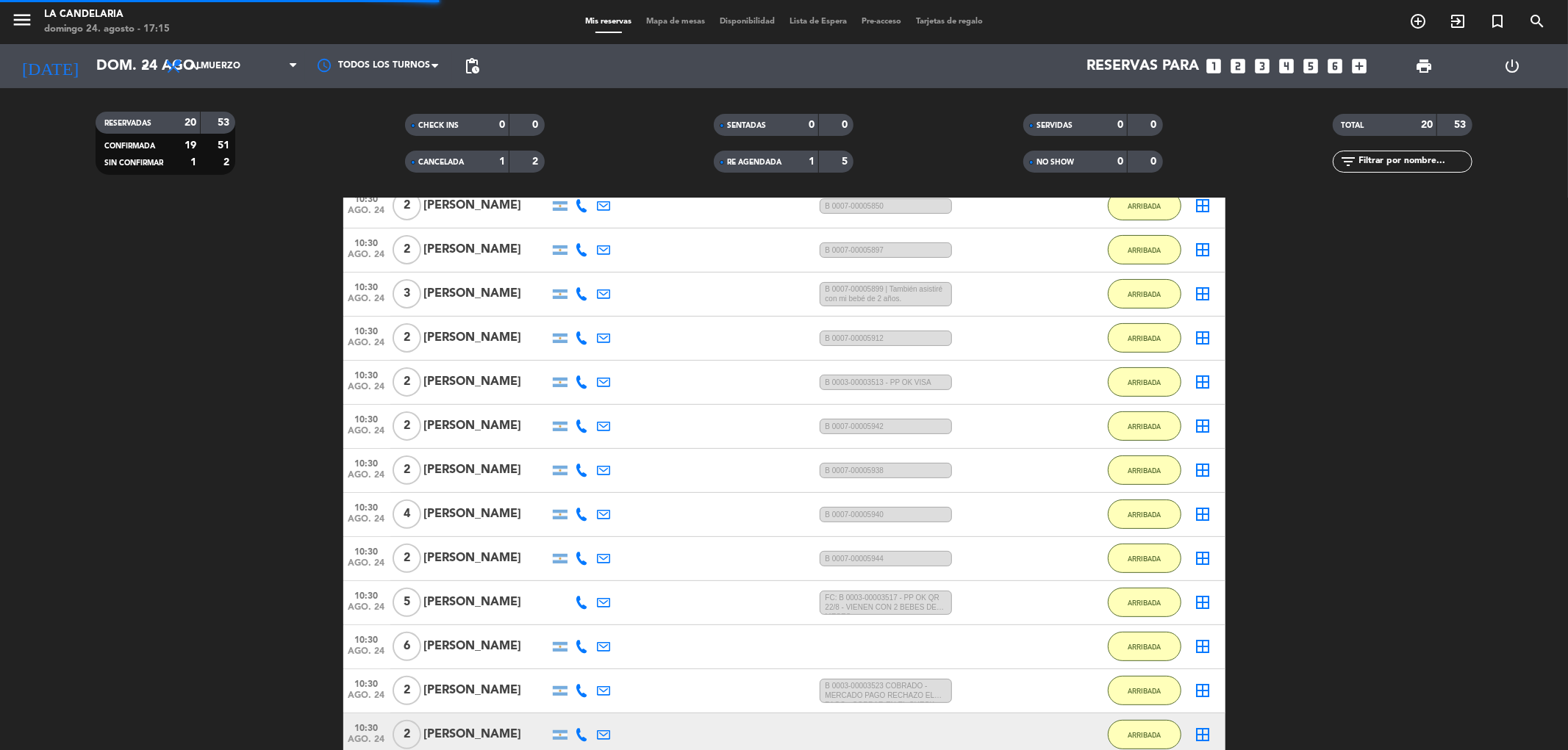
scroll to position [435, 0]
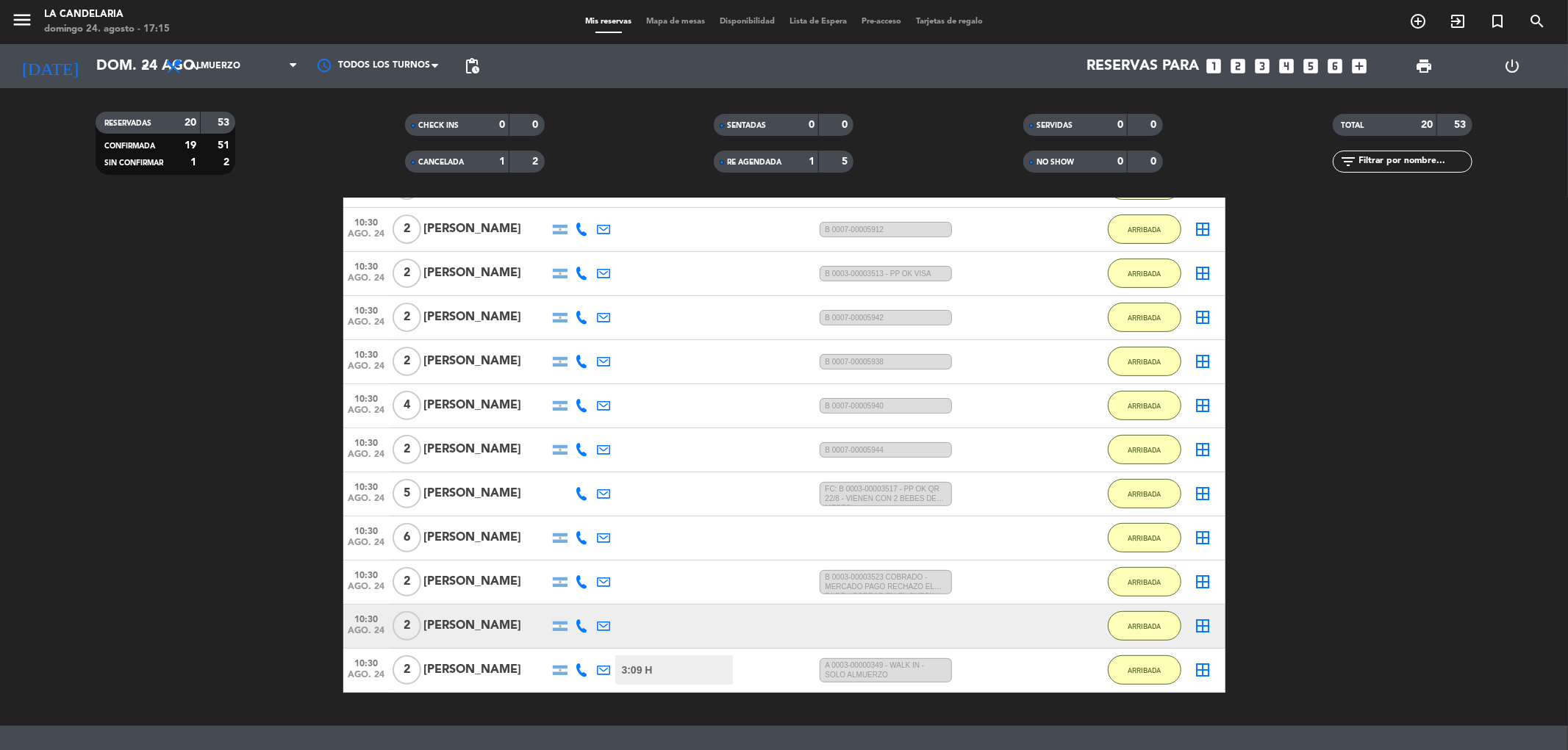
click at [510, 673] on div "[PERSON_NAME]" at bounding box center [487, 670] width 125 height 19
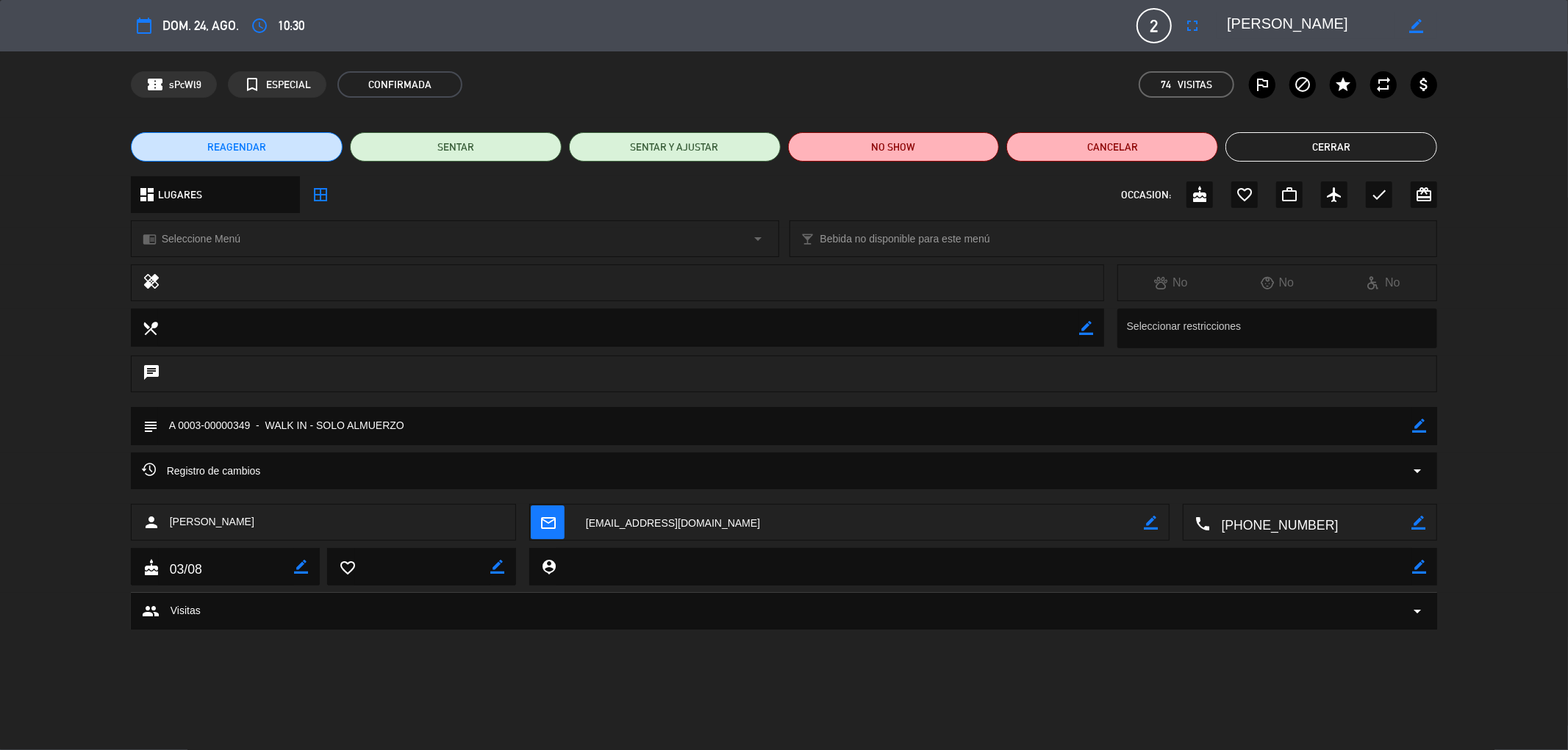
click at [1345, 145] on button "Cerrar" at bounding box center [1331, 148] width 212 height 30
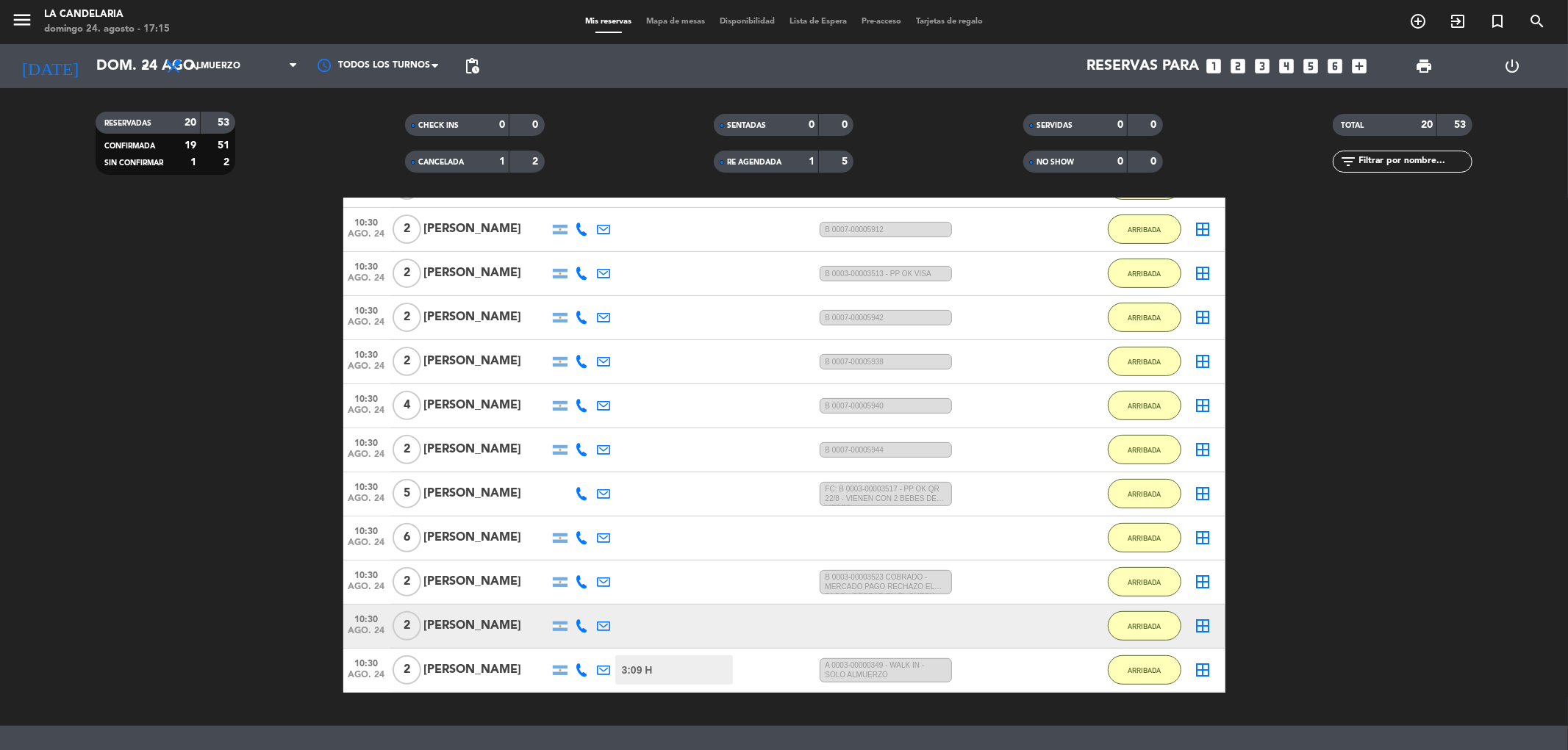
scroll to position [653, 0]
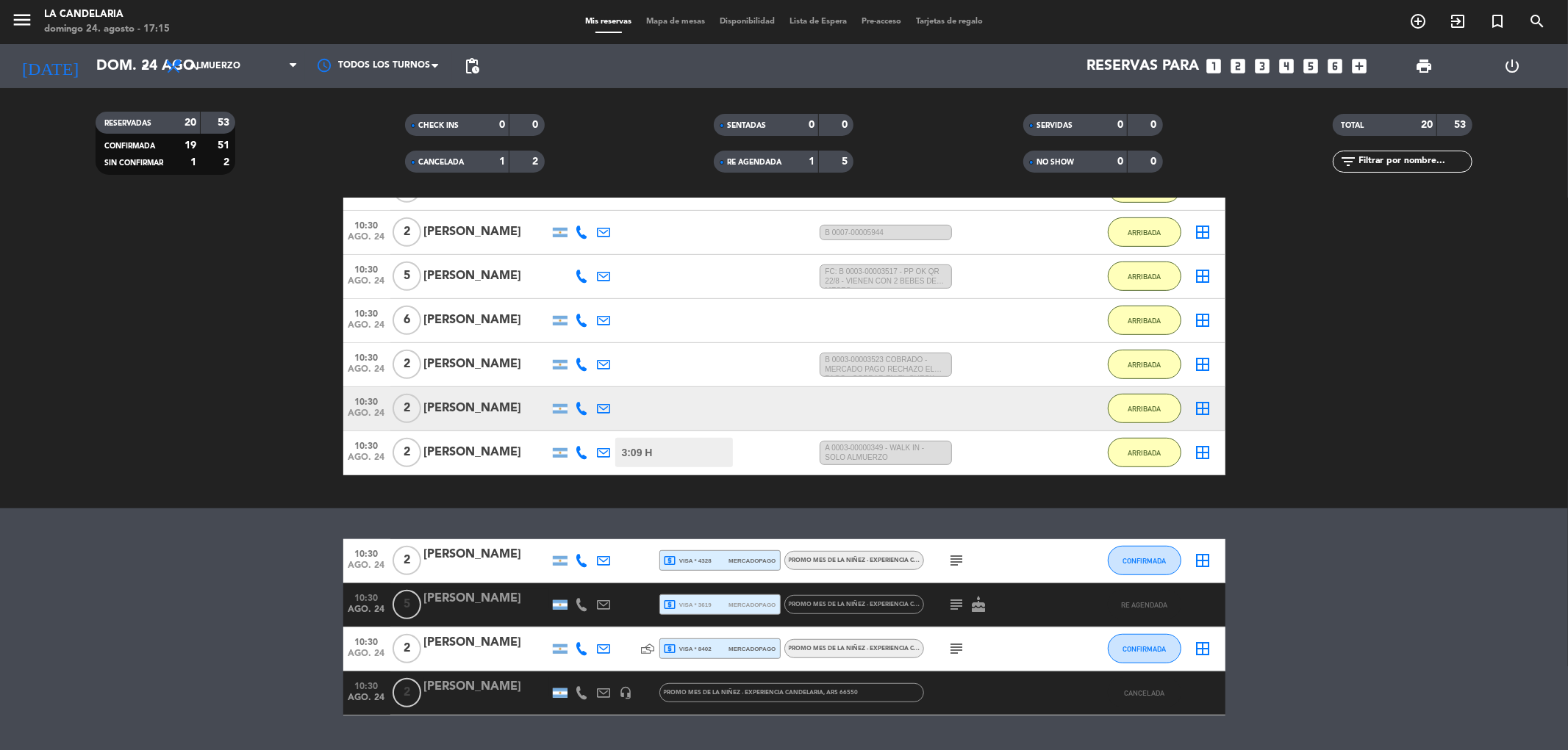
click at [480, 556] on div "[PERSON_NAME]" at bounding box center [487, 554] width 125 height 19
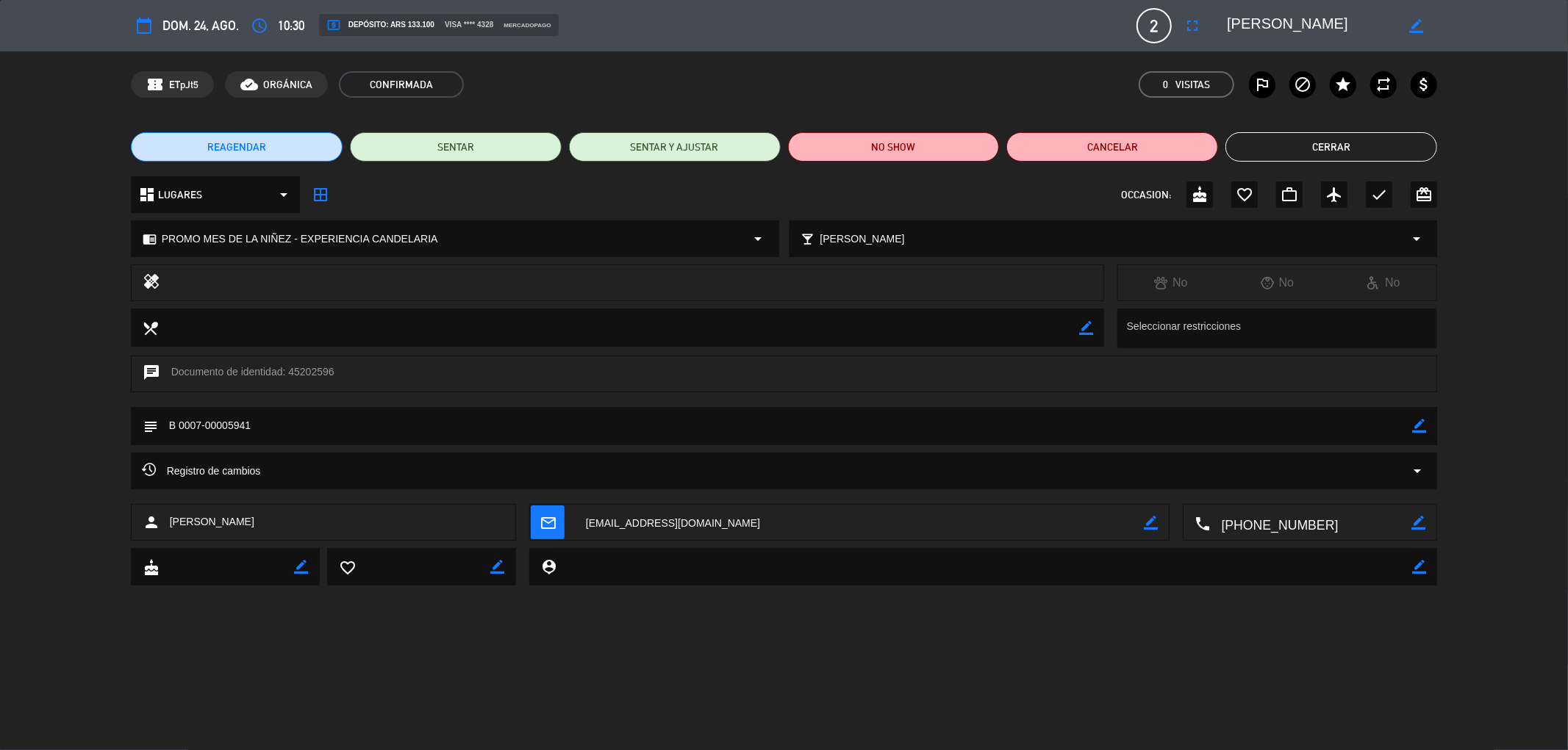
click at [1370, 150] on button "Cerrar" at bounding box center [1331, 148] width 212 height 30
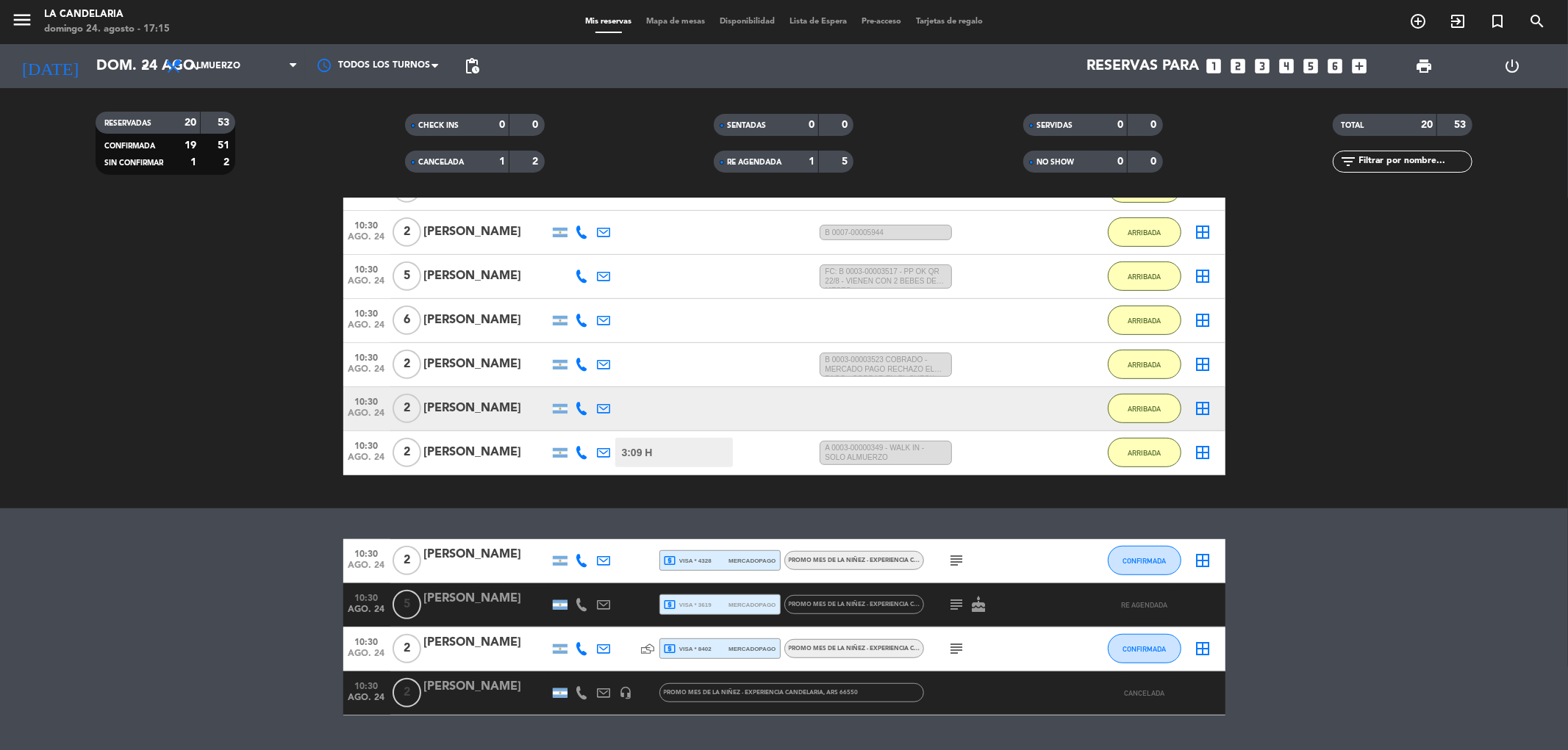
click at [469, 644] on div "[PERSON_NAME]" at bounding box center [487, 642] width 125 height 19
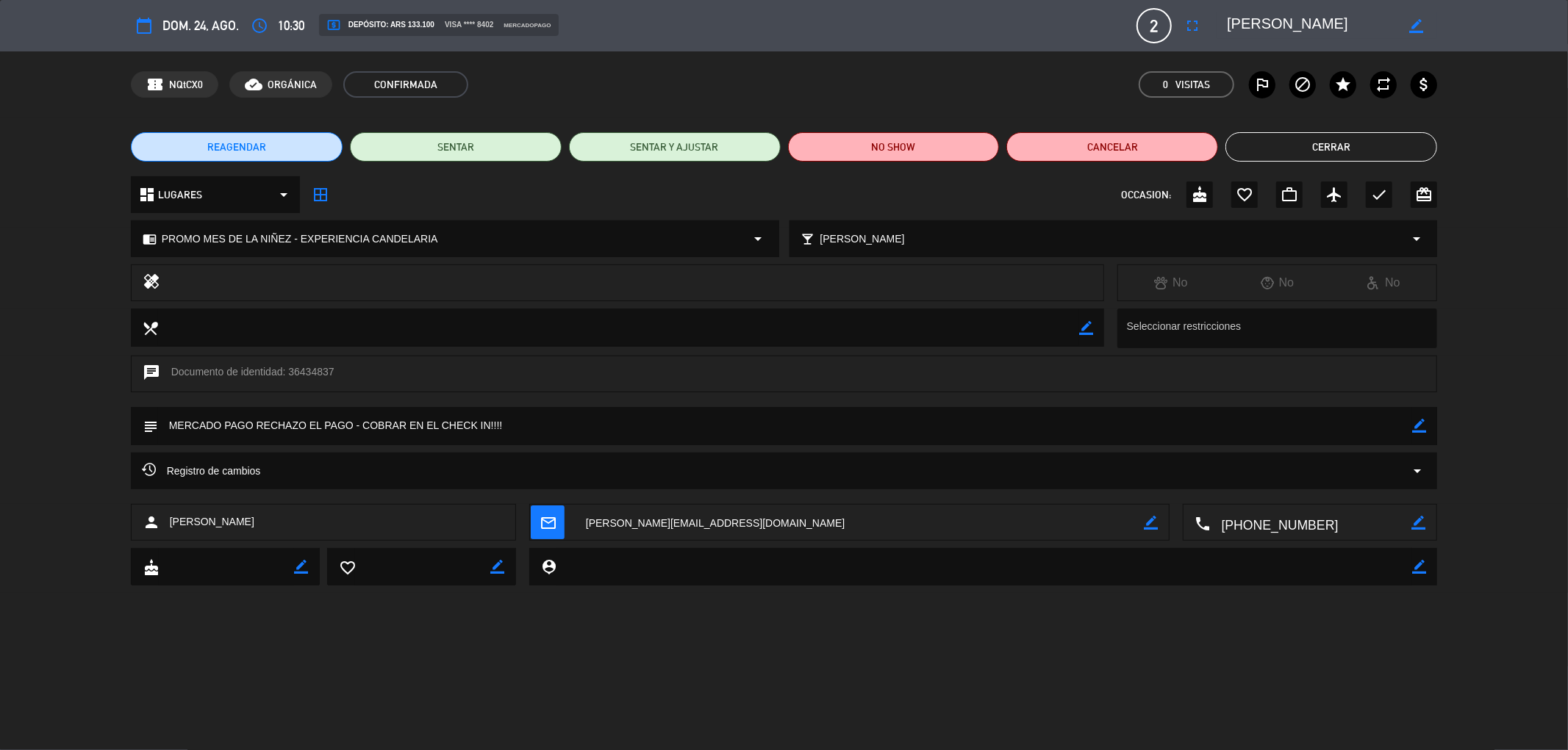
click at [1348, 151] on button "Cerrar" at bounding box center [1331, 148] width 212 height 30
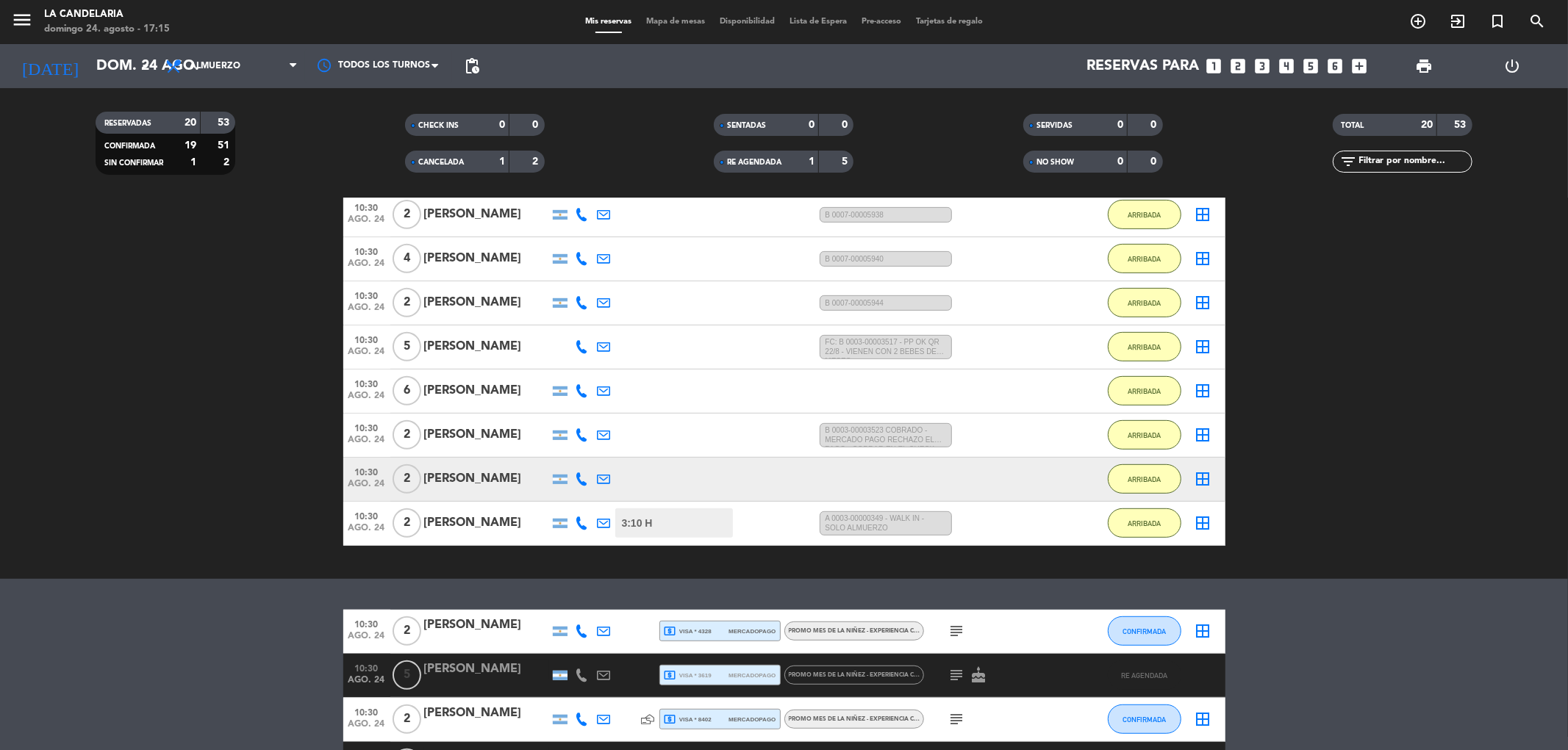
scroll to position [691, 0]
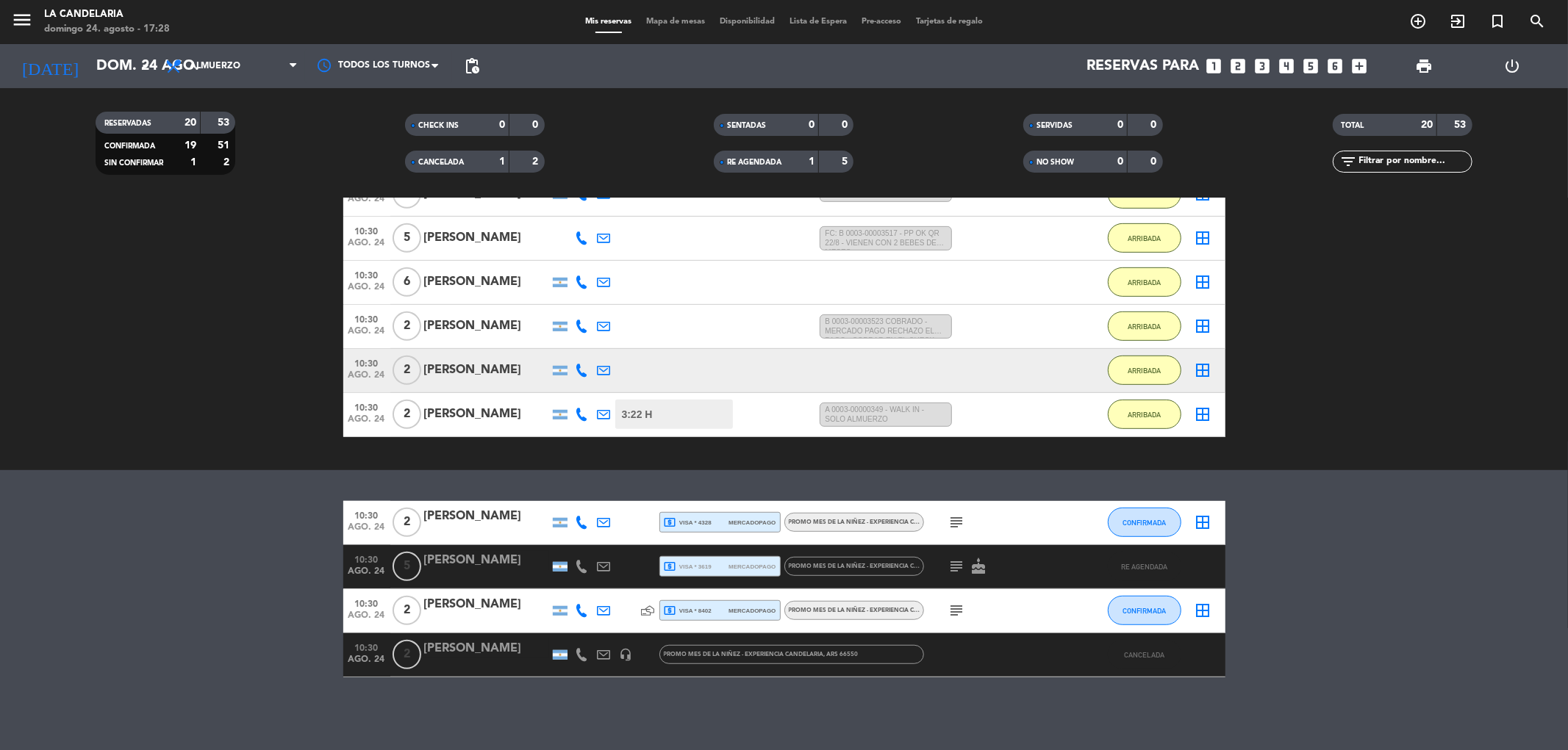
click at [313, 19] on div "menu LA [PERSON_NAME] 24. agosto - 17:28" at bounding box center [195, 22] width 392 height 35
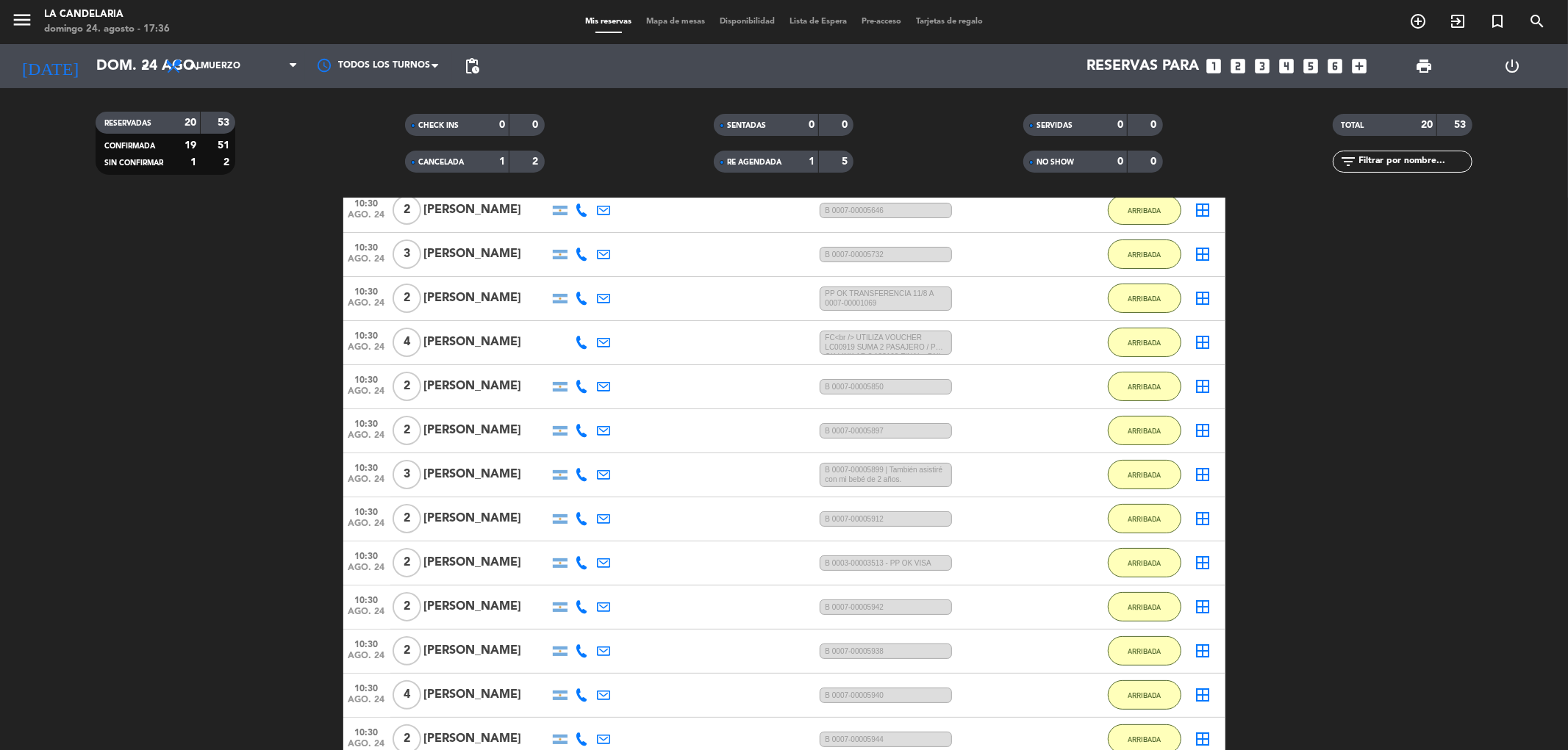
scroll to position [0, 0]
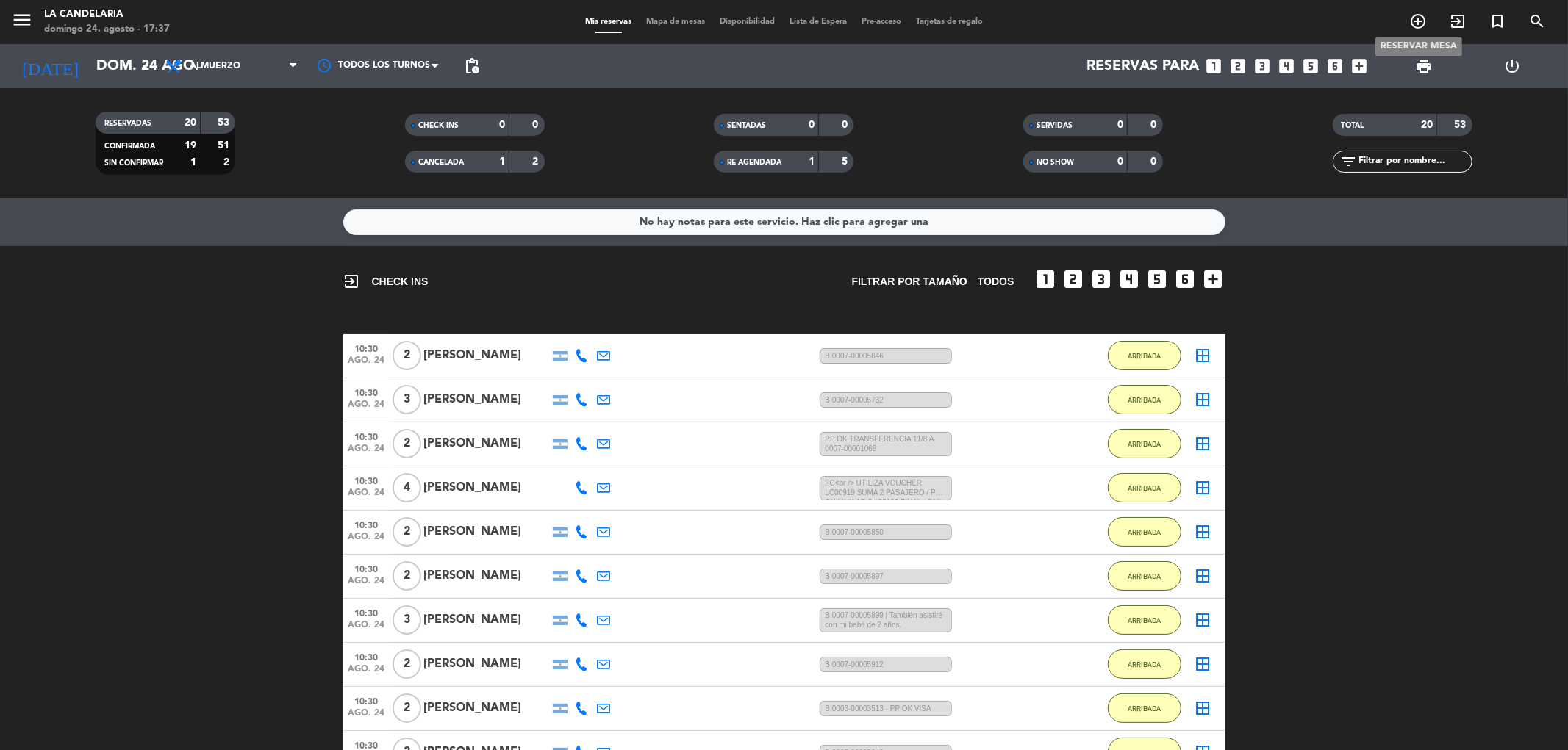
click at [1419, 20] on icon "add_circle_outline" at bounding box center [1418, 22] width 18 height 18
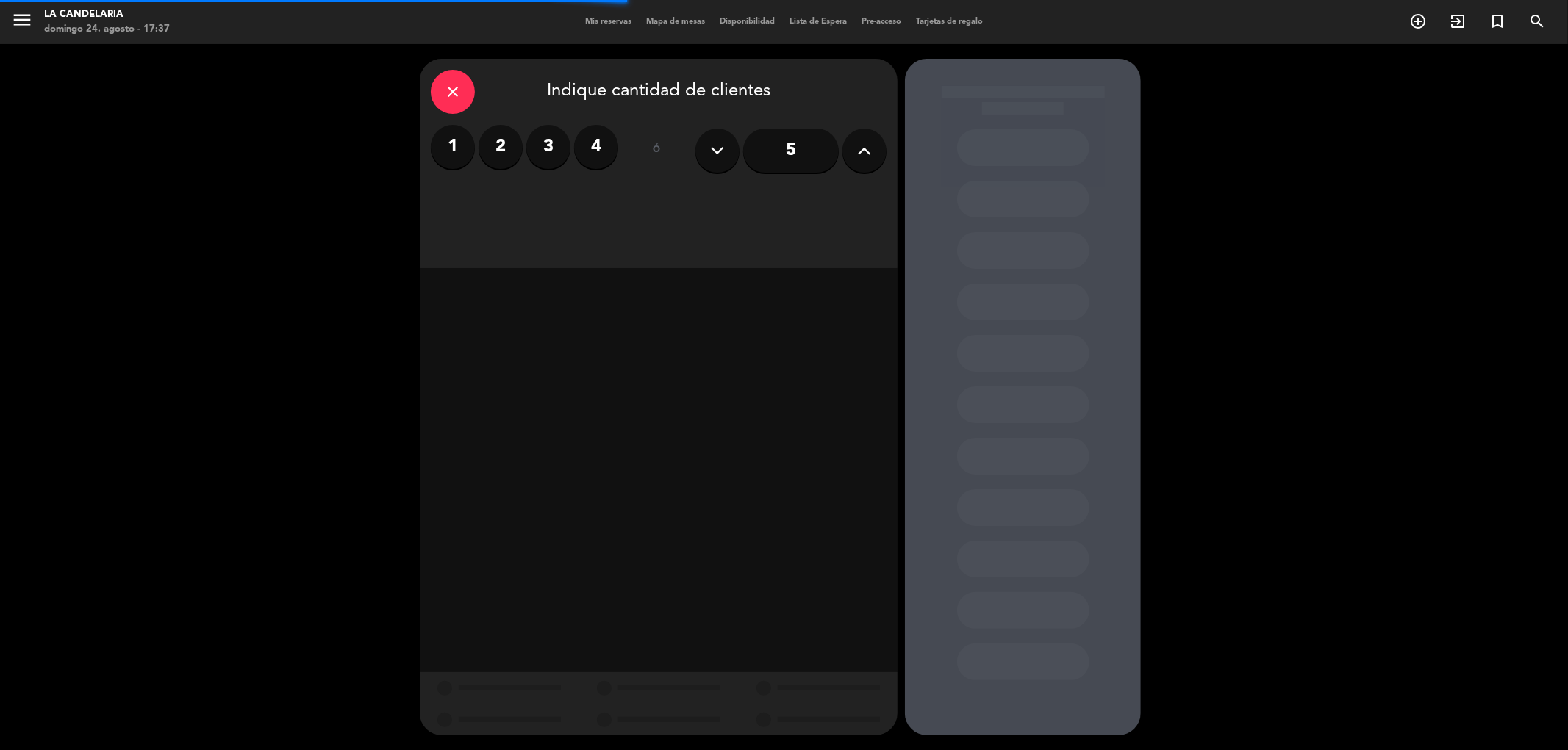
click at [508, 150] on label "2" at bounding box center [501, 147] width 45 height 45
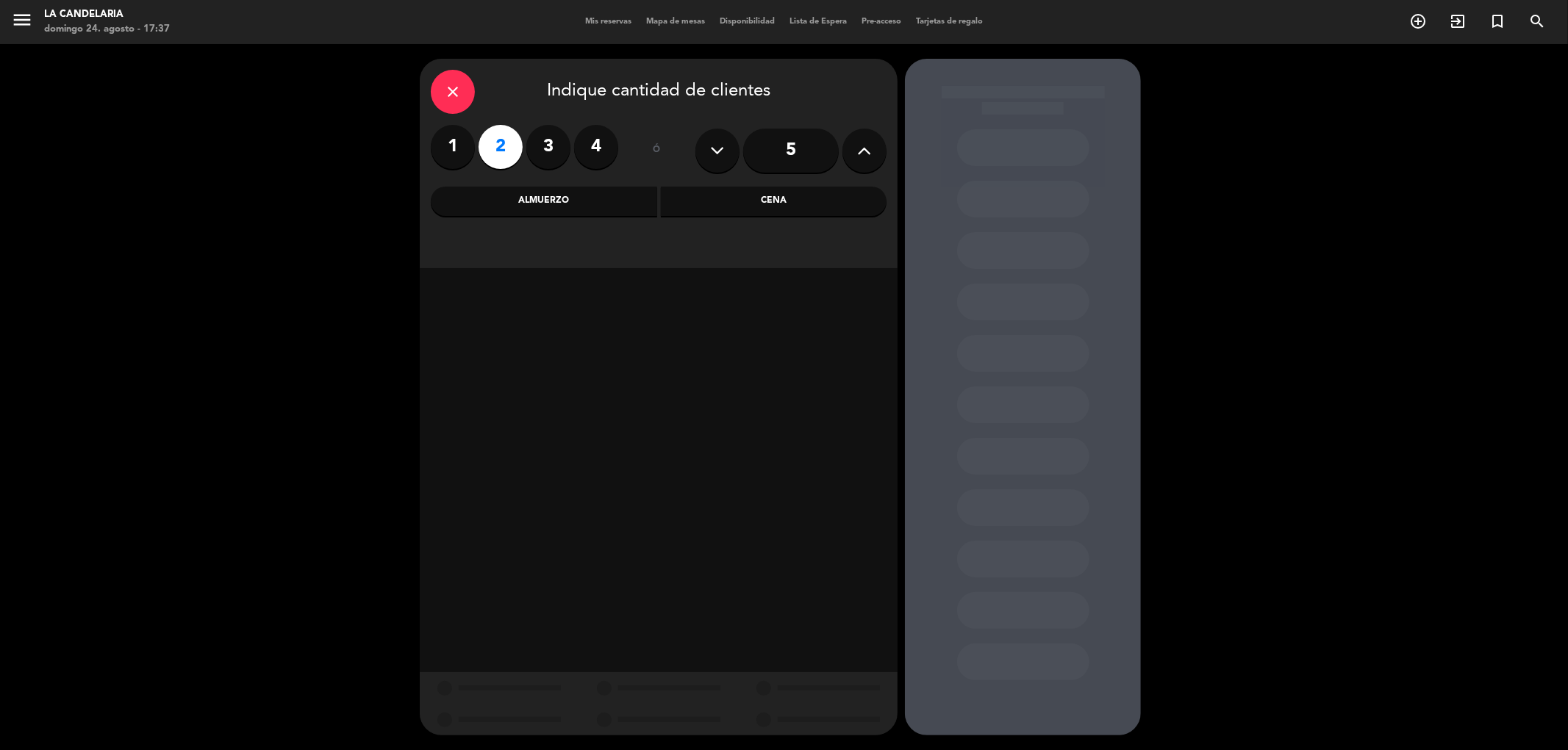
click at [552, 206] on div "Almuerzo" at bounding box center [544, 201] width 226 height 30
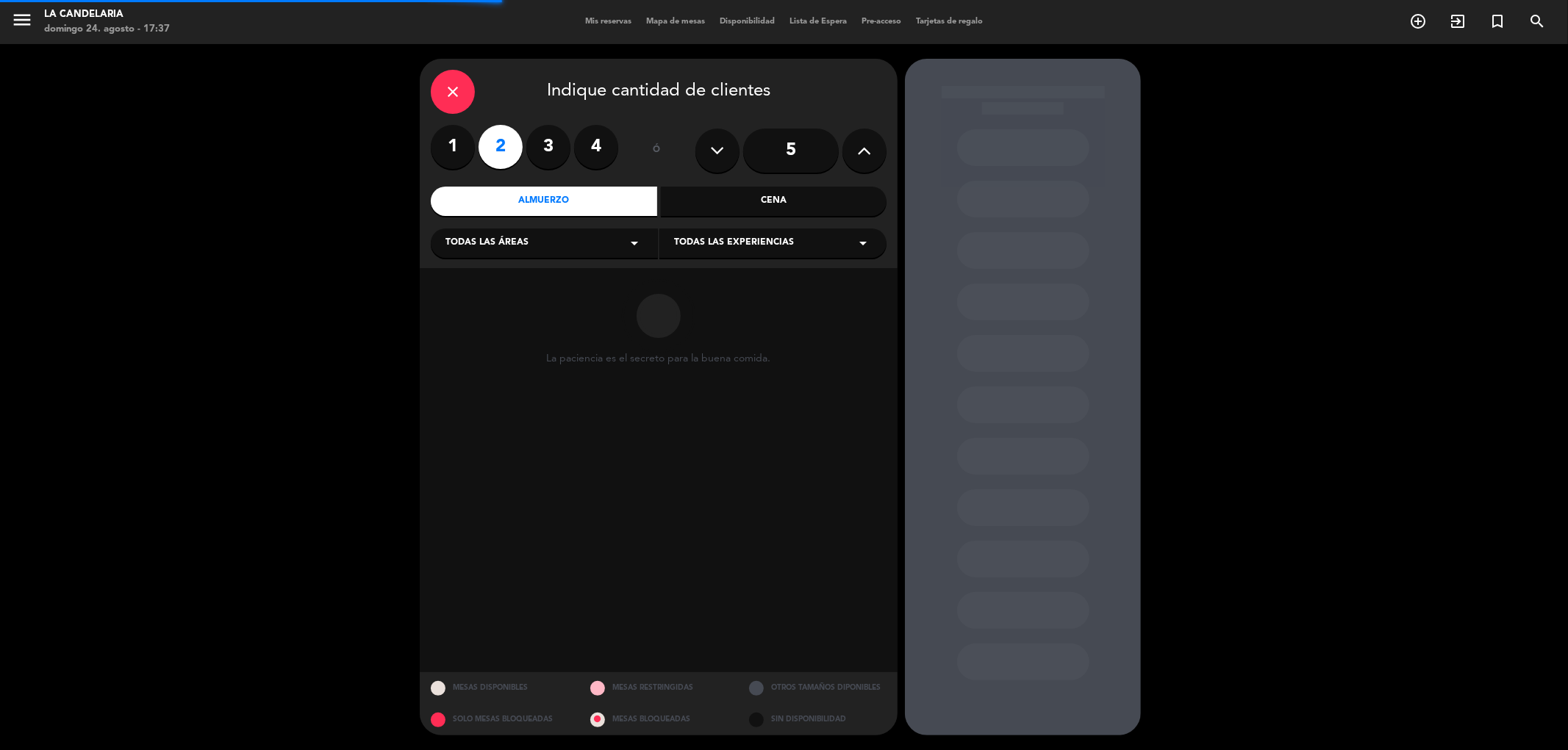
click at [567, 249] on div "Todas las áreas arrow_drop_down" at bounding box center [544, 244] width 227 height 30
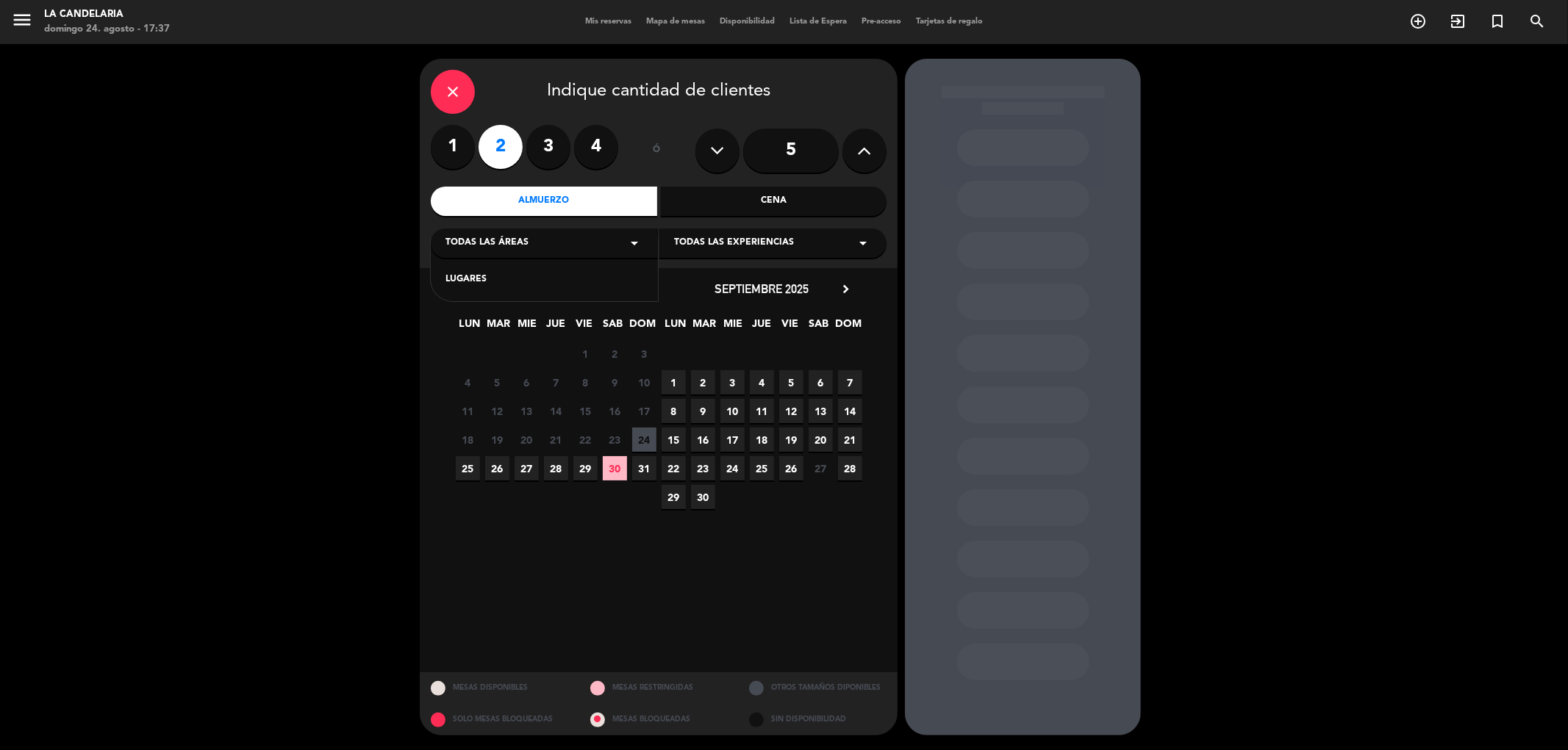
click at [524, 276] on div "LUGARES" at bounding box center [544, 279] width 198 height 15
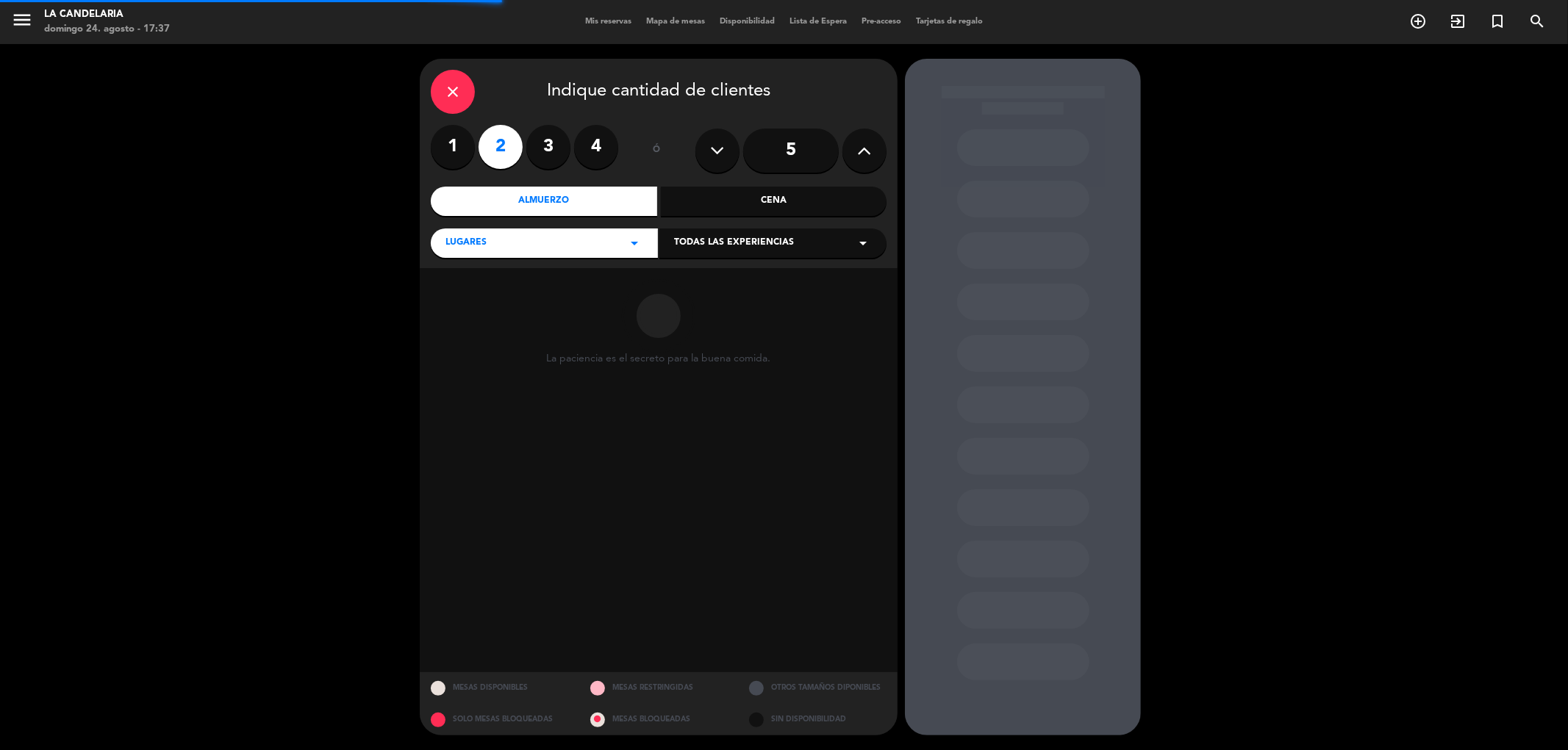
click at [712, 250] on span "Todas las experiencias" at bounding box center [733, 243] width 120 height 15
